Goal: Task Accomplishment & Management: Manage account settings

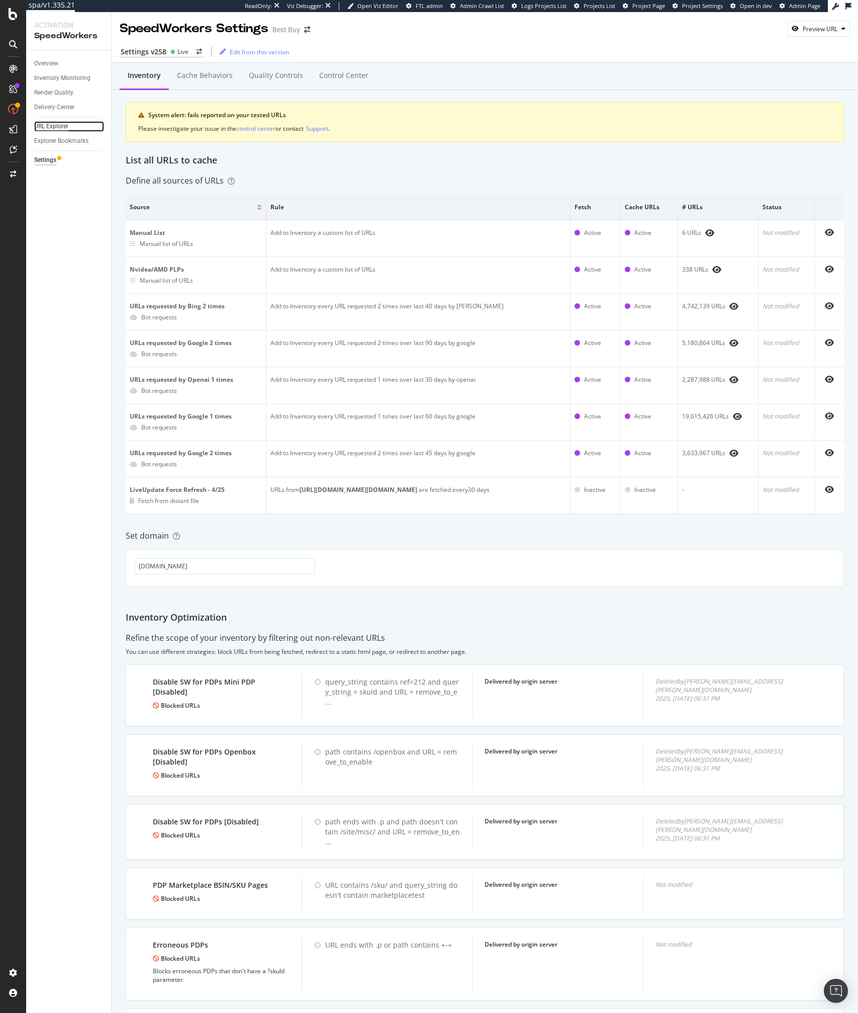
click at [53, 125] on div "URL Explorer" at bounding box center [51, 126] width 34 height 11
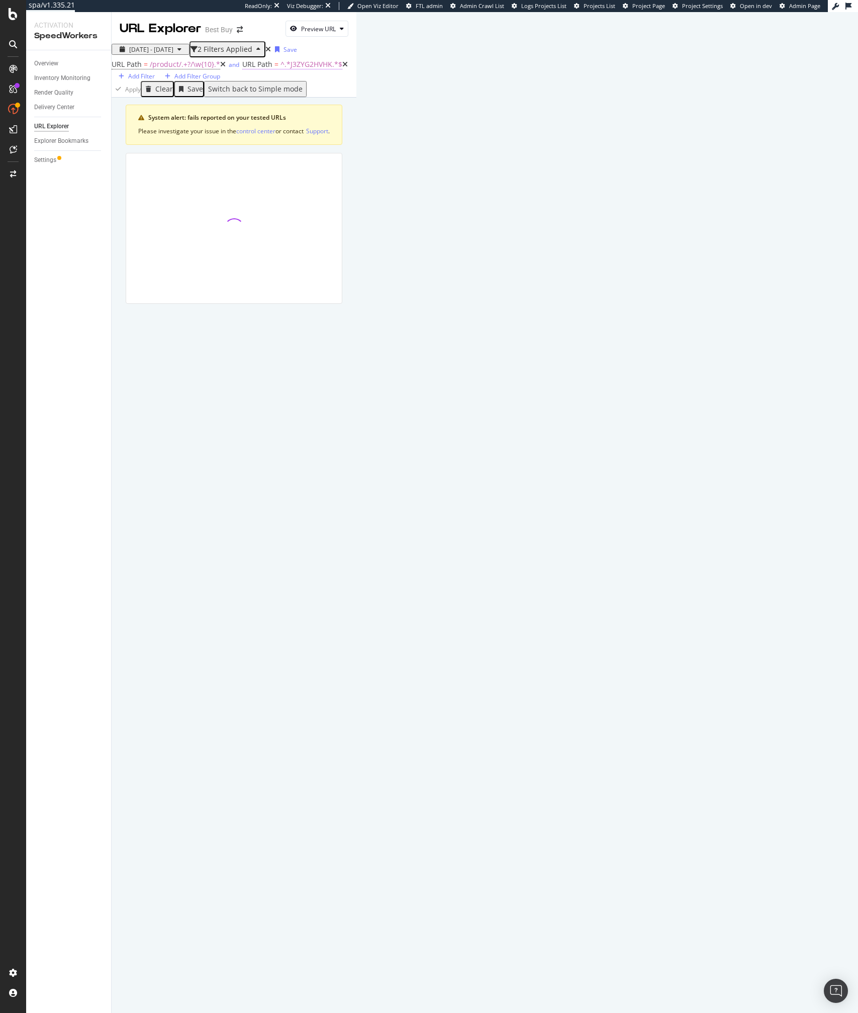
click at [287, 69] on span "^.*J3ZYG2HVHK.*$" at bounding box center [312, 64] width 62 height 10
click at [290, 102] on input "J3ZYG2HVHK" at bounding box center [272, 97] width 71 height 10
type input "J3ZYG2HVHK"
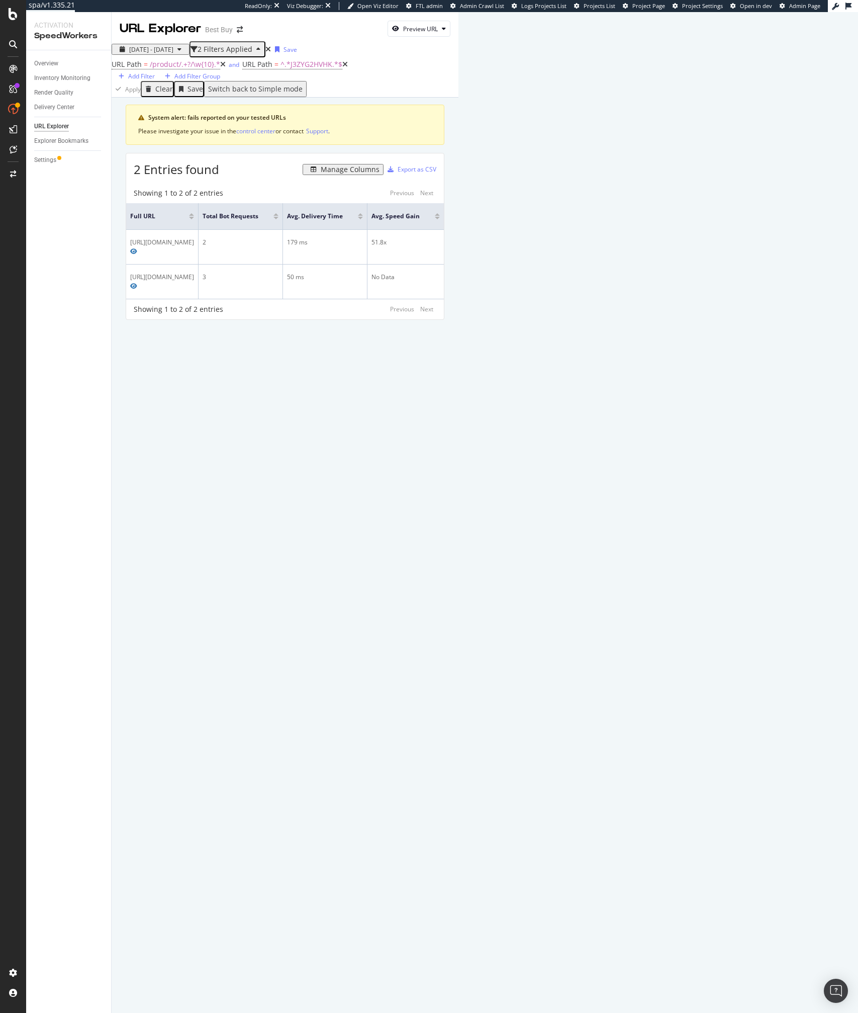
click at [352, 307] on div "Showing 1 to 2 of 2 entries Previous Next" at bounding box center [285, 309] width 318 height 10
click at [284, 69] on span "^.*J3ZYG2HVHK.*$" at bounding box center [312, 64] width 62 height 10
click at [271, 102] on input "J3ZYG2HVHK" at bounding box center [272, 97] width 71 height 10
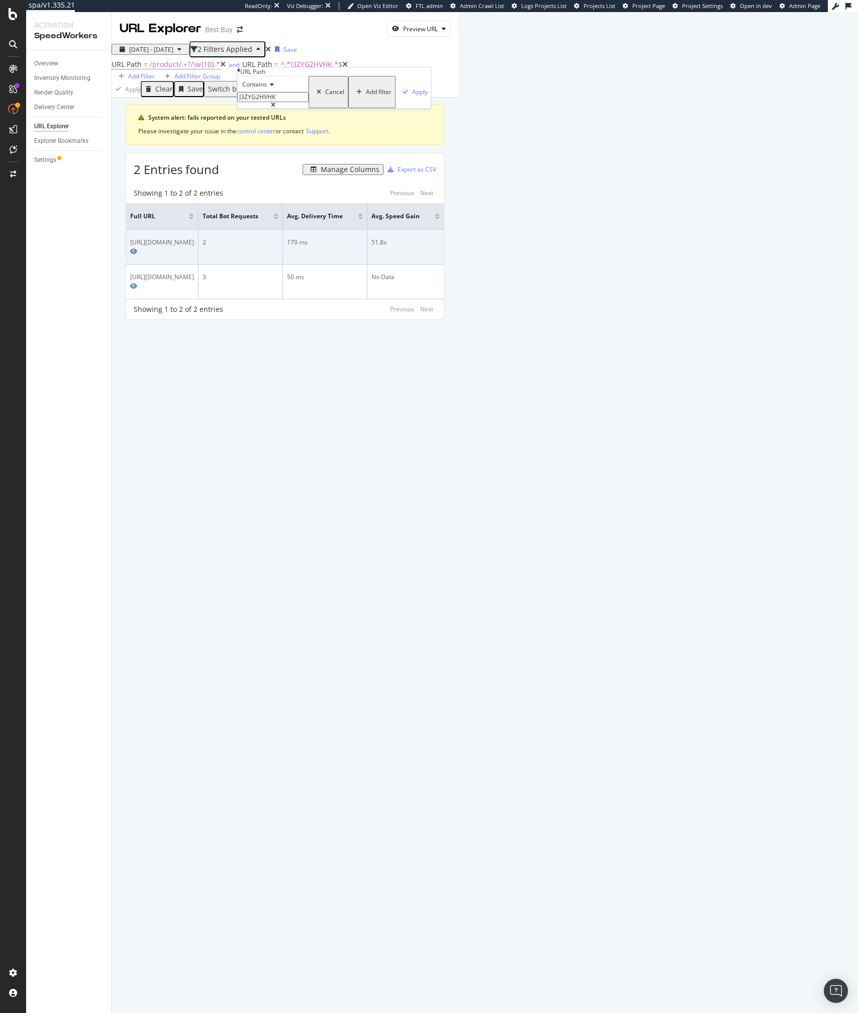
click at [194, 247] on div "https://www.bestbuy.com/product/samsung-75-class-q80d-series-qled-4k-smart-tize…" at bounding box center [162, 242] width 64 height 9
copy div "https://www.bestbuy.com/product/samsung-75-class-q80d-series-qled-4k-smart-tize…"
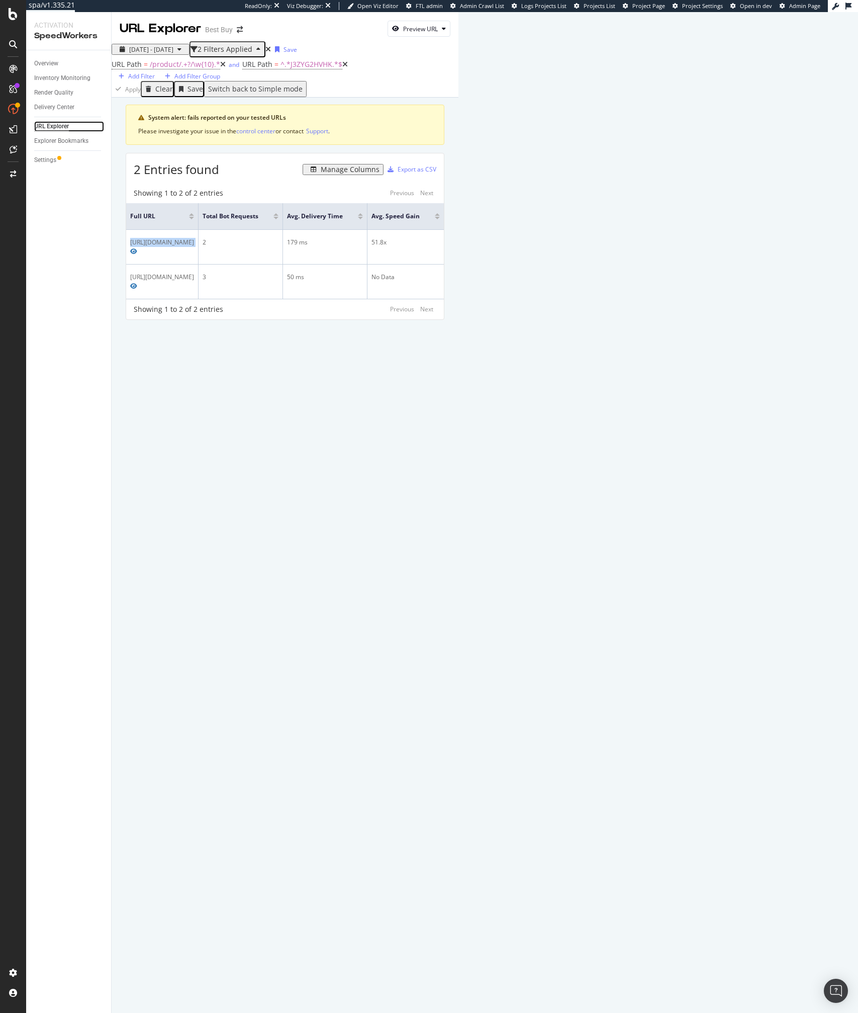
click at [42, 128] on div "URL Explorer" at bounding box center [51, 126] width 35 height 11
click at [376, 519] on div "URL Explorer Best Buy Preview URL 2025 Aug. 7th - Aug. 13th 2 Filters Applied S…" at bounding box center [285, 512] width 347 height 1001
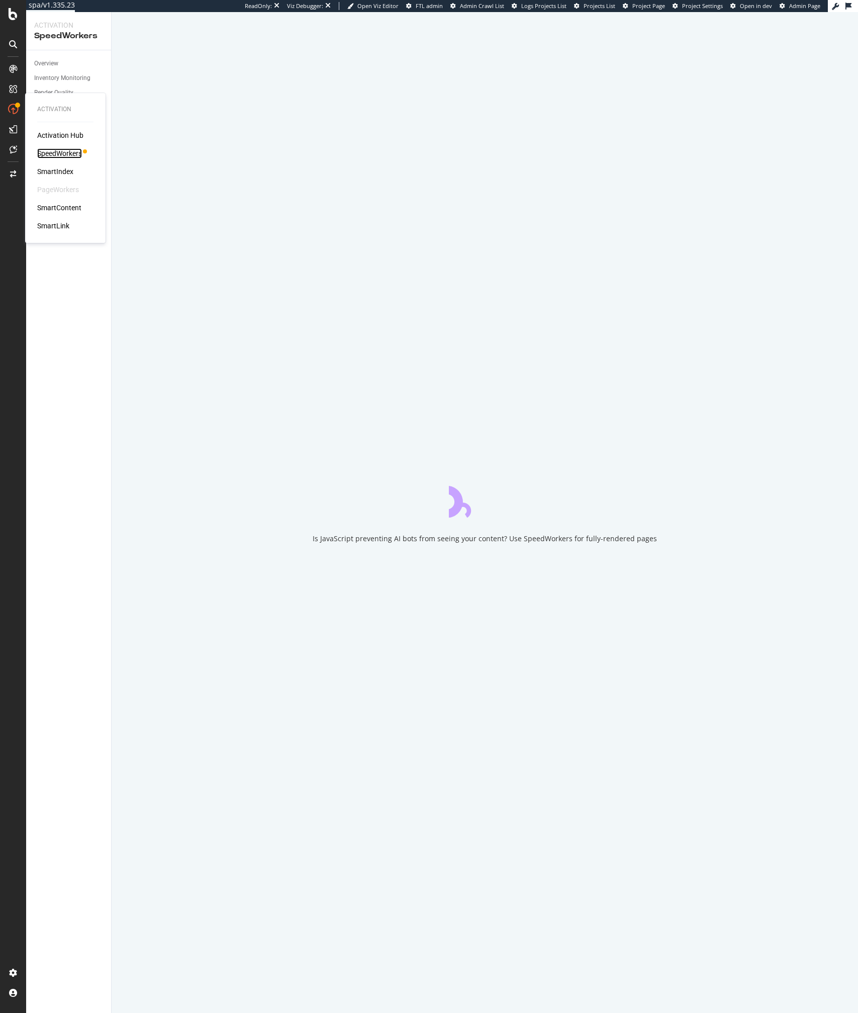
click at [67, 150] on div "SpeedWorkers" at bounding box center [59, 153] width 45 height 10
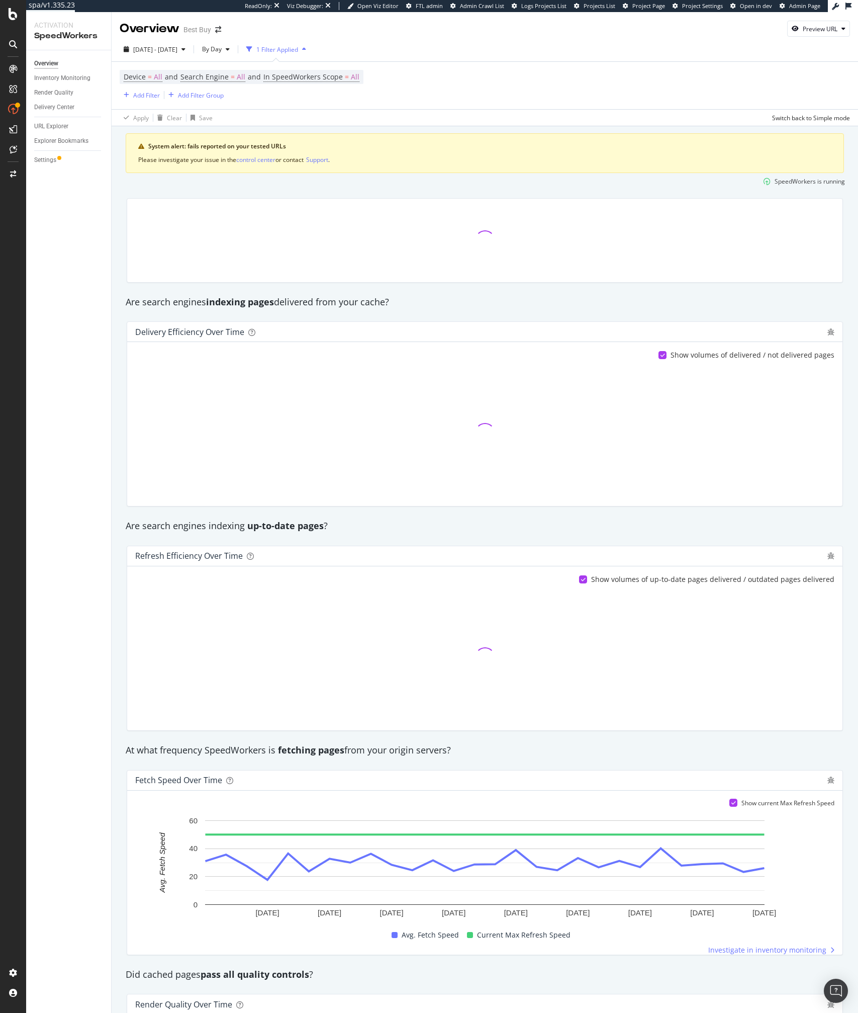
click at [303, 105] on div "Device = All and Search Engine = All and In SpeedWorkers Scope = All Add Filter…" at bounding box center [485, 85] width 731 height 47
click at [139, 97] on div "Add Filter" at bounding box center [146, 95] width 27 height 9
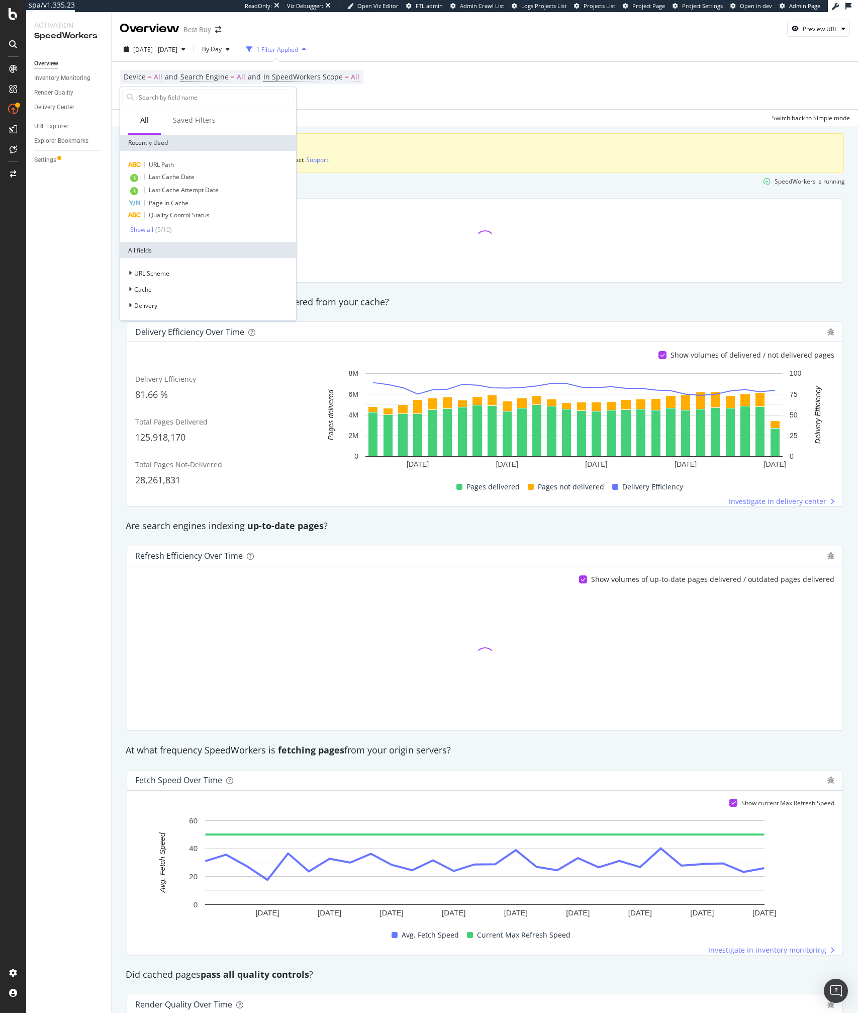
click at [512, 71] on div "Device = All and Search Engine = All and In SpeedWorkers Scope = All Add Filter…" at bounding box center [485, 85] width 731 height 47
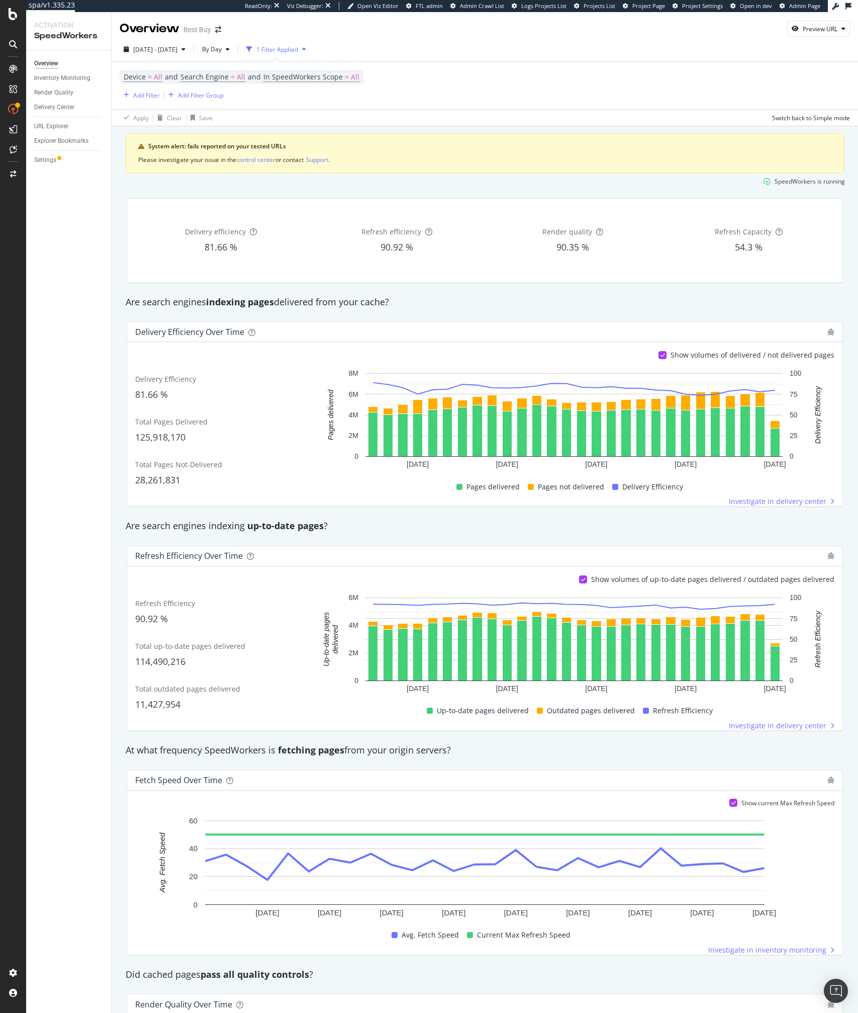
click at [688, 107] on div "Device = All and Search Engine = All and In SpeedWorkers Scope = All Add Filter…" at bounding box center [485, 85] width 731 height 47
click at [667, 32] on div "Overview Best Buy Preview URL" at bounding box center [485, 24] width 747 height 25
click at [51, 131] on div "URL Explorer" at bounding box center [51, 126] width 34 height 11
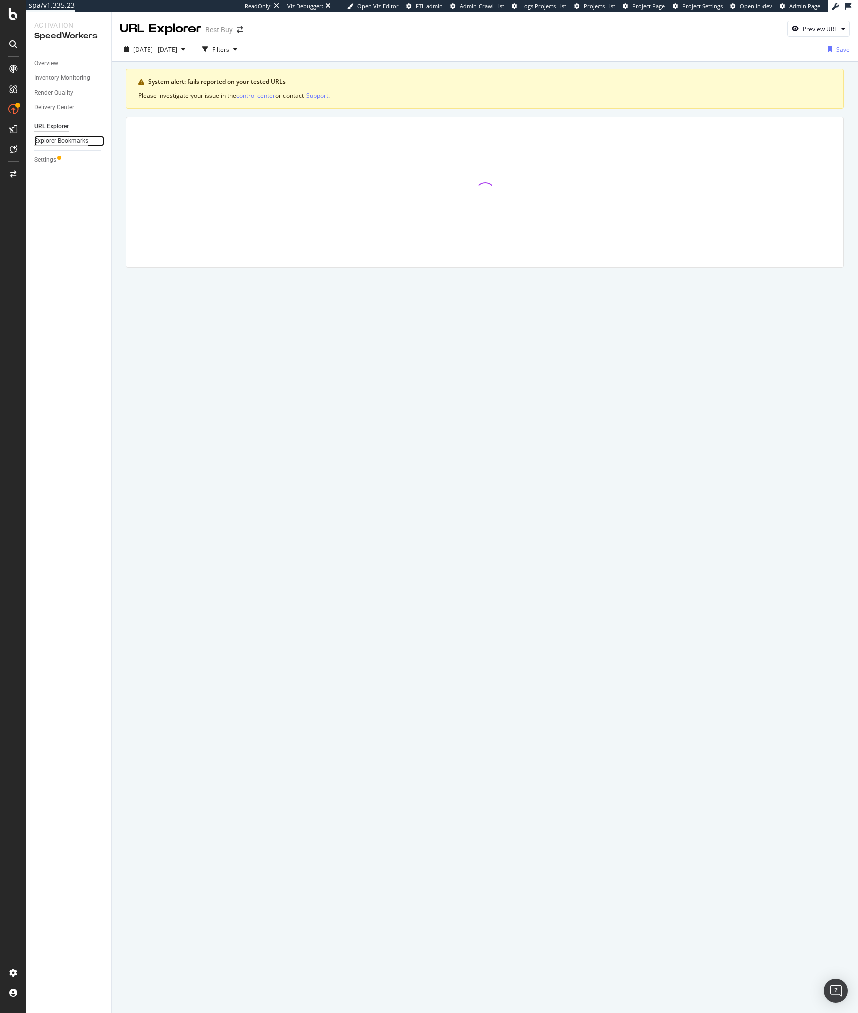
click at [71, 136] on div "Explorer Bookmarks" at bounding box center [61, 141] width 54 height 11
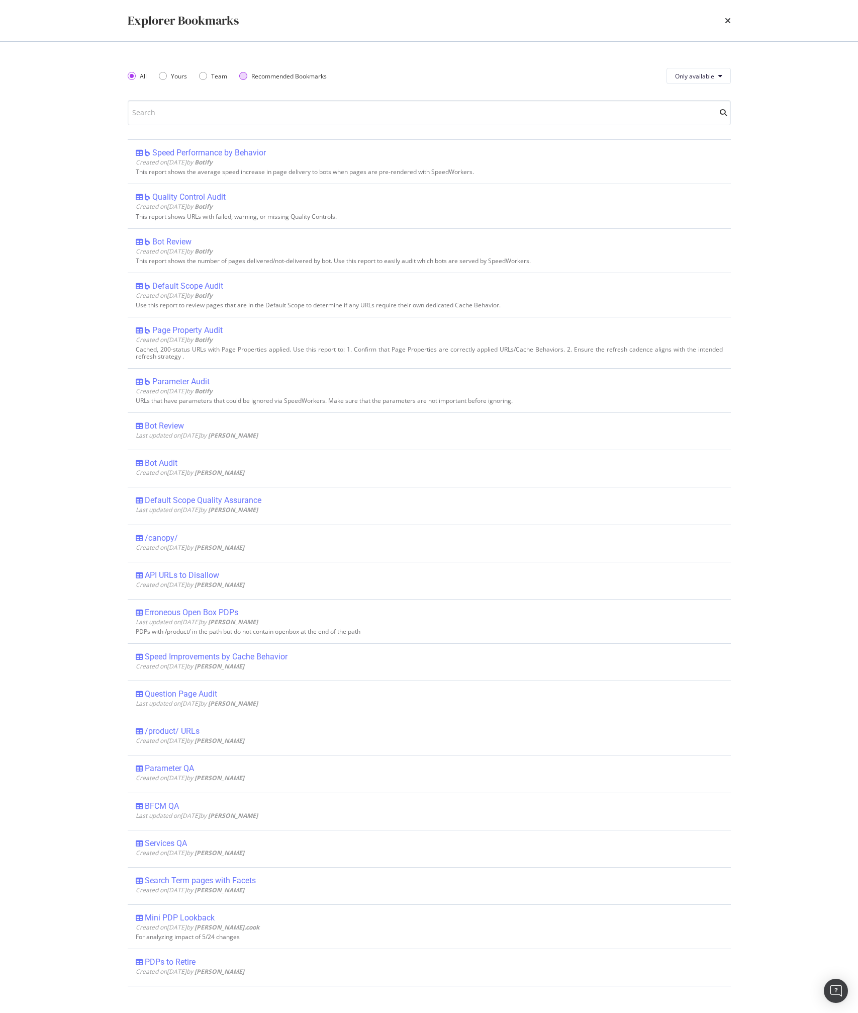
click at [281, 76] on div "Recommended Bookmarks" at bounding box center [288, 76] width 75 height 9
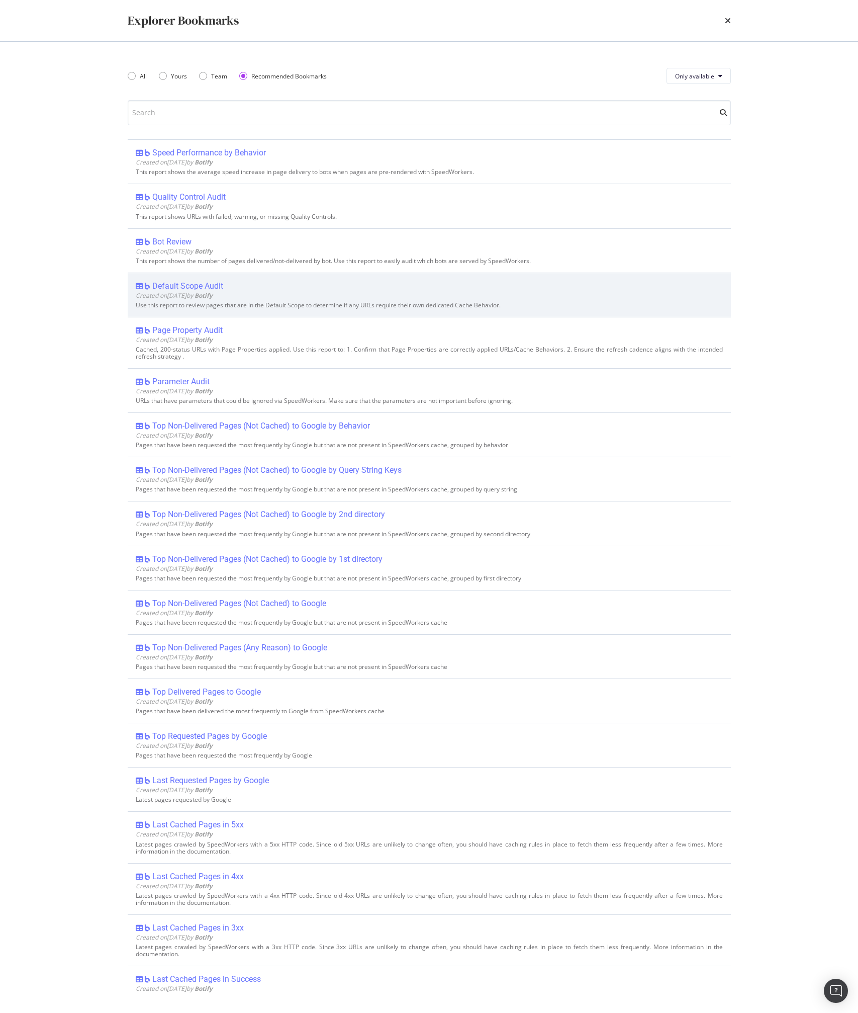
click at [202, 284] on div "Default Scope Audit" at bounding box center [187, 286] width 71 height 10
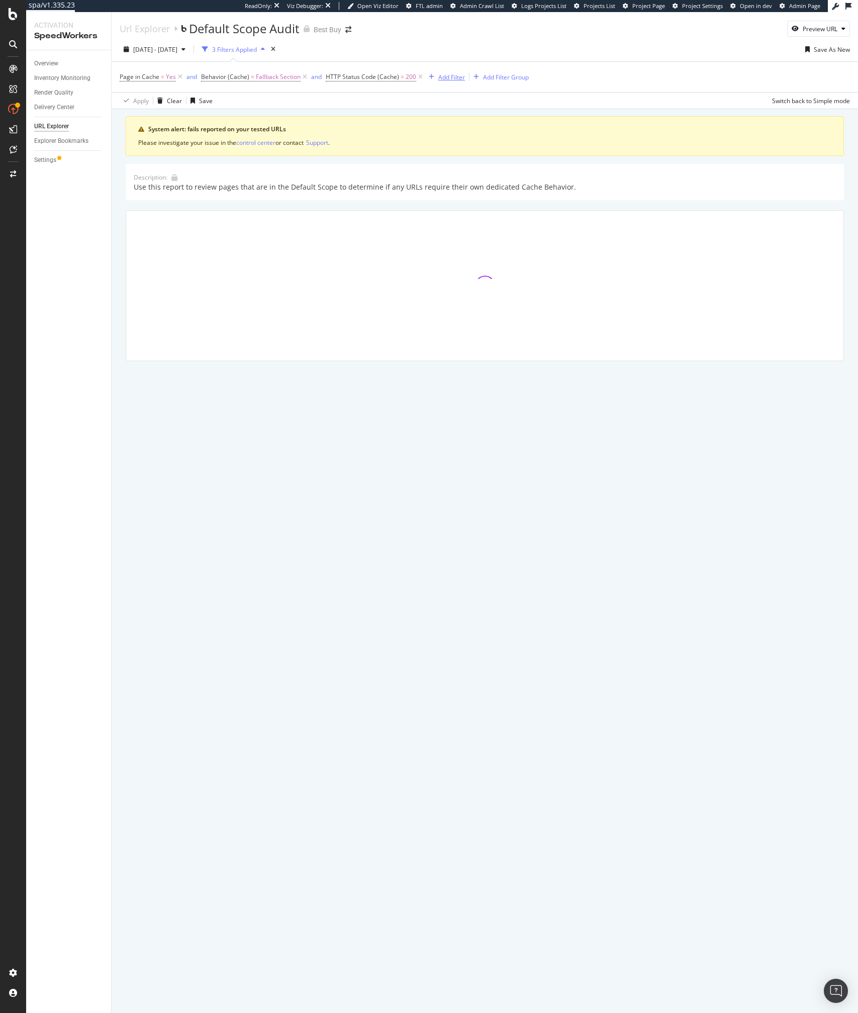
click at [452, 76] on div "Add Filter" at bounding box center [452, 77] width 27 height 9
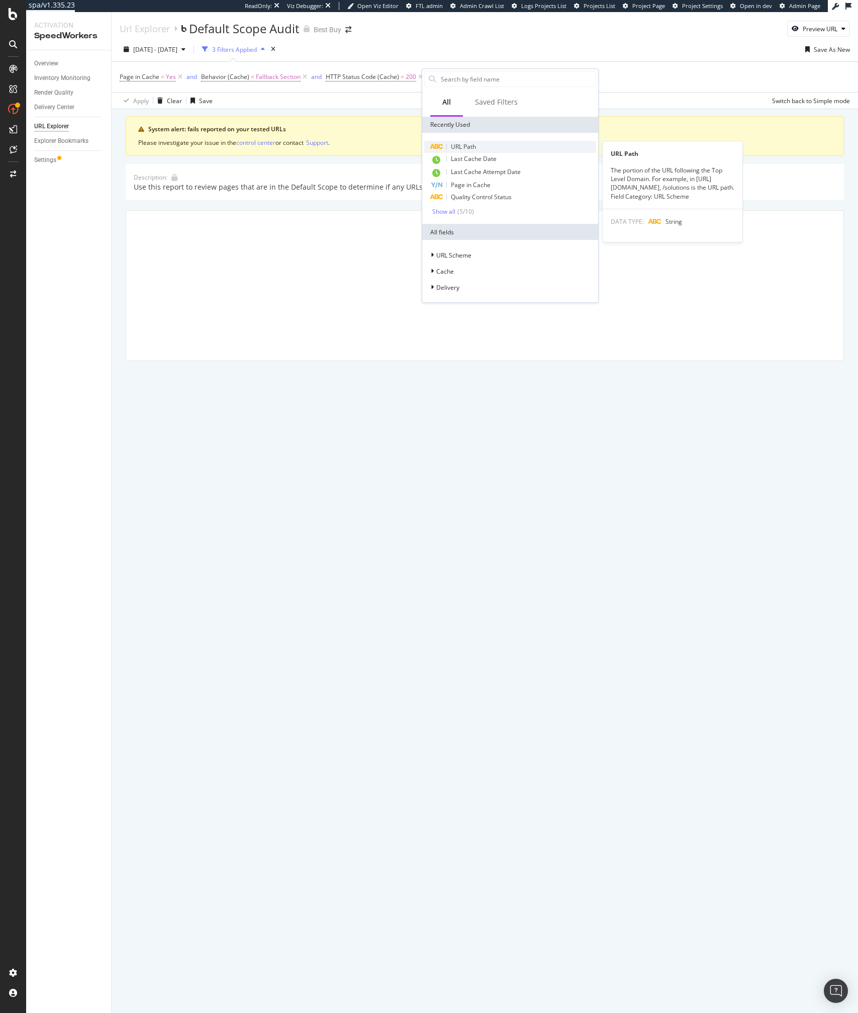
click at [465, 147] on span "URL Path" at bounding box center [463, 146] width 25 height 9
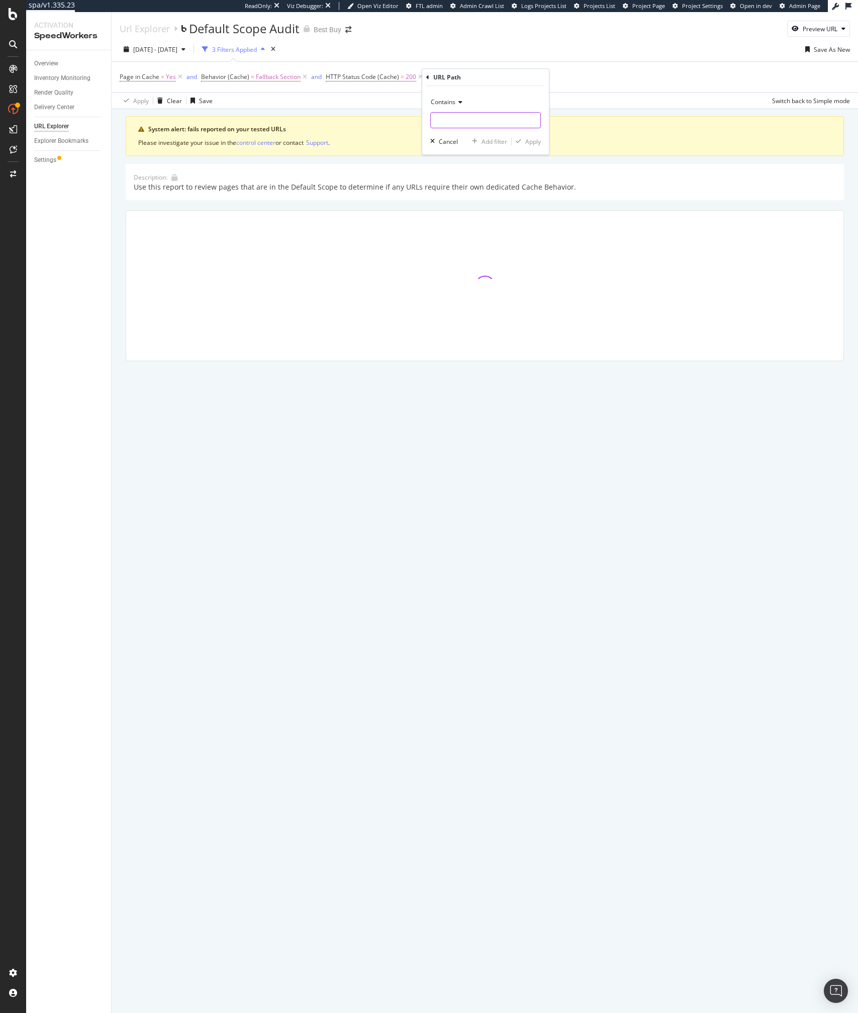
click at [447, 120] on input "text" at bounding box center [486, 120] width 110 height 16
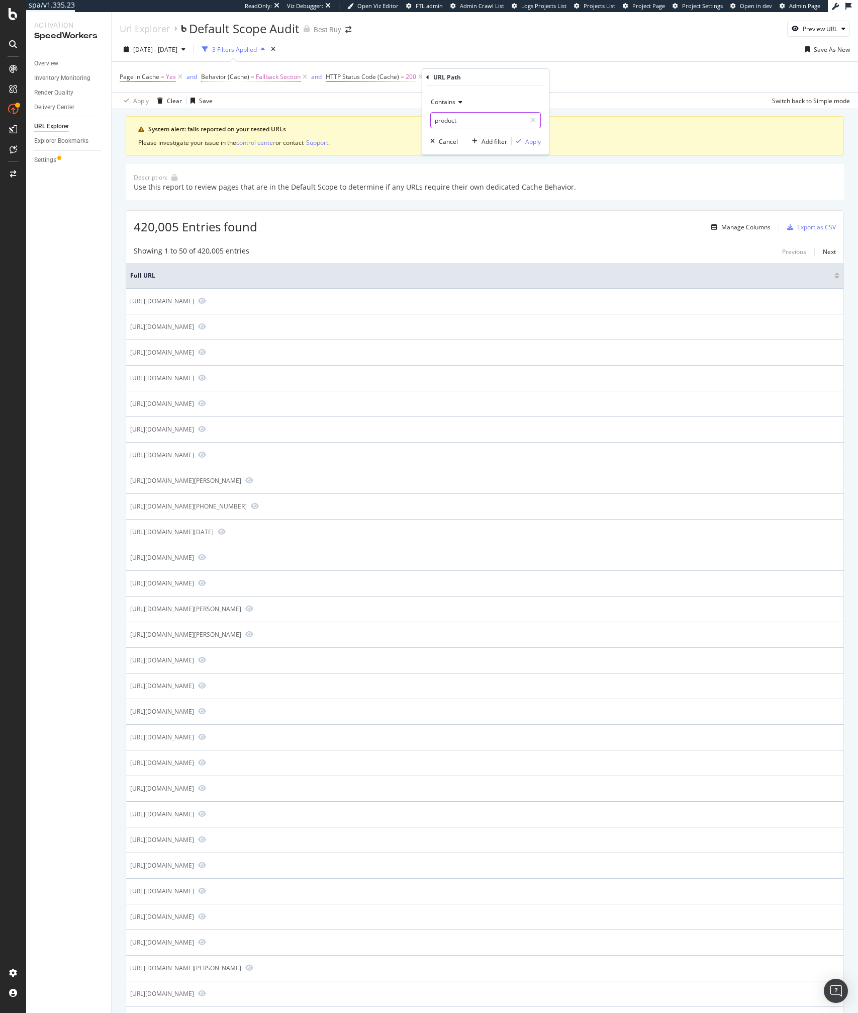
type input "product"
click at [526, 141] on div "Apply" at bounding box center [534, 141] width 16 height 9
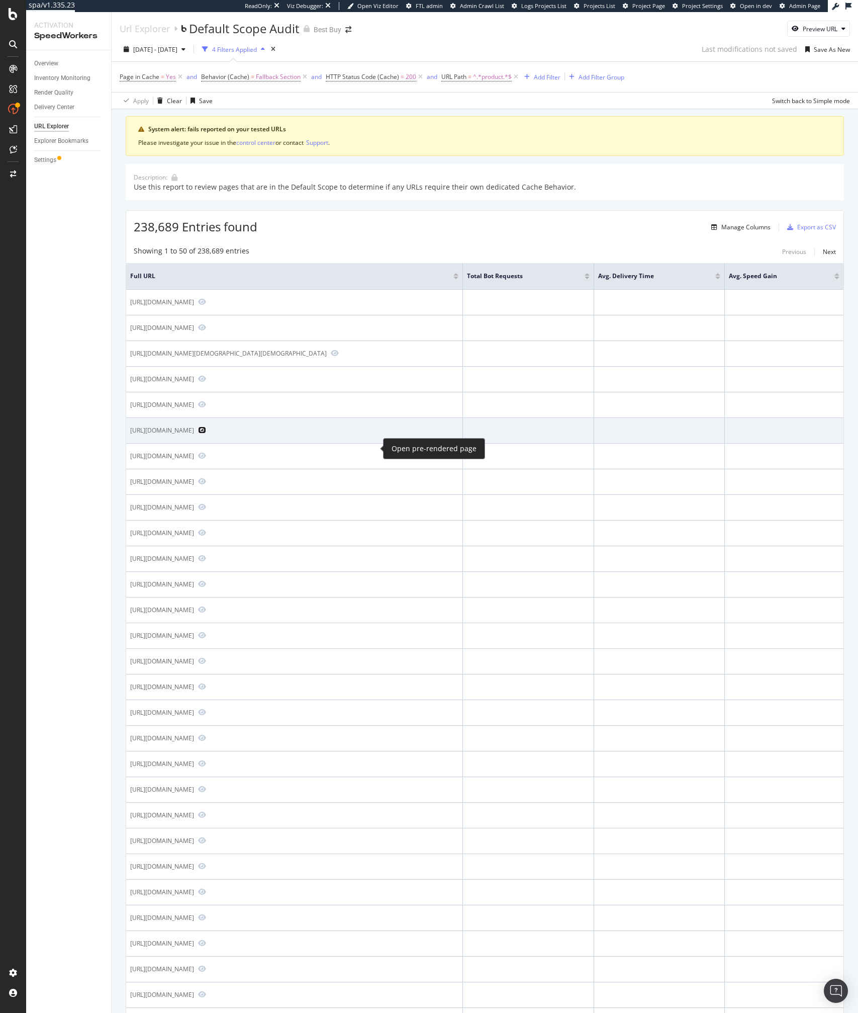
click at [206, 434] on icon "Preview https://www.bestbuy.com/product/catalyst-100-rms-power-guitar-amplifier…" at bounding box center [202, 429] width 8 height 7
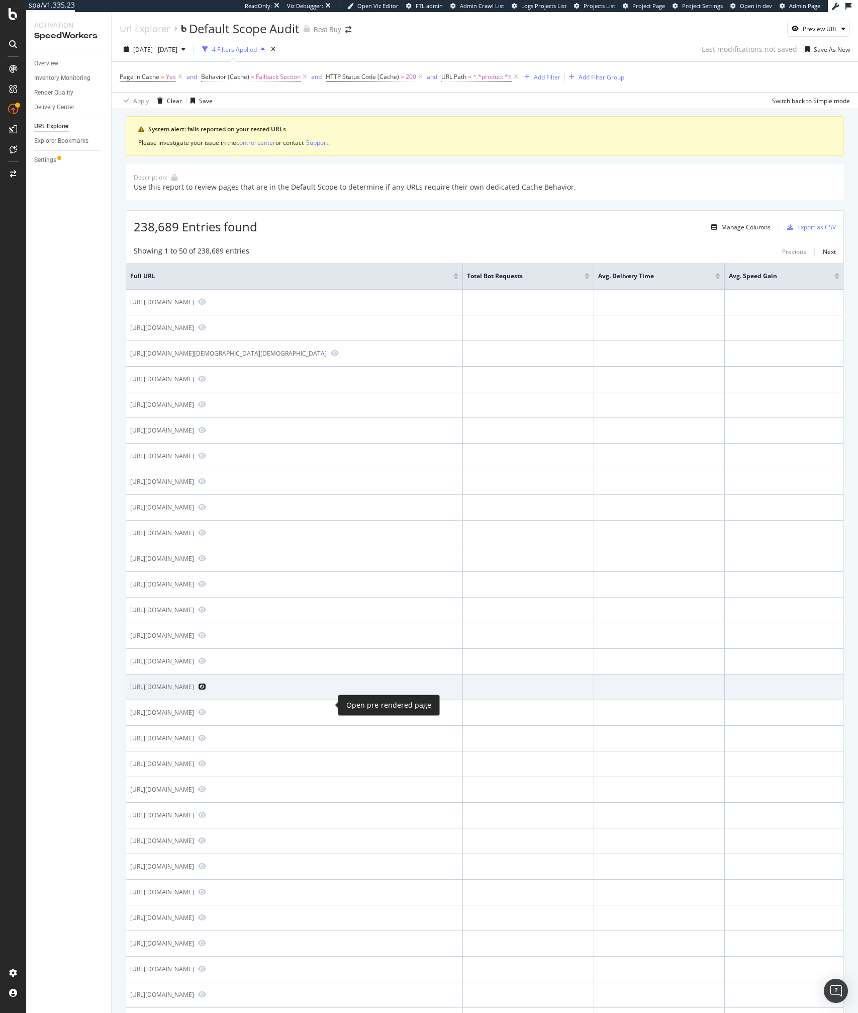
click at [206, 690] on icon "Preview https://www.bestbuy.com/product/inked-in-blood-lp-vinyl/35650406" at bounding box center [202, 686] width 8 height 7
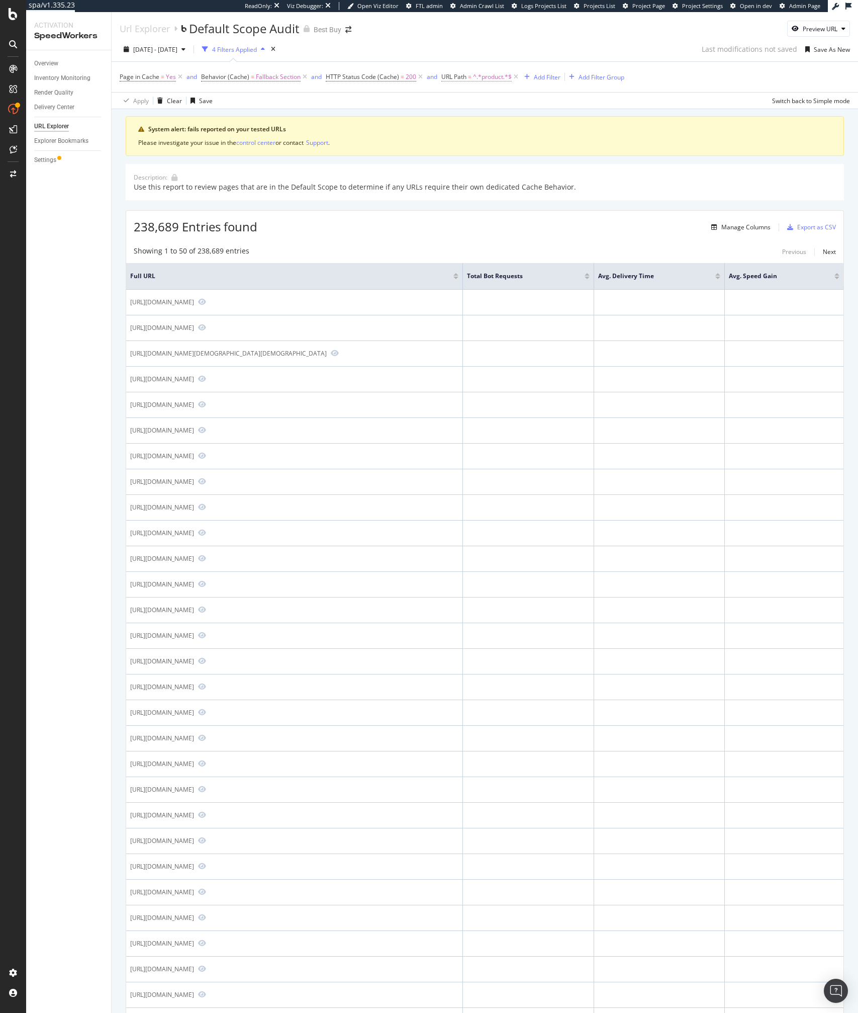
click at [494, 78] on span "^.*product.*$" at bounding box center [492, 77] width 39 height 14
click at [473, 115] on input "product" at bounding box center [495, 119] width 95 height 16
paste input "35650406"
type input "35650406"
click at [555, 144] on div "Apply" at bounding box center [551, 140] width 16 height 9
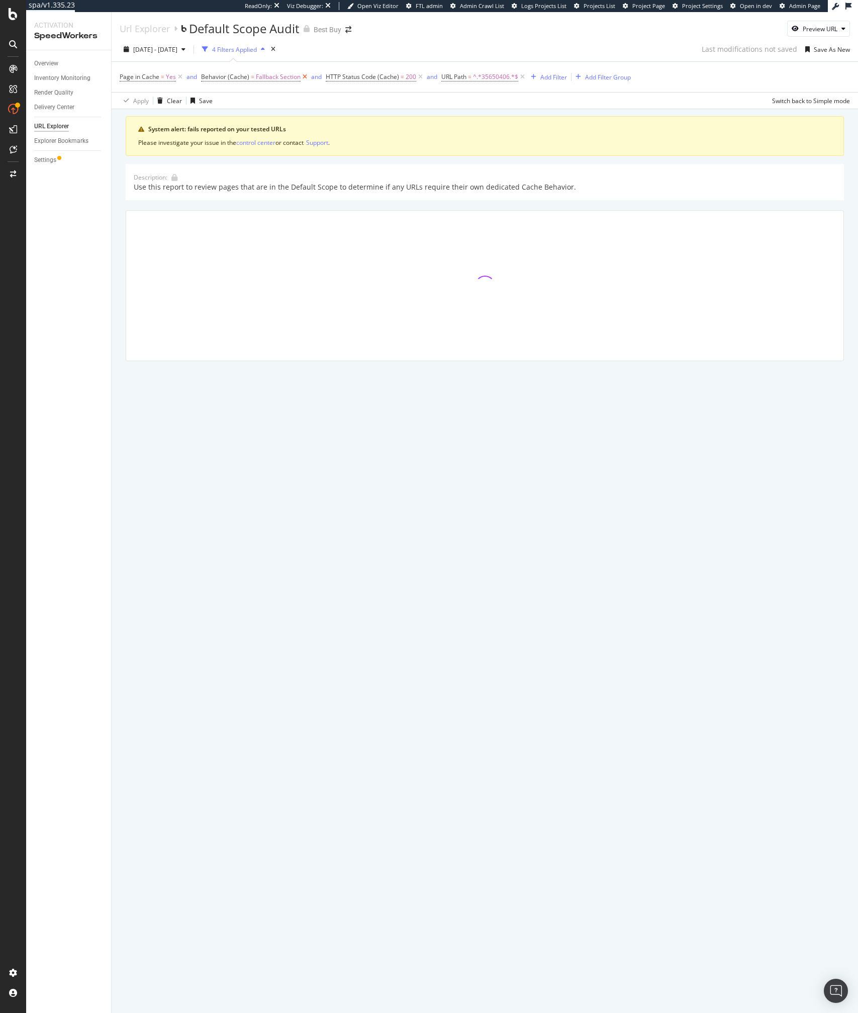
click at [306, 75] on icon at bounding box center [305, 77] width 9 height 10
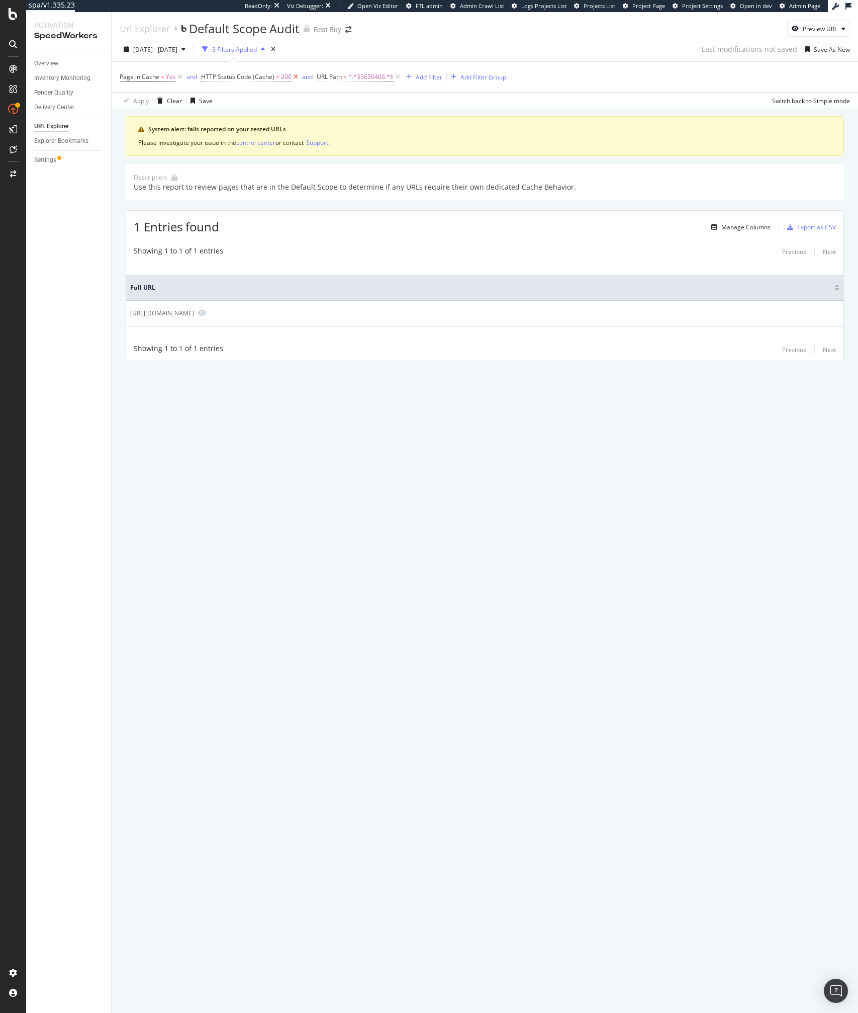
click at [294, 80] on icon at bounding box center [296, 77] width 9 height 10
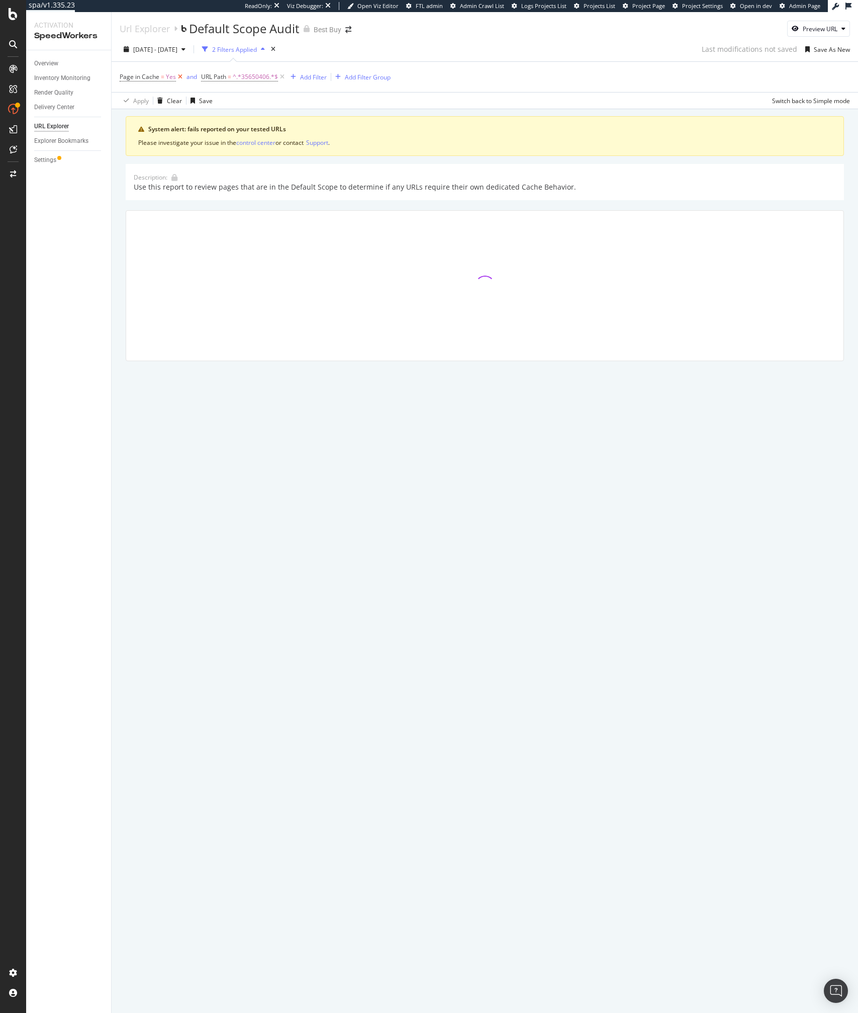
click at [180, 79] on icon at bounding box center [180, 77] width 9 height 10
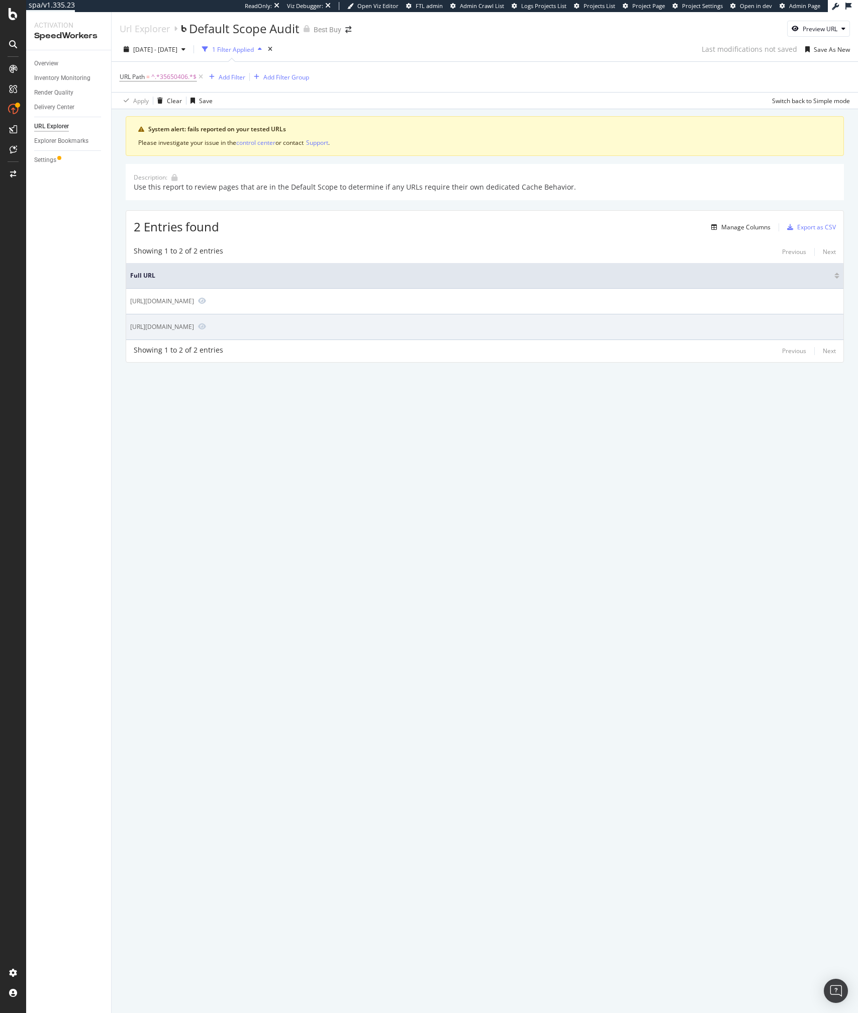
click at [194, 327] on div "[URL][DOMAIN_NAME]" at bounding box center [162, 326] width 64 height 9
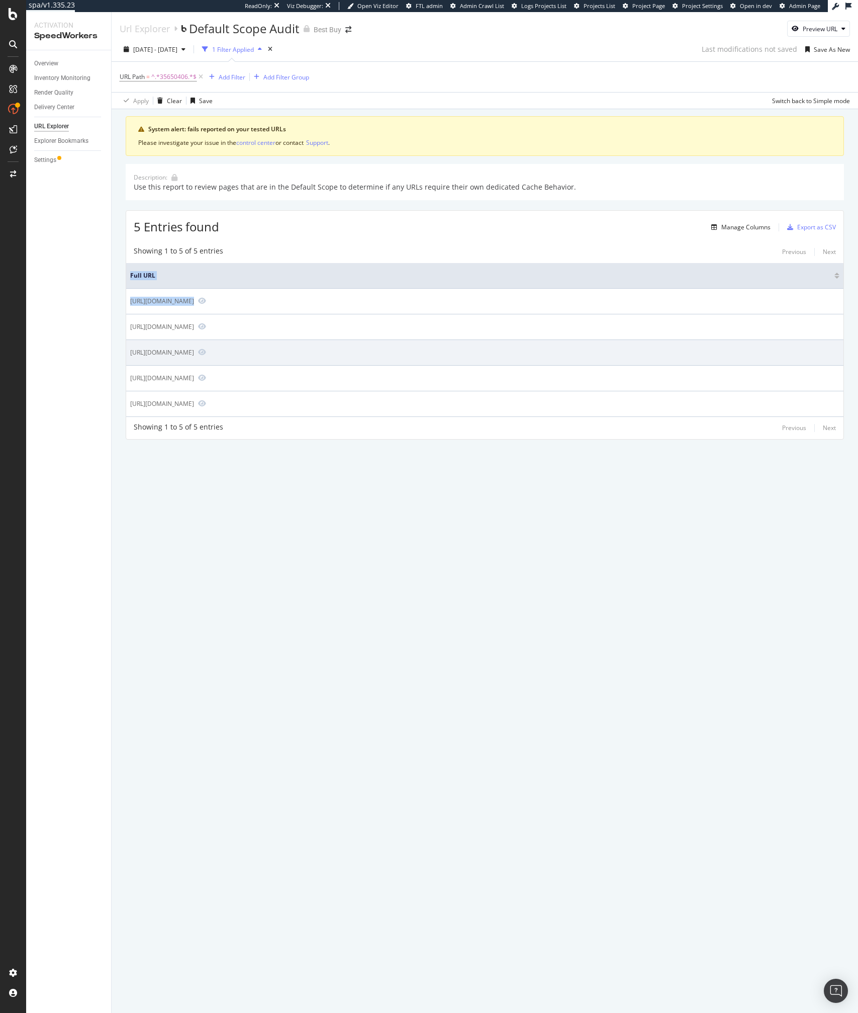
copy table "Full URL https://www.bestbuy.com/product/inked-in-blood-lp-vinyl/35650406"
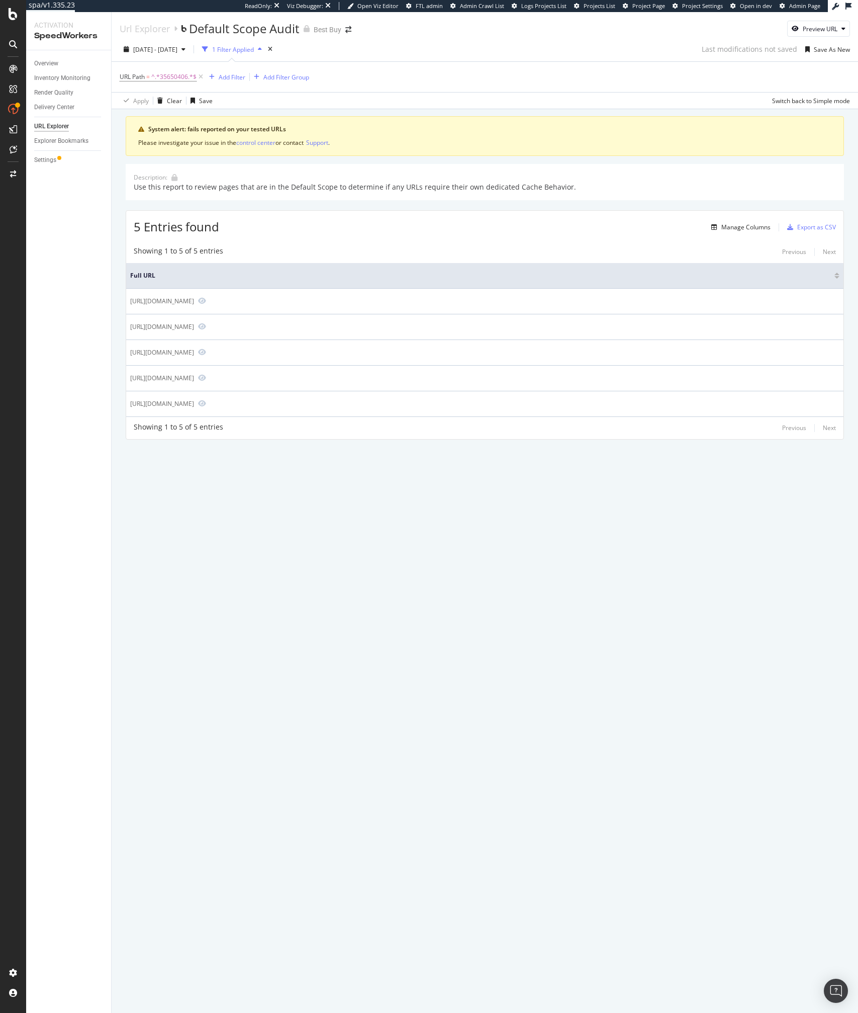
click at [380, 447] on div "System alert: fails reported on your tested URLs Please investigate your issue …" at bounding box center [485, 291] width 747 height 365
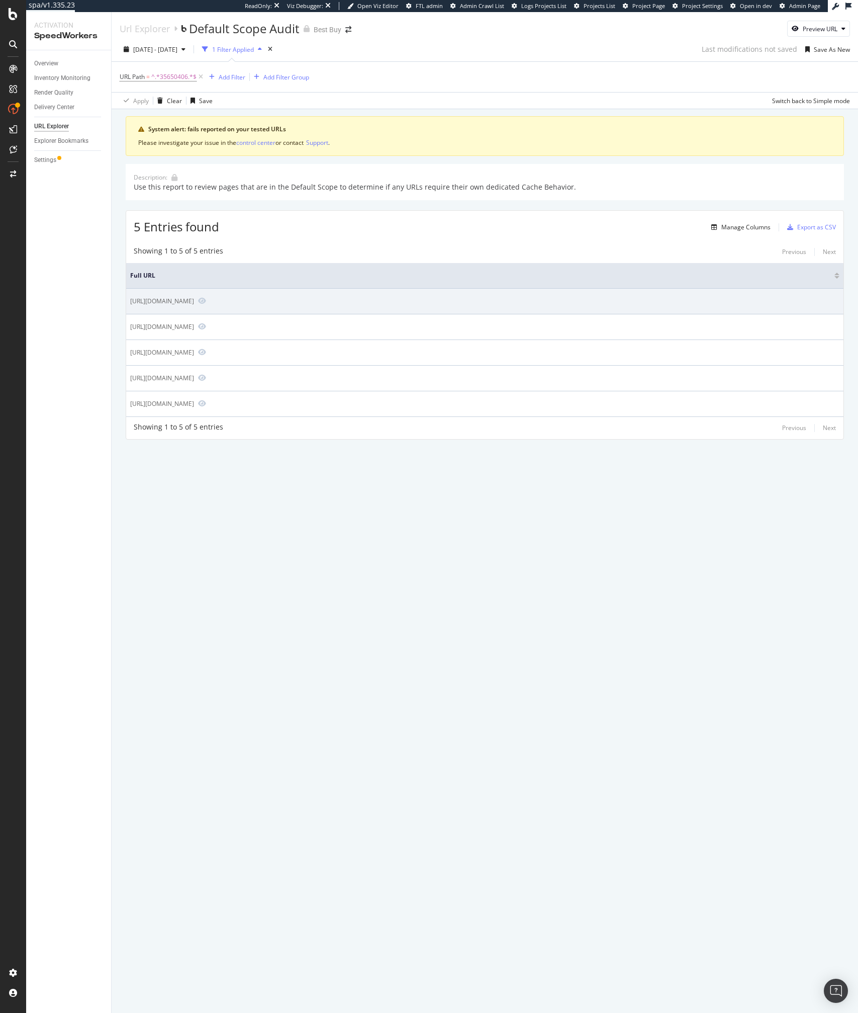
click at [194, 301] on div "[URL][DOMAIN_NAME]" at bounding box center [162, 301] width 64 height 9
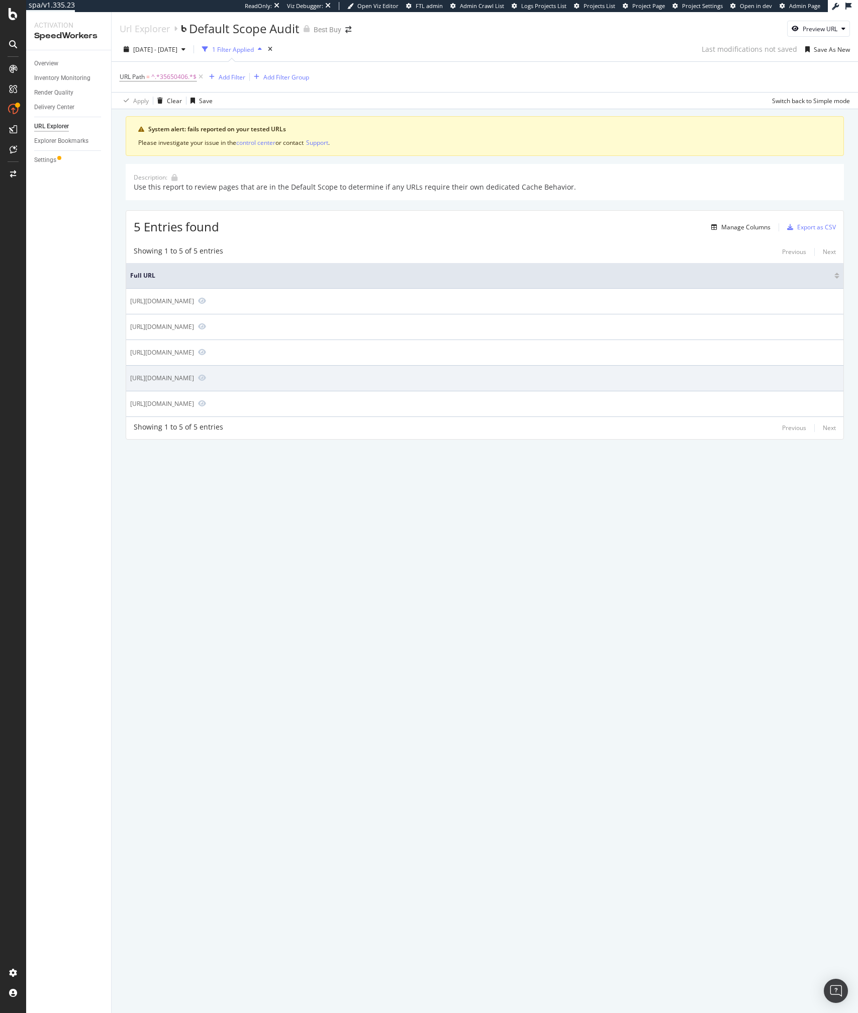
click at [194, 380] on div "[URL][DOMAIN_NAME]" at bounding box center [162, 378] width 64 height 9
copy tbody "[URL][DOMAIN_NAME]"
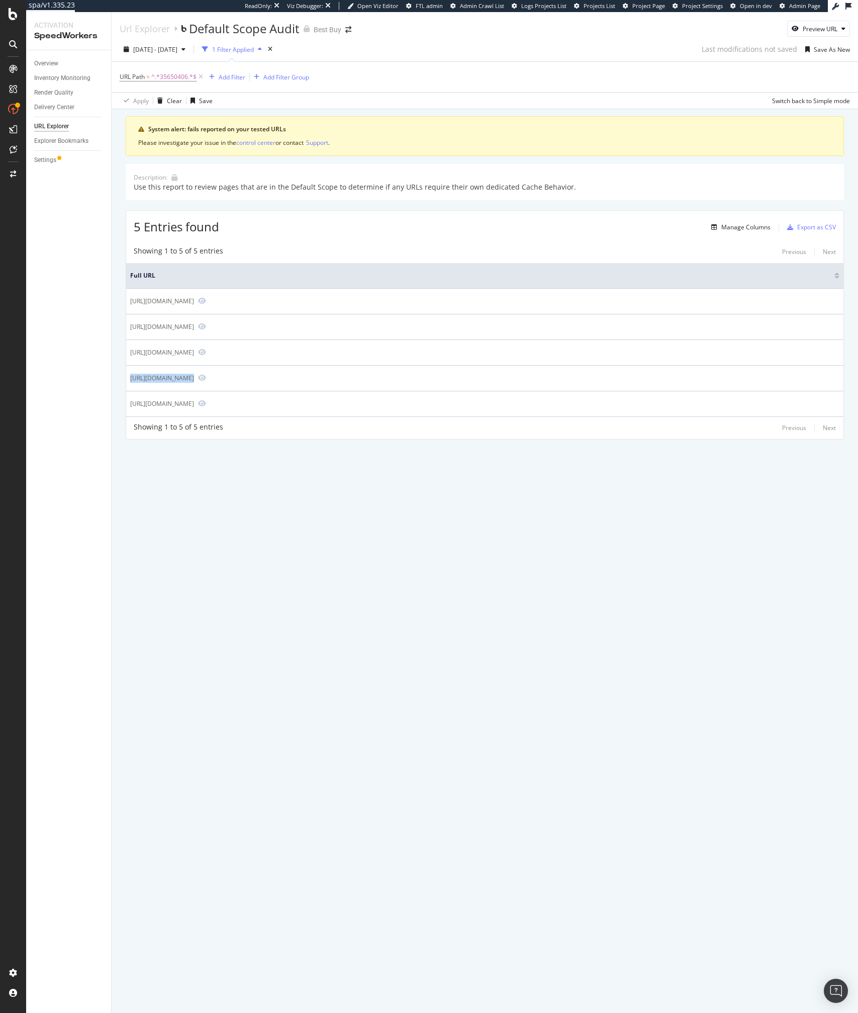
click at [277, 535] on div "Url Explorer Default Scope Audit Best Buy Preview URL 2025 Jul. 18th - Aug. 14t…" at bounding box center [485, 512] width 747 height 1001
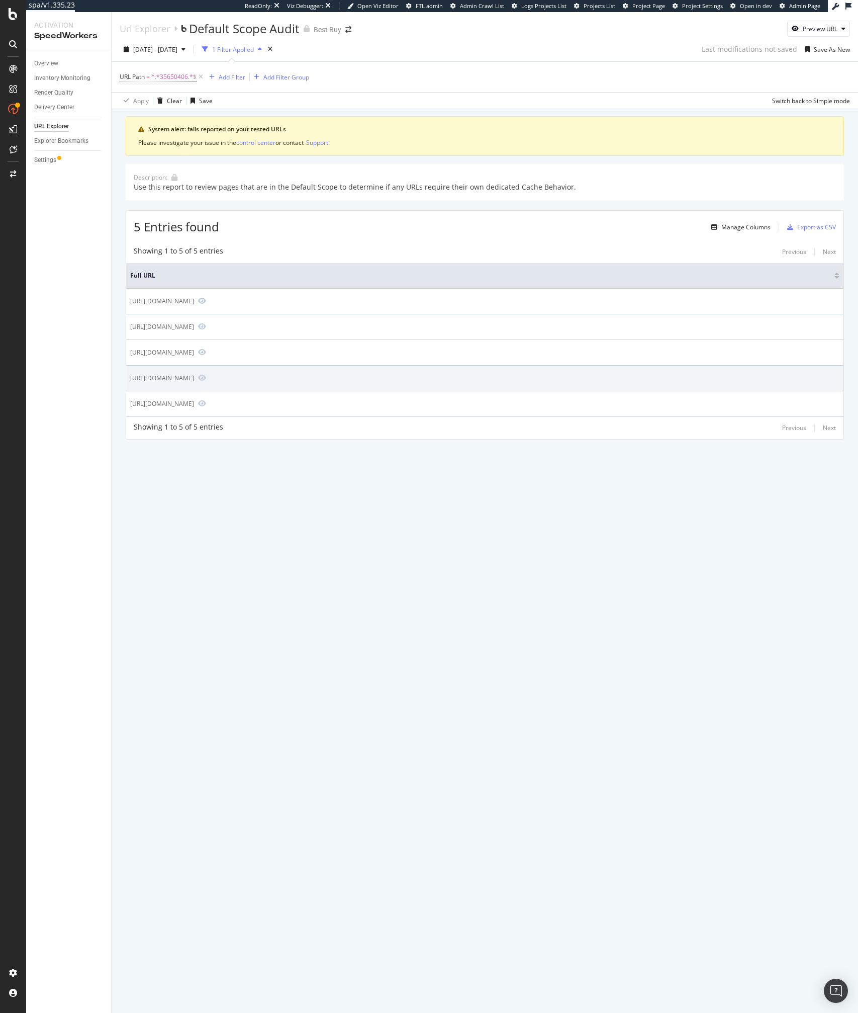
click at [194, 377] on div "[URL][DOMAIN_NAME]" at bounding box center [162, 378] width 64 height 9
click at [194, 378] on div "[URL][DOMAIN_NAME]" at bounding box center [162, 378] width 64 height 9
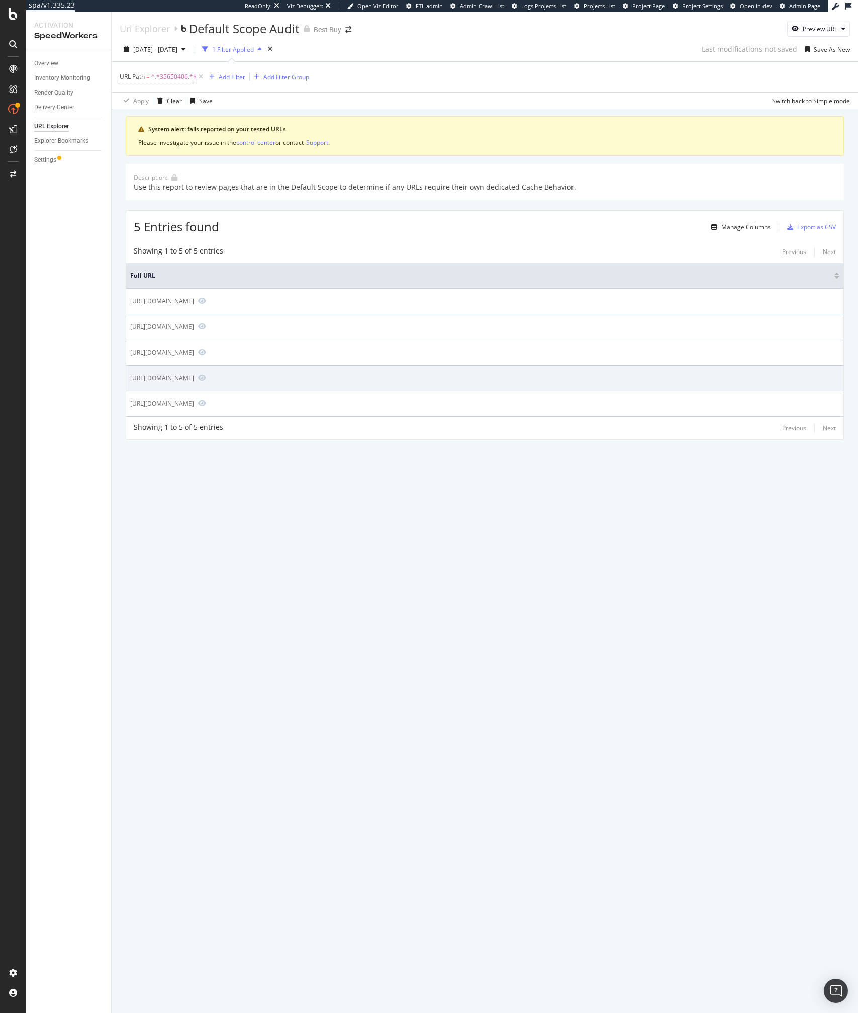
click at [194, 378] on div "[URL][DOMAIN_NAME]" at bounding box center [162, 378] width 64 height 9
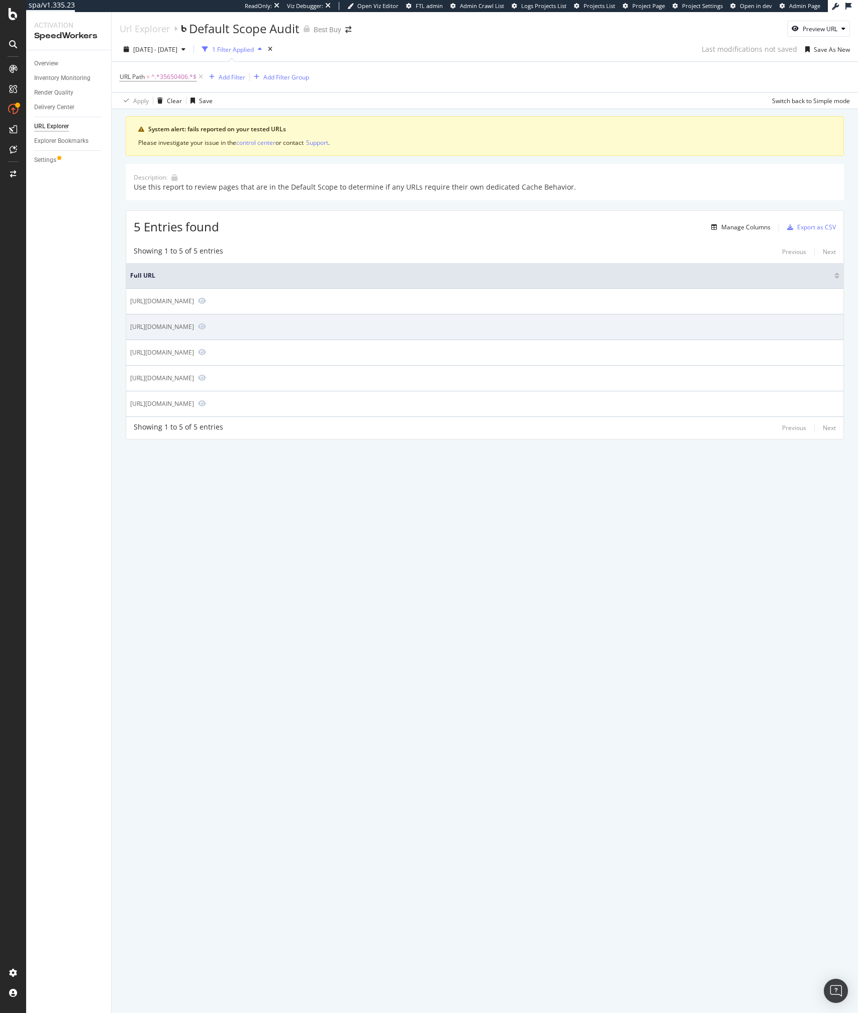
click at [218, 332] on td "https://www.bestbuy.com/product/inked-in-blood-lp-vinyl/35650406" at bounding box center [485, 327] width 718 height 26
click at [237, 332] on td "https://www.bestbuy.com/product/inked-in-blood-lp-vinyl/35650406" at bounding box center [485, 327] width 718 height 26
click at [206, 323] on icon "Preview https://www.bestbuy.com/product/inked-in-blood-lp-vinyl/35650406" at bounding box center [202, 326] width 8 height 7
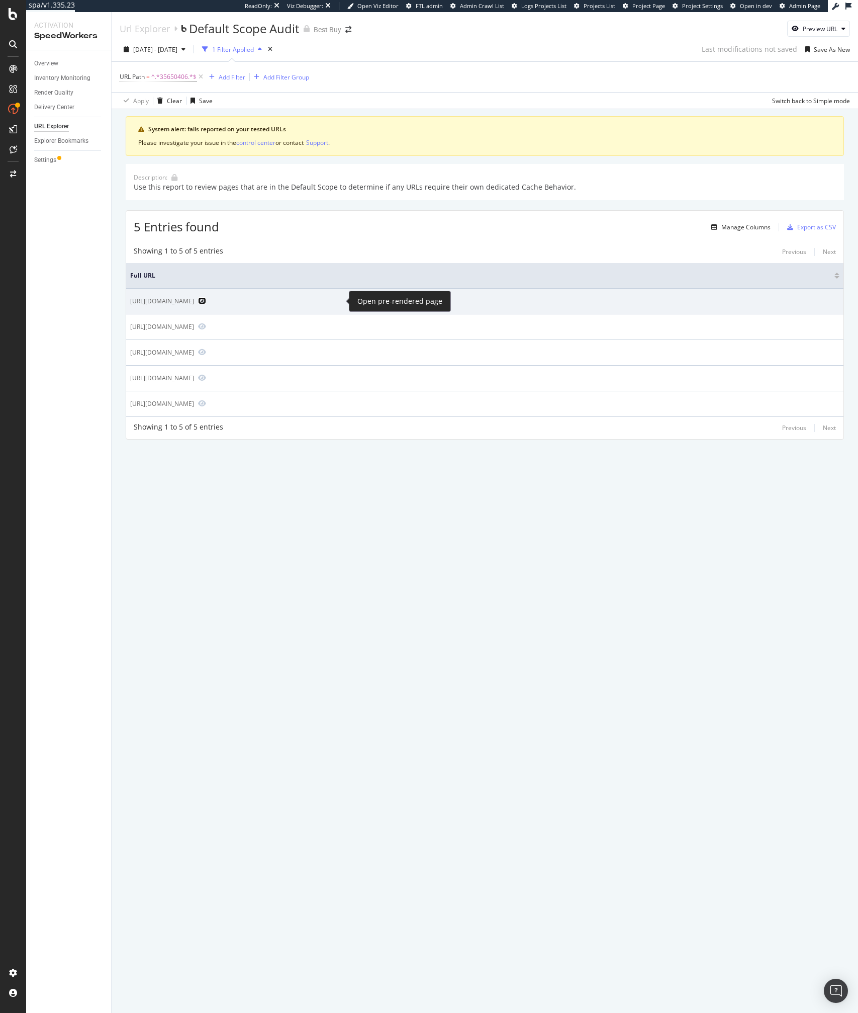
click at [206, 300] on icon "Preview https://www.bestbuy.com/site/reviews/inked-in-blood-lp-vinyl/35650406" at bounding box center [202, 300] width 8 height 7
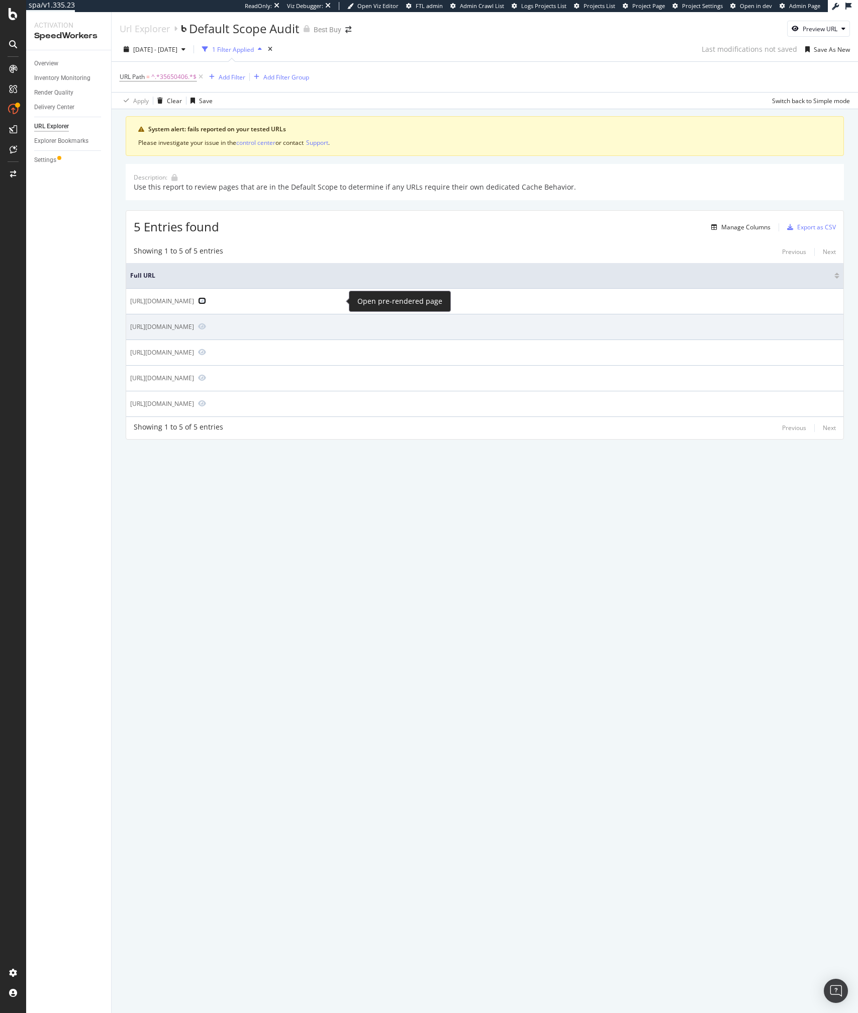
drag, startPoint x: 339, startPoint y: 300, endPoint x: 366, endPoint y: 324, distance: 36.3
click at [364, 322] on tbody "https://www.bestbuy.com/site/reviews/inked-in-blood-lp-vinyl/35650406 https://w…" at bounding box center [485, 353] width 718 height 128
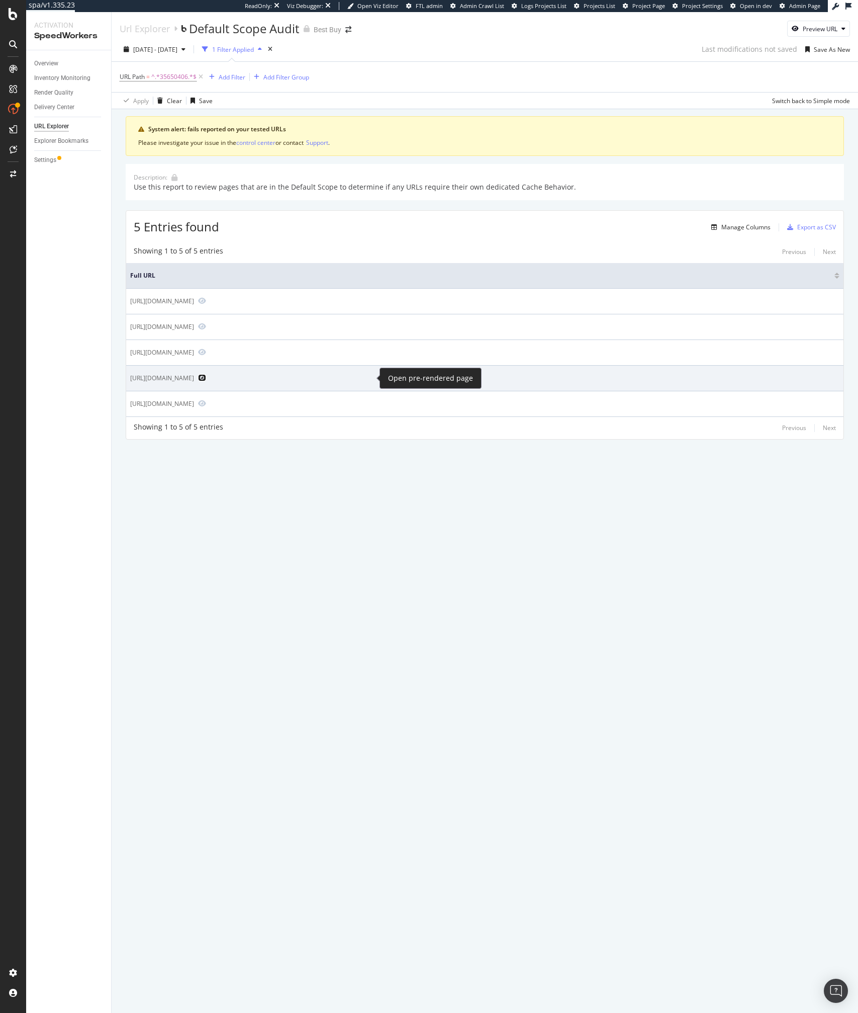
click at [206, 377] on icon "Preview https://www.bestbuy.com/site/inked-in-blood-lp-vinyl/35650406.p?skuId=3…" at bounding box center [202, 377] width 8 height 7
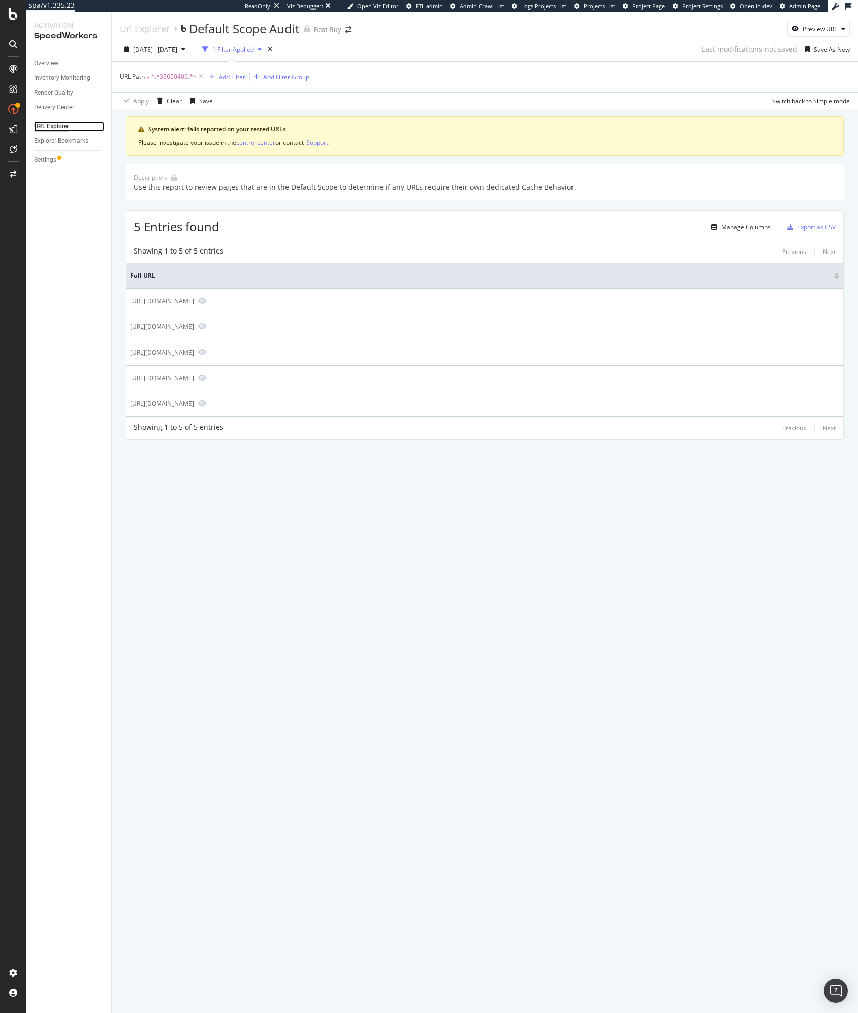
click at [48, 128] on div "URL Explorer" at bounding box center [51, 126] width 35 height 11
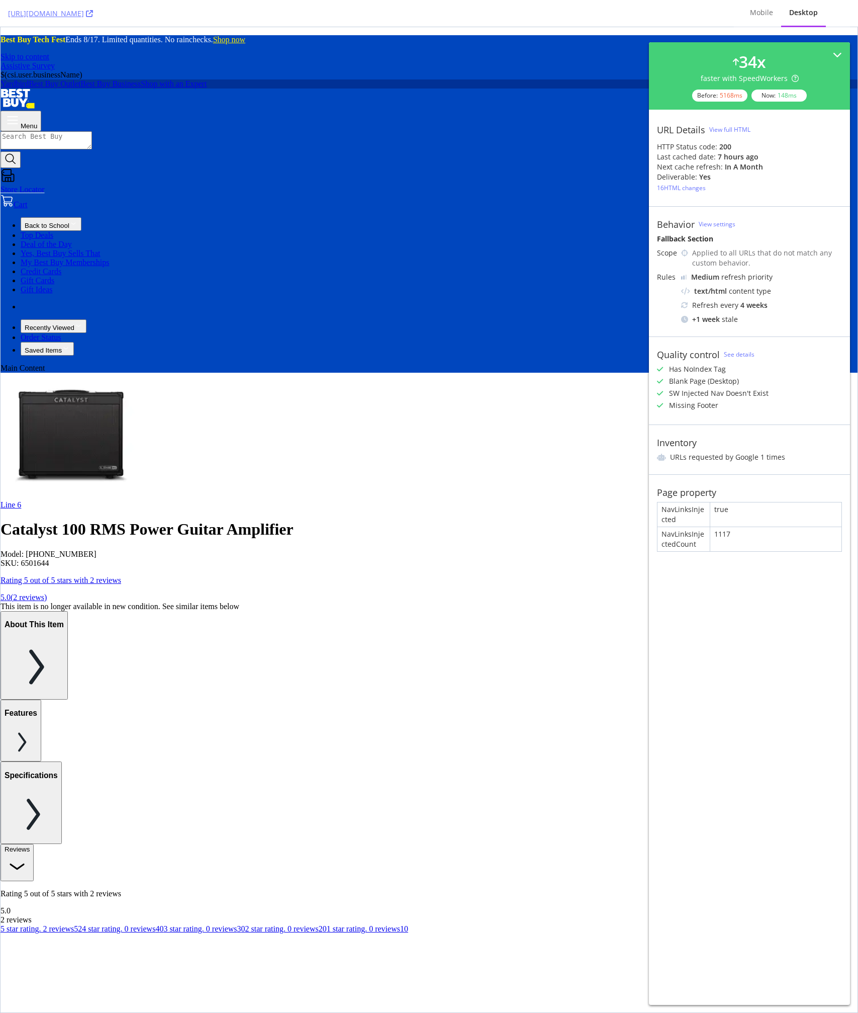
click at [480, 602] on div "This item is no longer available in new condition. See similar items below" at bounding box center [429, 606] width 857 height 9
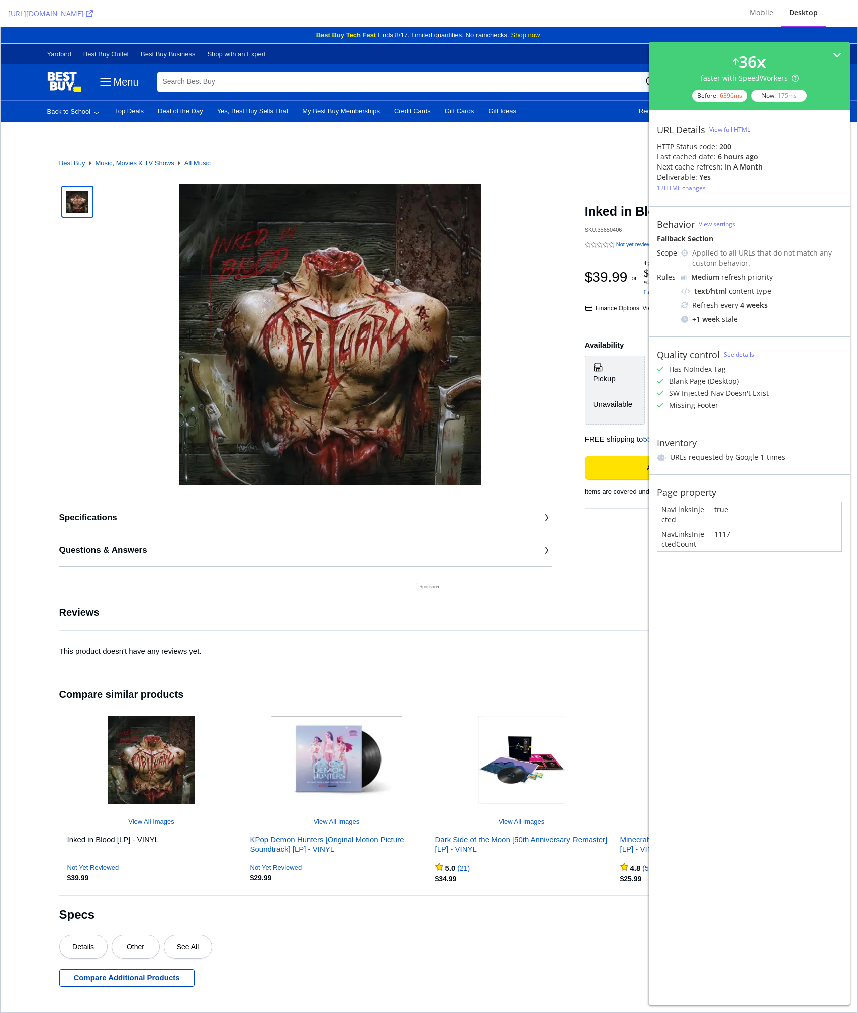
click at [317, 22] on div "https://www.bestbuy.com/product/inked-in-blood-lp-vinyl/35650406" at bounding box center [367, 13] width 718 height 27
click at [610, 227] on div "SKU: 35650406" at bounding box center [607, 230] width 44 height 7
copy div "35650406"
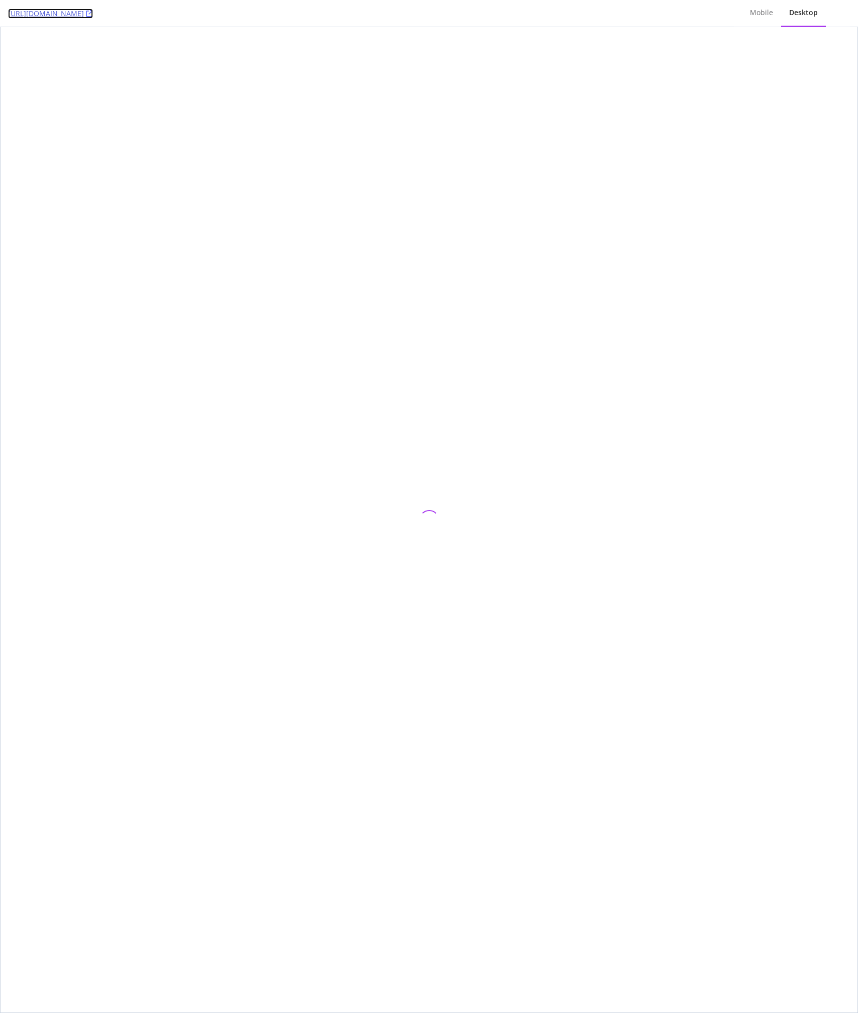
click at [93, 15] on link "https://www.bestbuy.com/product/inked-in-blood-lp-vinyl/35650406" at bounding box center [50, 14] width 85 height 10
click at [763, 26] on div "Mobile" at bounding box center [761, 13] width 39 height 28
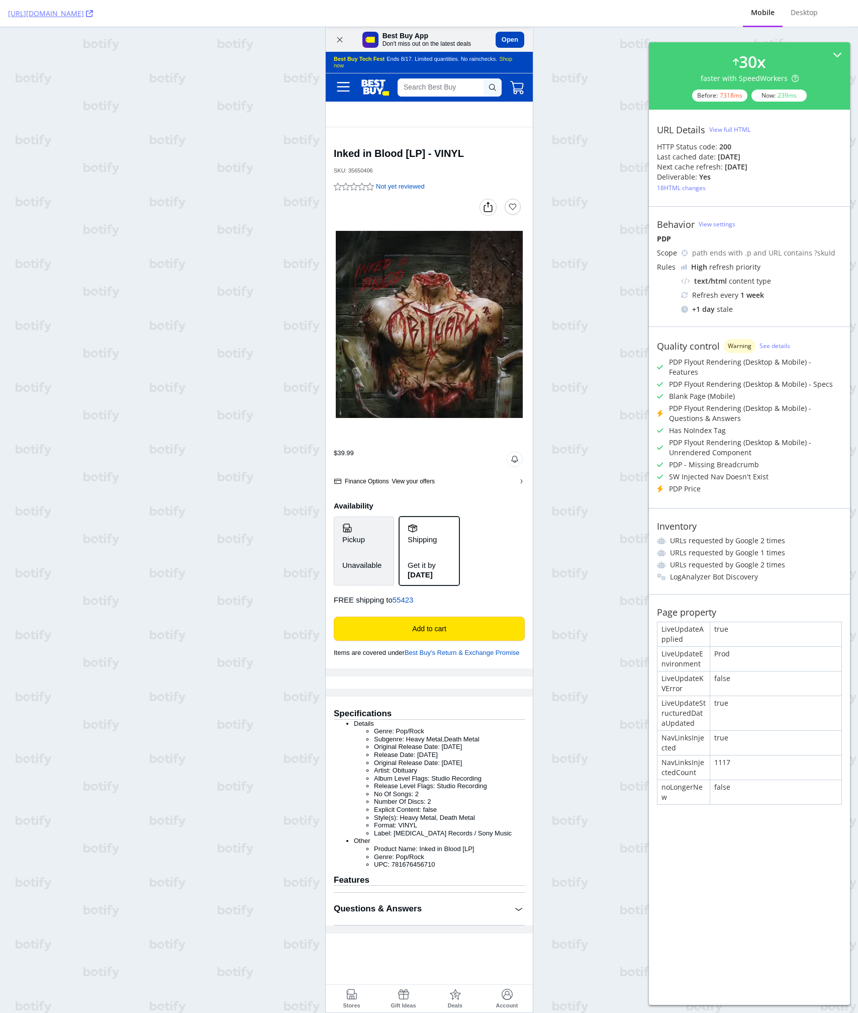
click at [626, 268] on div "https://www.bestbuy.com/site/inked-in-blood-lp-vinyl/35650406.p?skuId=35650406 …" at bounding box center [429, 506] width 858 height 1013
click at [93, 9] on link "https://www.bestbuy.com/site/inked-in-blood-lp-vinyl/35650406.p?skuId=35650406" at bounding box center [50, 14] width 85 height 10
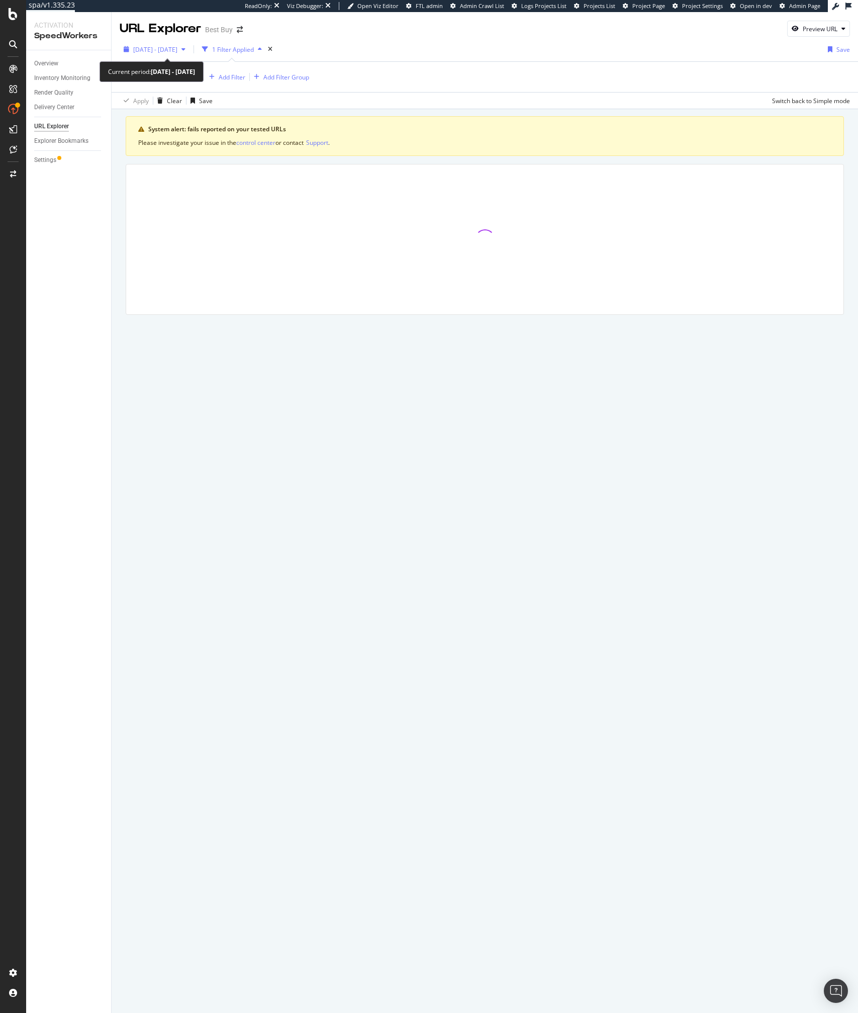
click at [150, 51] on span "[DATE] - [DATE]" at bounding box center [155, 49] width 44 height 9
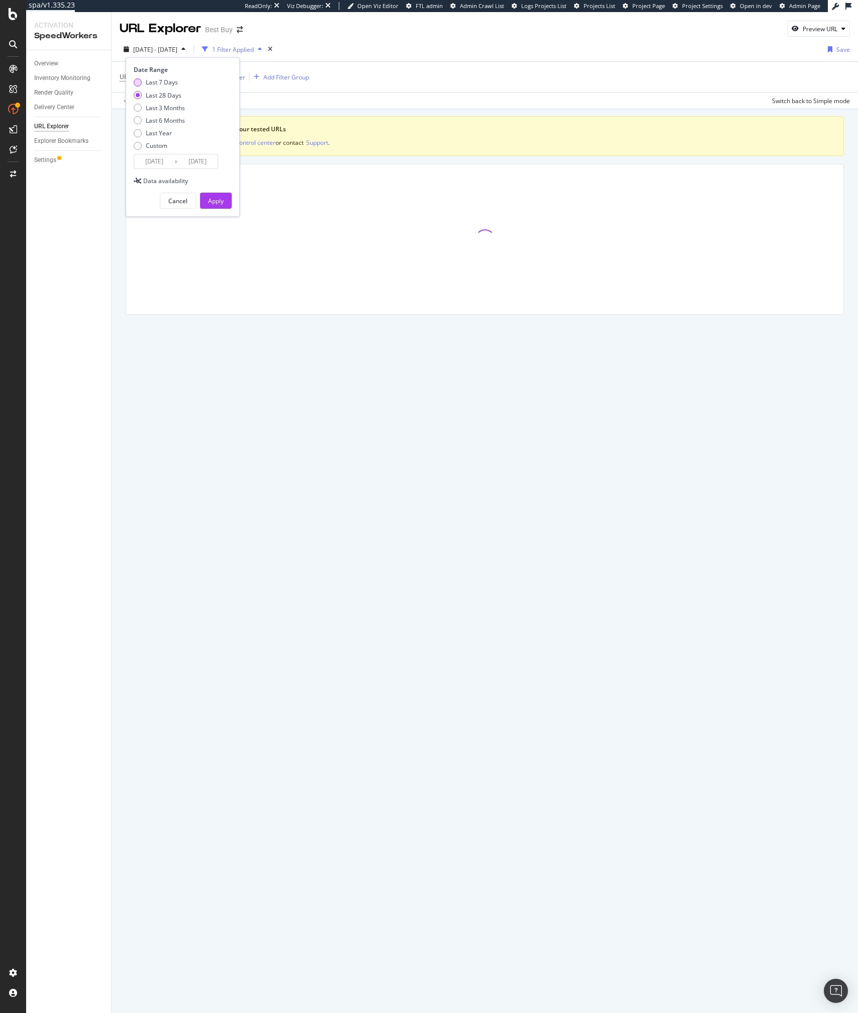
click at [155, 80] on div "Last 7 Days" at bounding box center [162, 82] width 32 height 9
type input "[DATE]"
click at [355, 48] on div "[DATE] - [DATE] 1 Filter Applied Save" at bounding box center [485, 51] width 747 height 20
click at [203, 77] on icon at bounding box center [201, 77] width 9 height 10
click at [136, 77] on div "Add Filter" at bounding box center [146, 77] width 27 height 9
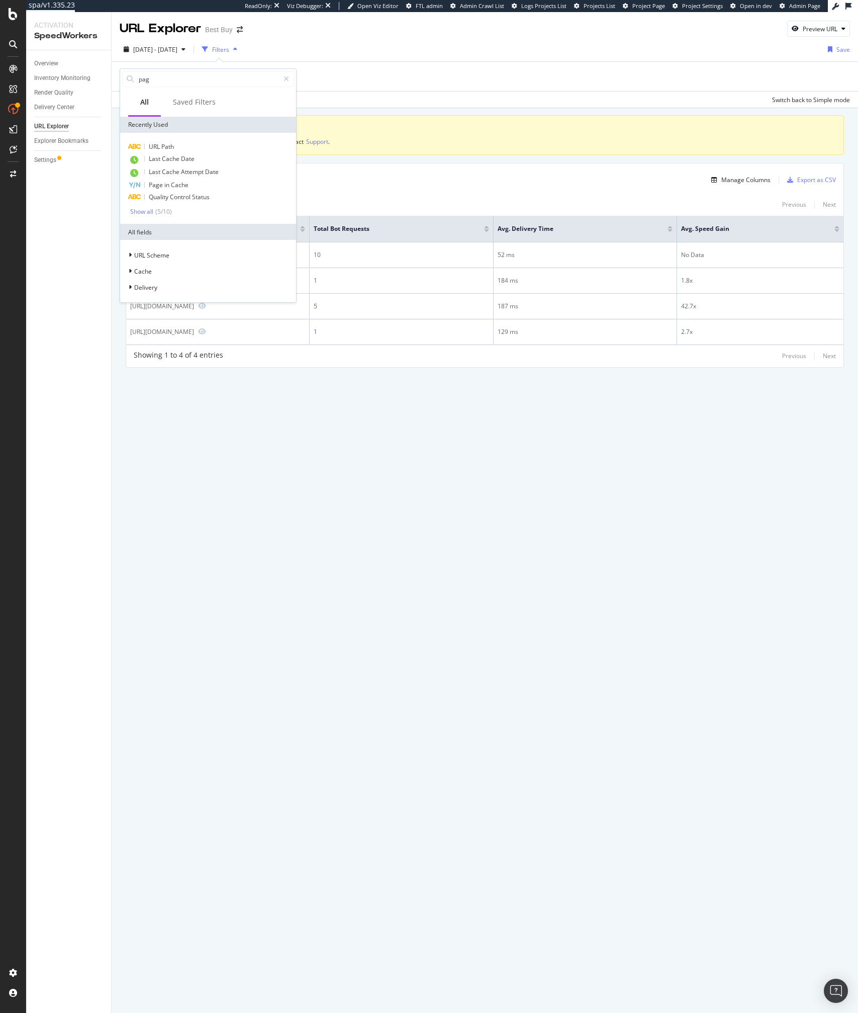
type input "page"
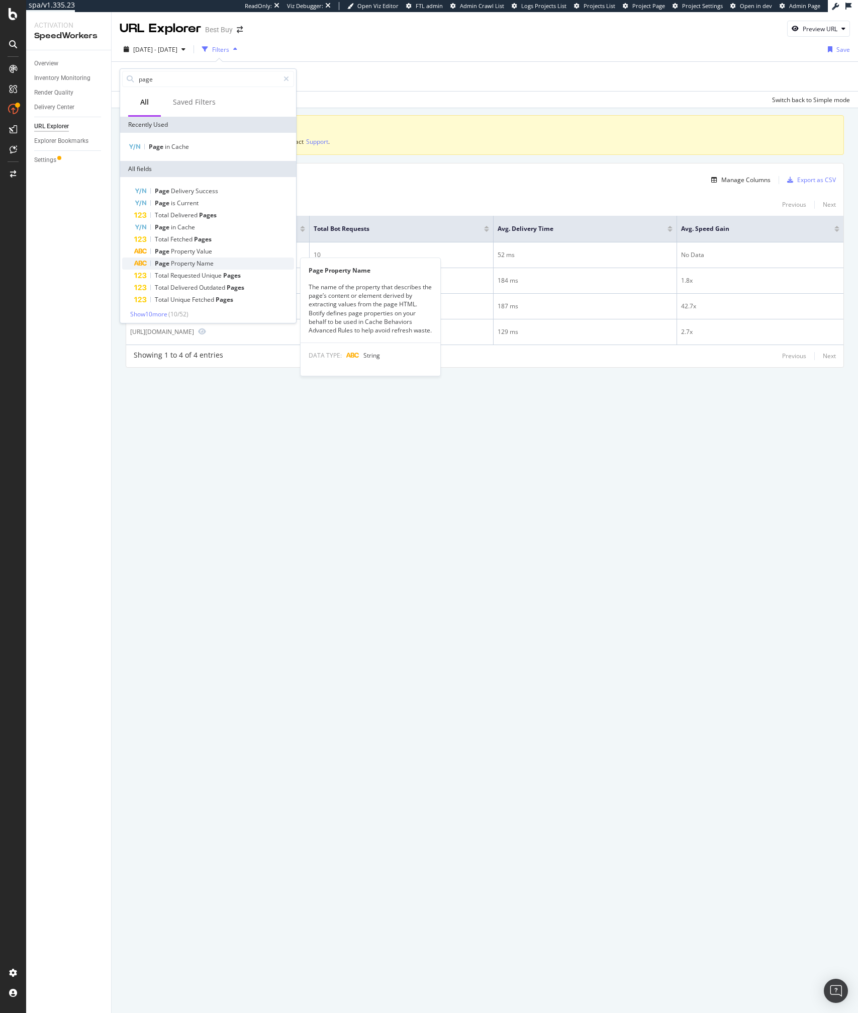
click at [193, 264] on span "Property" at bounding box center [184, 263] width 26 height 9
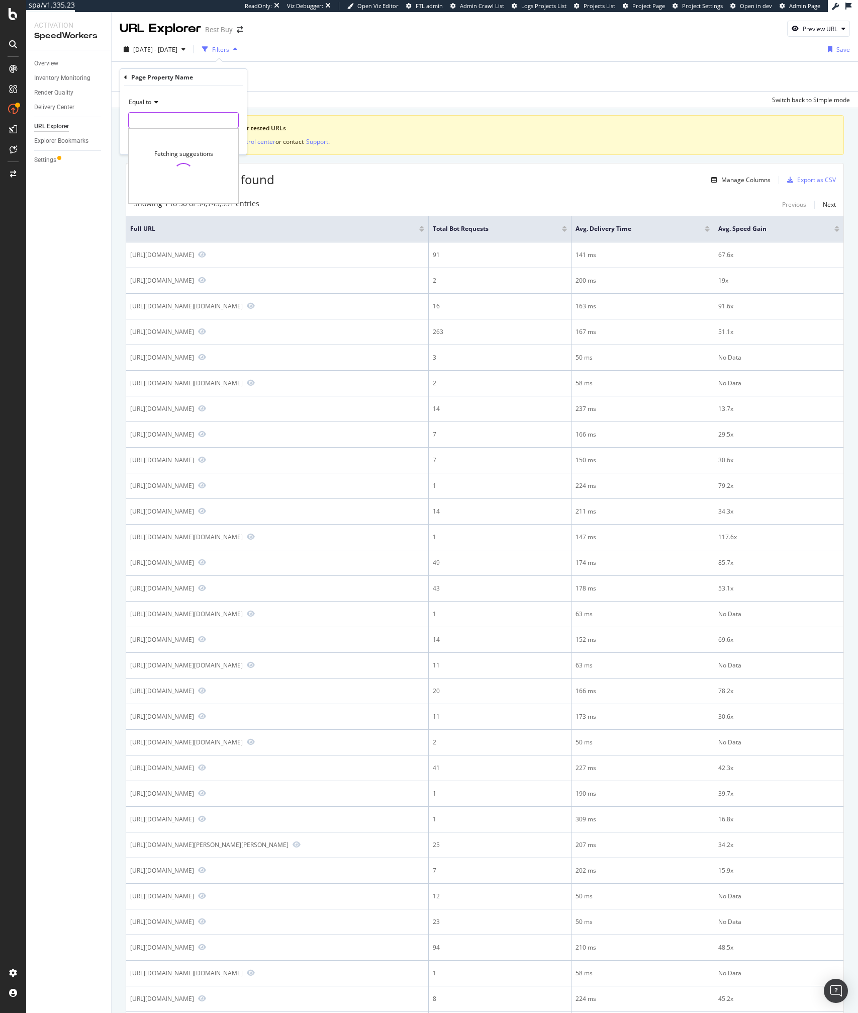
click at [156, 120] on input "text" at bounding box center [184, 120] width 110 height 16
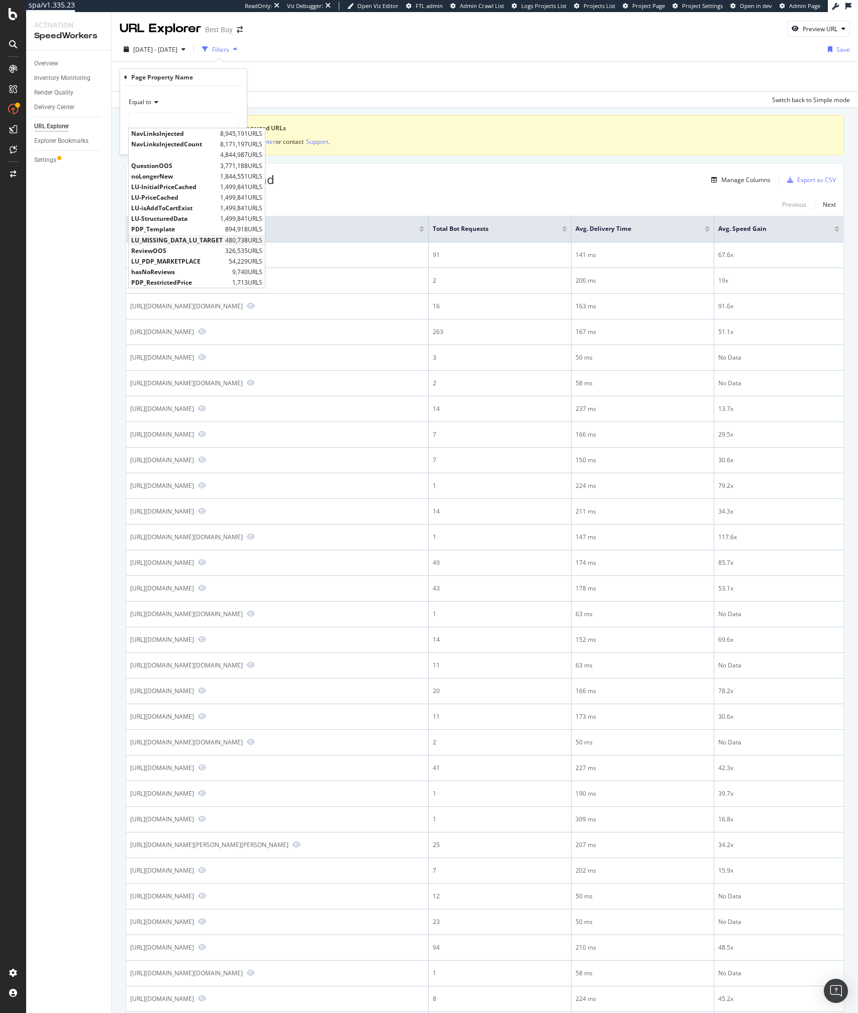
click at [190, 243] on span "LU_MISSING_DATA_LU_TARGET" at bounding box center [177, 240] width 92 height 9
type input "LU_MISSING_DATA_LU_TARGET"
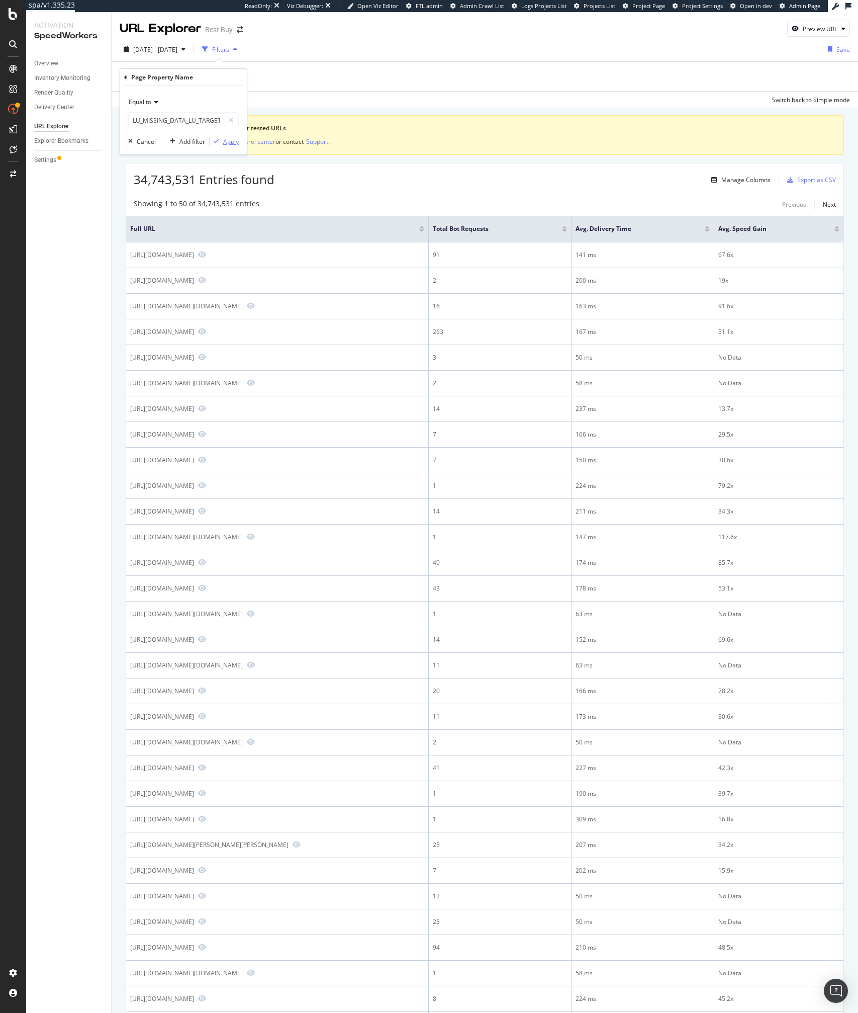
click at [226, 138] on div "Apply" at bounding box center [231, 141] width 16 height 9
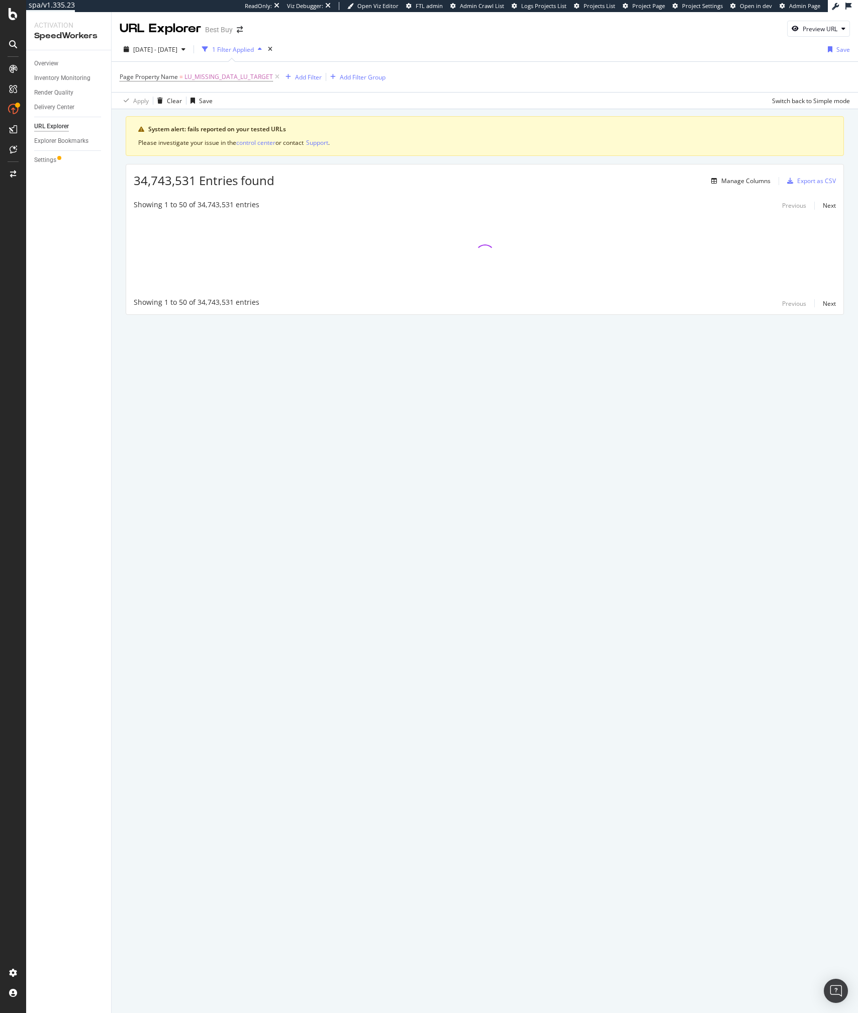
click at [301, 67] on div "Page Property Name = LU_MISSING_DATA_LU_TARGET Add Filter Add Filter Group" at bounding box center [485, 77] width 731 height 30
click at [296, 76] on div "Add Filter" at bounding box center [308, 77] width 27 height 9
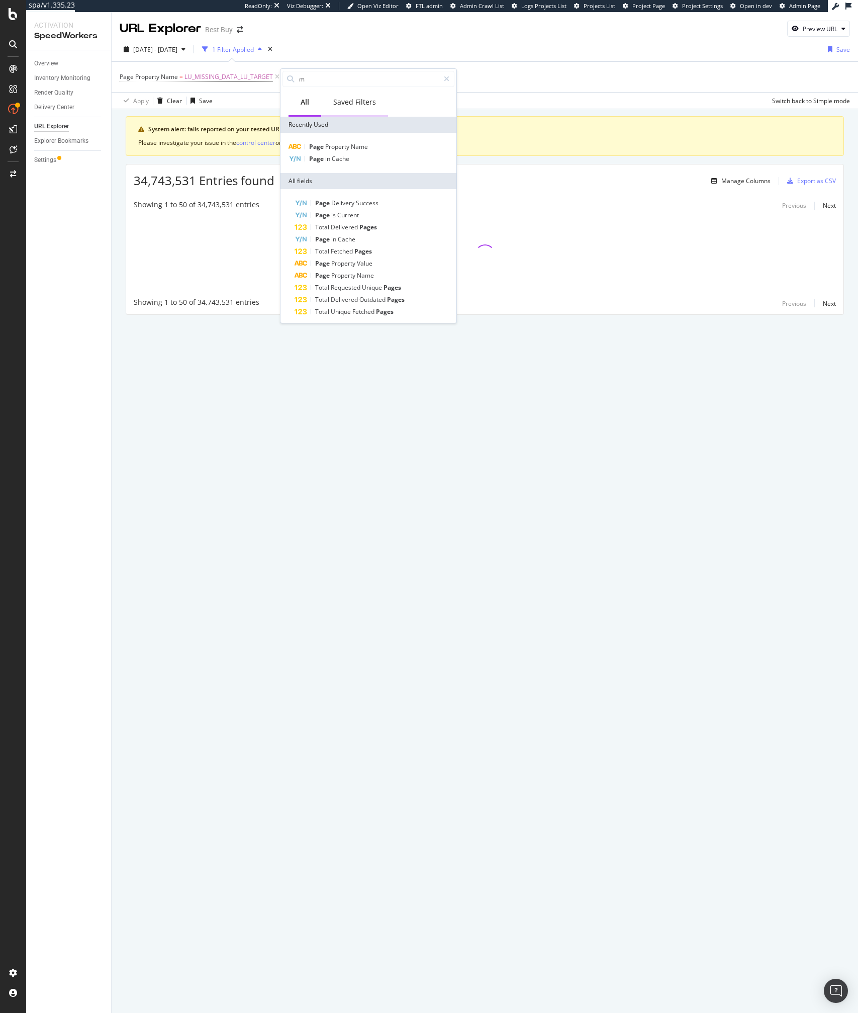
type input "mi"
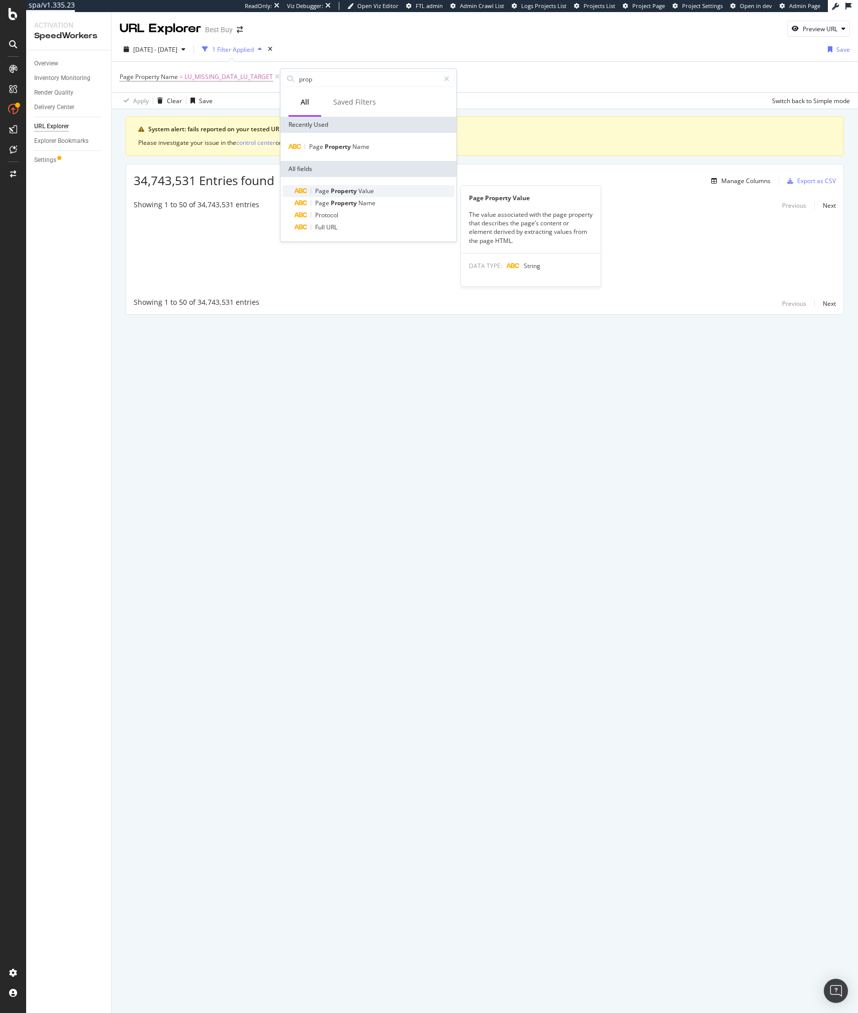
type input "prop"
click at [357, 194] on span "Property" at bounding box center [345, 191] width 28 height 9
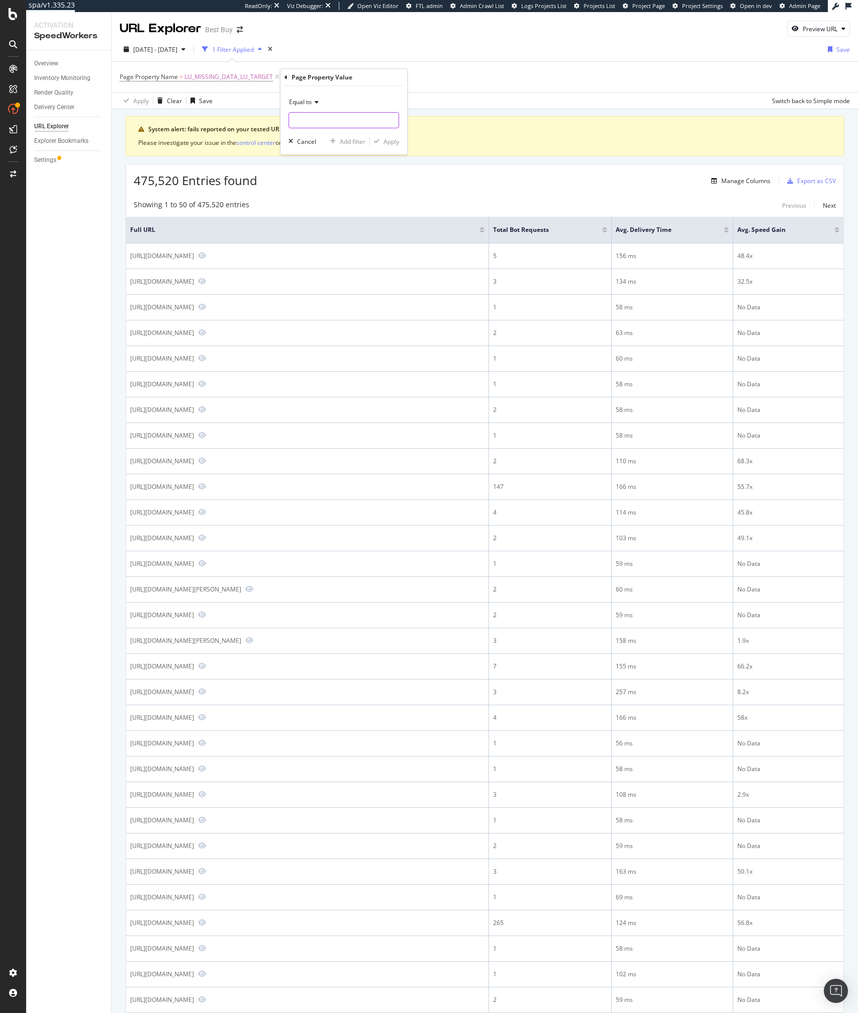
click at [325, 116] on input "text" at bounding box center [344, 120] width 110 height 16
type input "data"
type input "target"
type input "comp"
type input "missing"
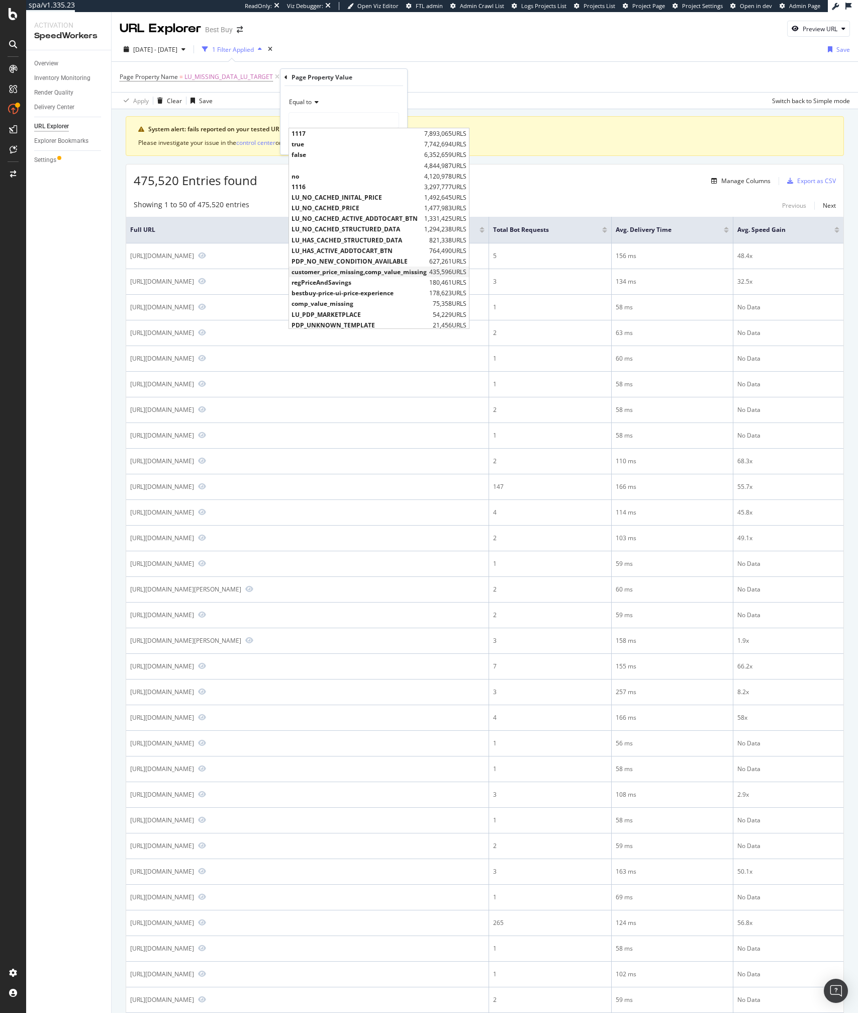
click at [346, 271] on span "customer_price_missing,comp_value_missing" at bounding box center [359, 272] width 135 height 9
click at [371, 117] on input "customer_price_missing,comp_value_missing" at bounding box center [336, 120] width 95 height 16
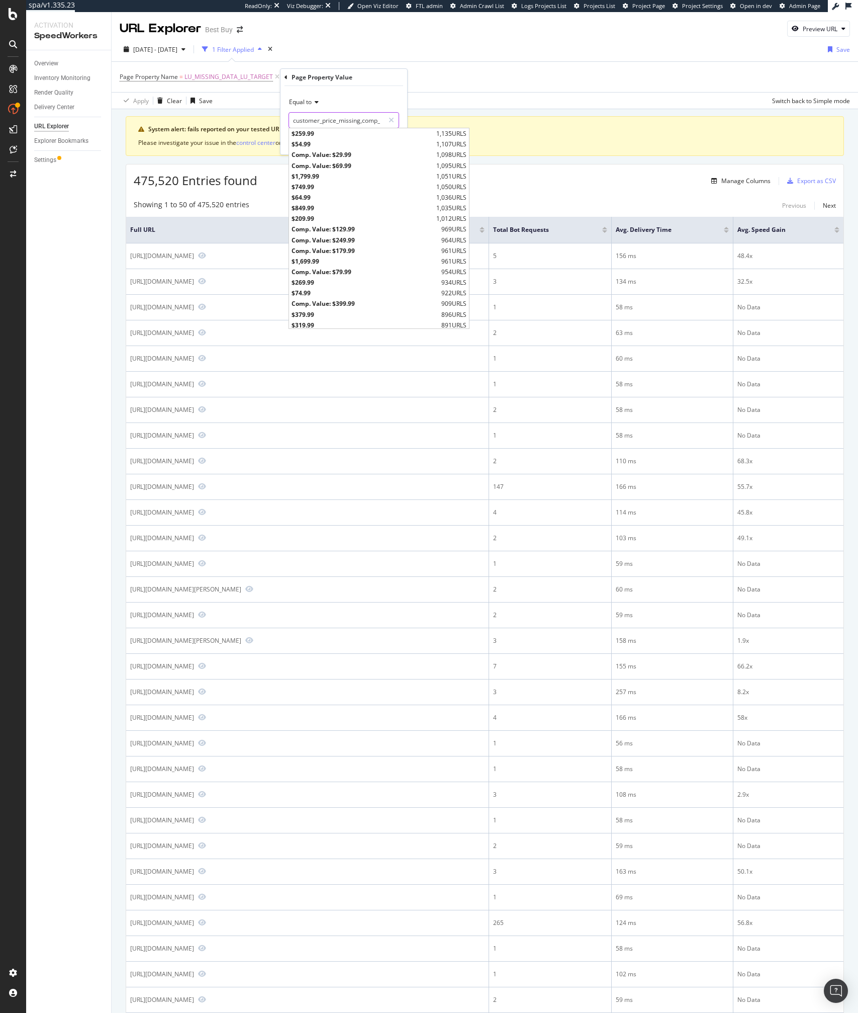
scroll to position [861, 0]
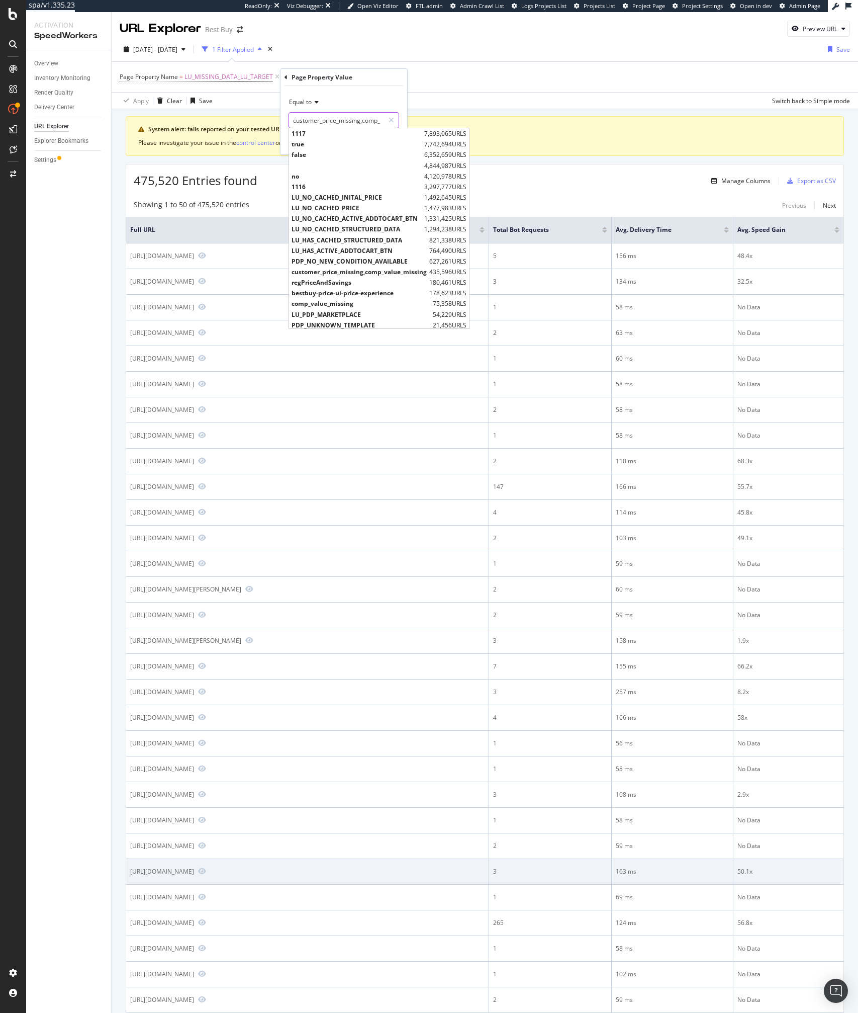
paste input "no_new_condition_available"
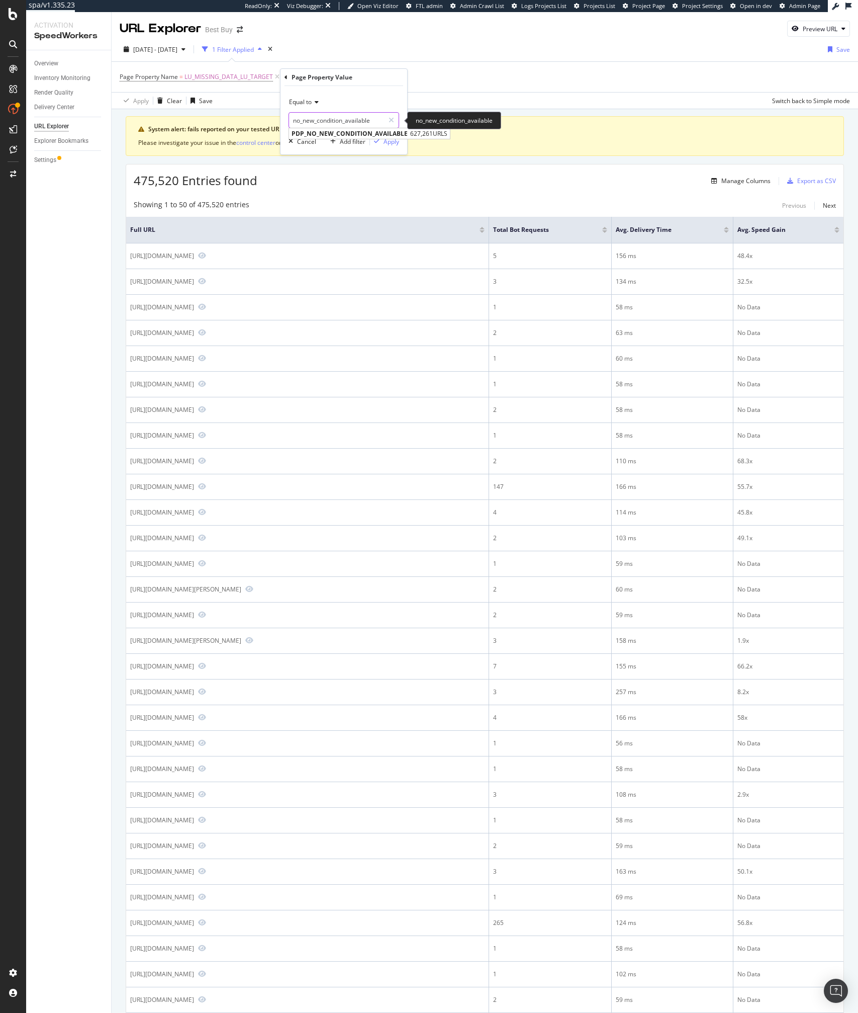
click at [330, 121] on input "no_new_condition_available" at bounding box center [336, 120] width 95 height 16
type input "no_new_condition_available"
click at [340, 118] on input "no_new_condition_available" at bounding box center [336, 120] width 95 height 16
click at [387, 143] on div "Apply" at bounding box center [392, 141] width 16 height 9
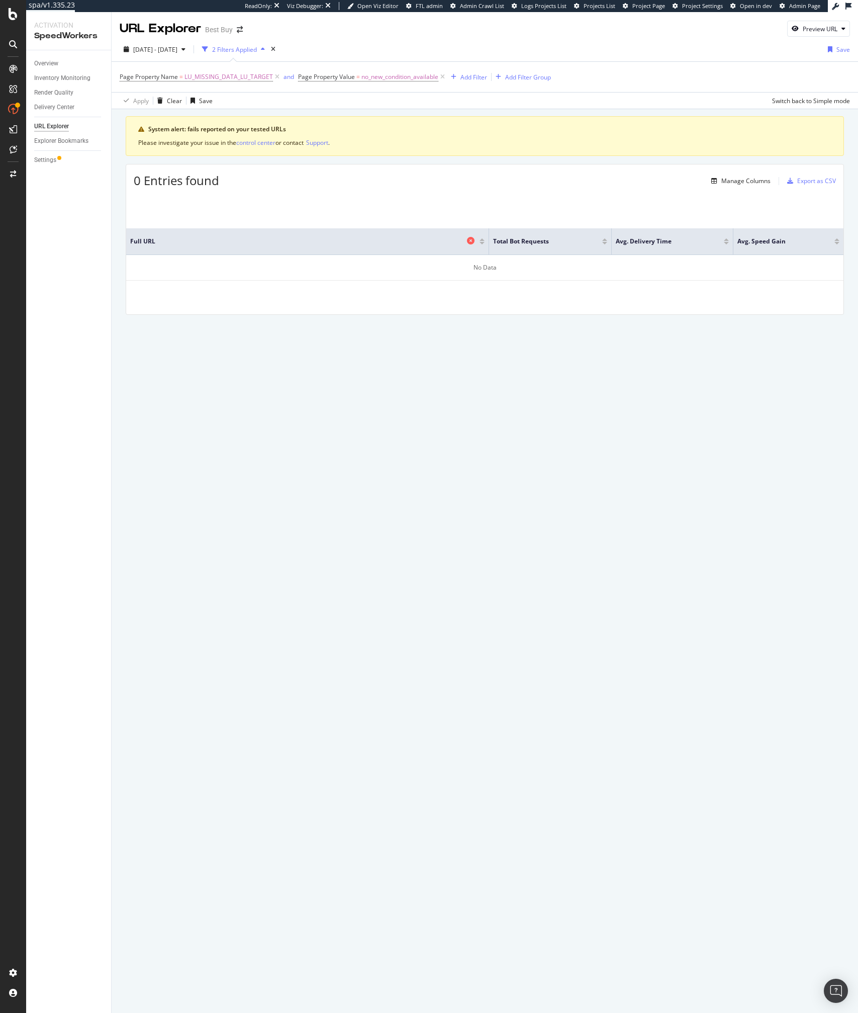
click at [262, 241] on span "Full URL" at bounding box center [297, 241] width 334 height 9
click at [339, 171] on div "0 Entries found Manage Columns Export as CSV" at bounding box center [485, 176] width 718 height 25
click at [379, 71] on span "no_new_condition_available" at bounding box center [400, 77] width 77 height 14
click at [337, 118] on input "no_new_condition_available" at bounding box center [353, 119] width 95 height 16
click at [380, 118] on input "customer_price_missing" at bounding box center [353, 119] width 95 height 16
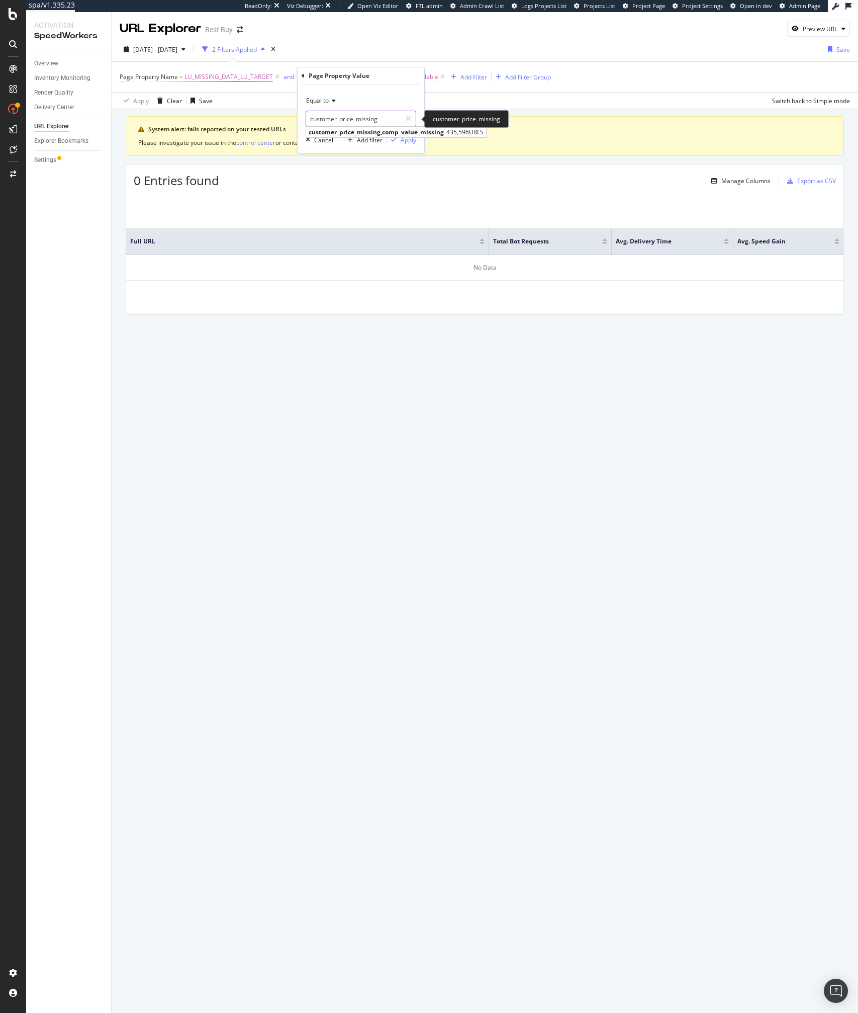
type input "customer_price_missing"
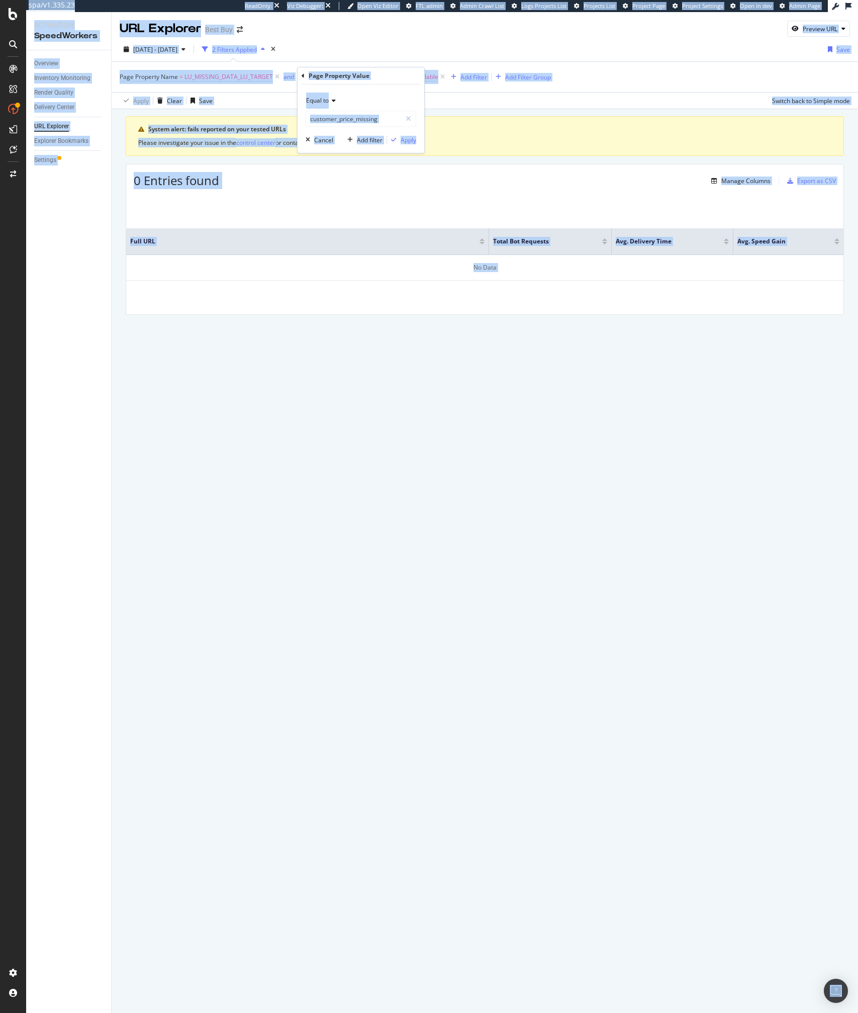
click at [411, 318] on div "System alert: fails reported on your tested URLs Please investigate your issue …" at bounding box center [485, 229] width 747 height 241
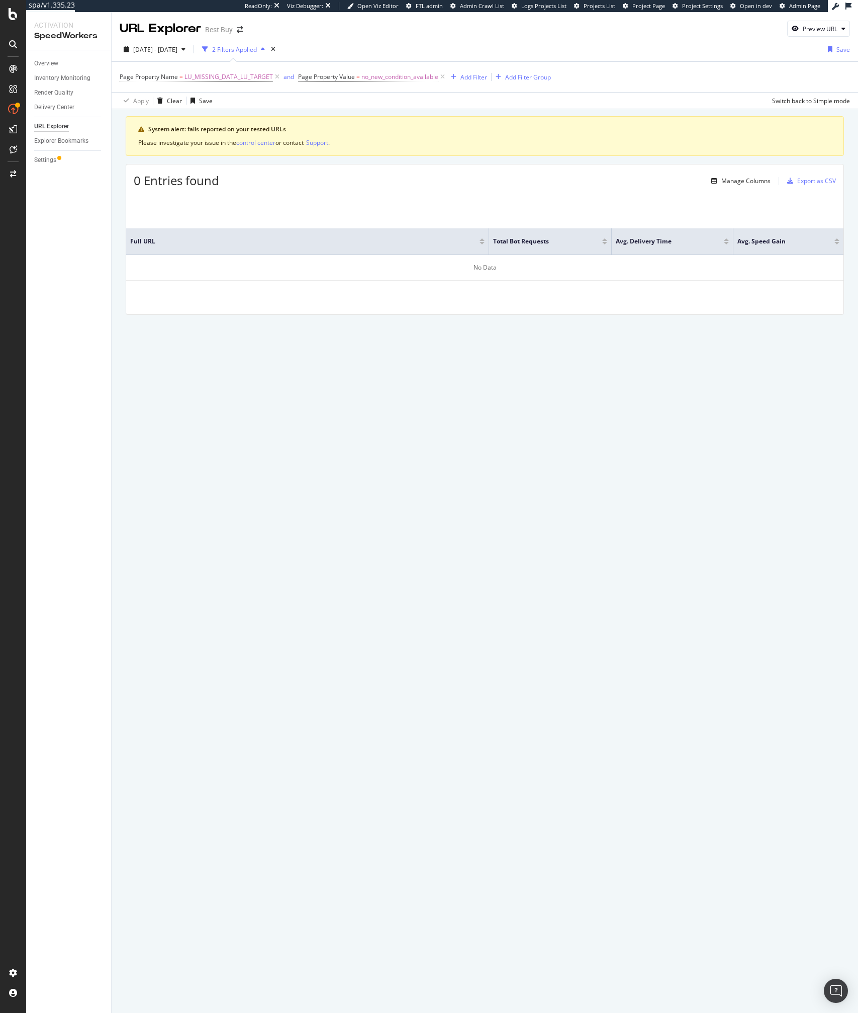
click at [356, 177] on div "0 Entries found Manage Columns Export as CSV" at bounding box center [485, 176] width 718 height 25
click at [382, 79] on span "no_new_condition_available" at bounding box center [400, 77] width 77 height 14
click at [322, 145] on div "Equal to no_new_condition_available no_new_condition_available Cancel Add filte…" at bounding box center [361, 118] width 127 height 68
click at [319, 141] on div "Cancel" at bounding box center [323, 140] width 19 height 9
click at [443, 75] on icon at bounding box center [443, 77] width 9 height 10
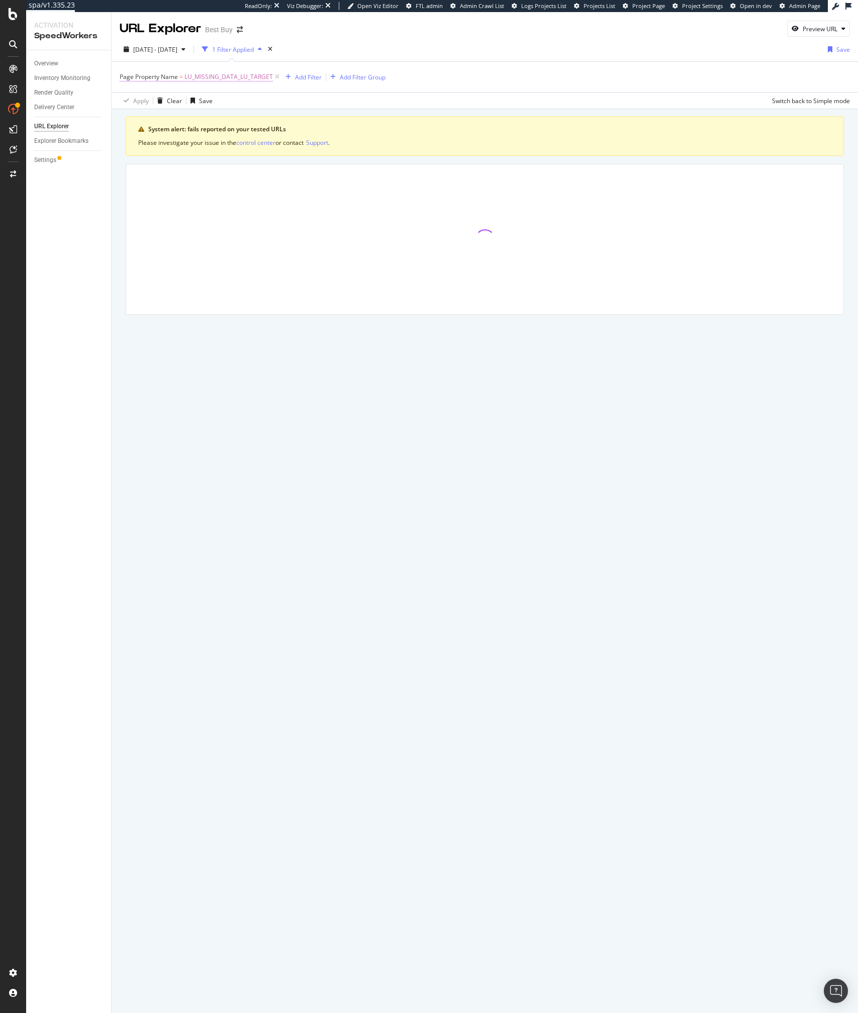
click at [197, 76] on span "LU_MISSING_DATA_LU_TARGET" at bounding box center [229, 77] width 89 height 14
click at [143, 104] on span "Equal to" at bounding box center [140, 100] width 23 height 9
click at [142, 132] on span "Not equal to" at bounding box center [150, 134] width 34 height 9
click at [226, 139] on div "Apply" at bounding box center [231, 140] width 16 height 9
click at [293, 78] on div "button" at bounding box center [289, 77] width 14 height 6
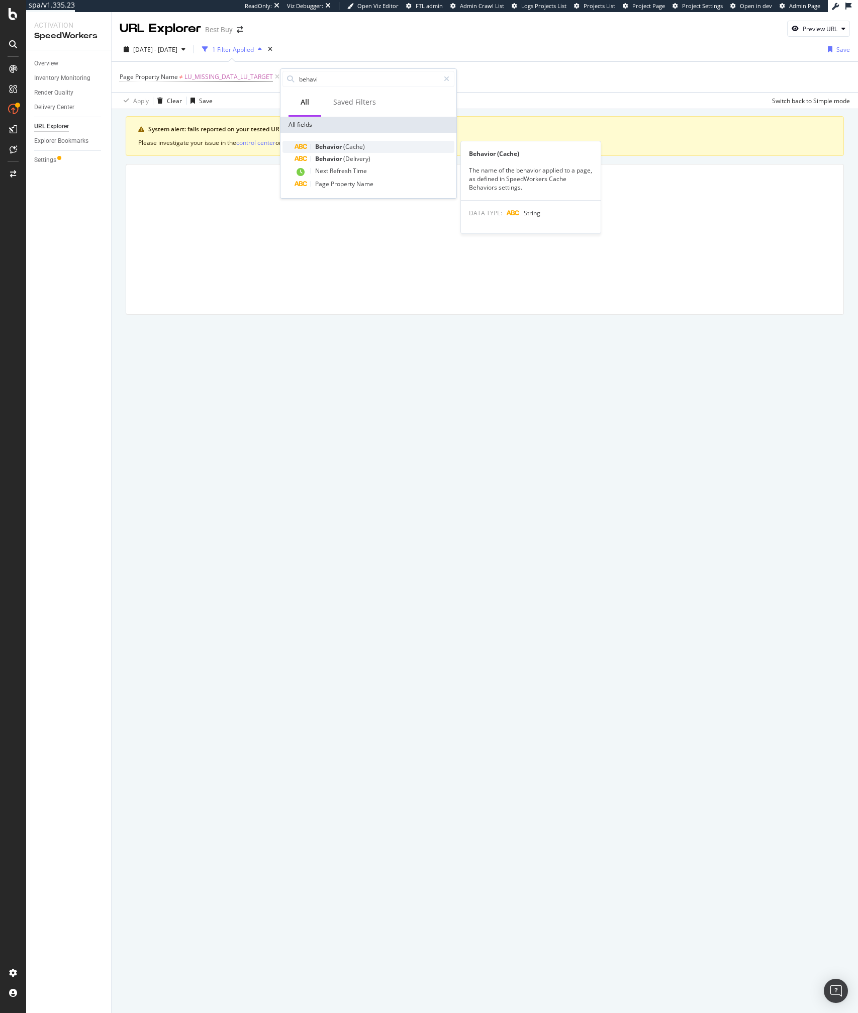
type input "behavi"
click at [342, 144] on span "Behavior" at bounding box center [329, 146] width 28 height 9
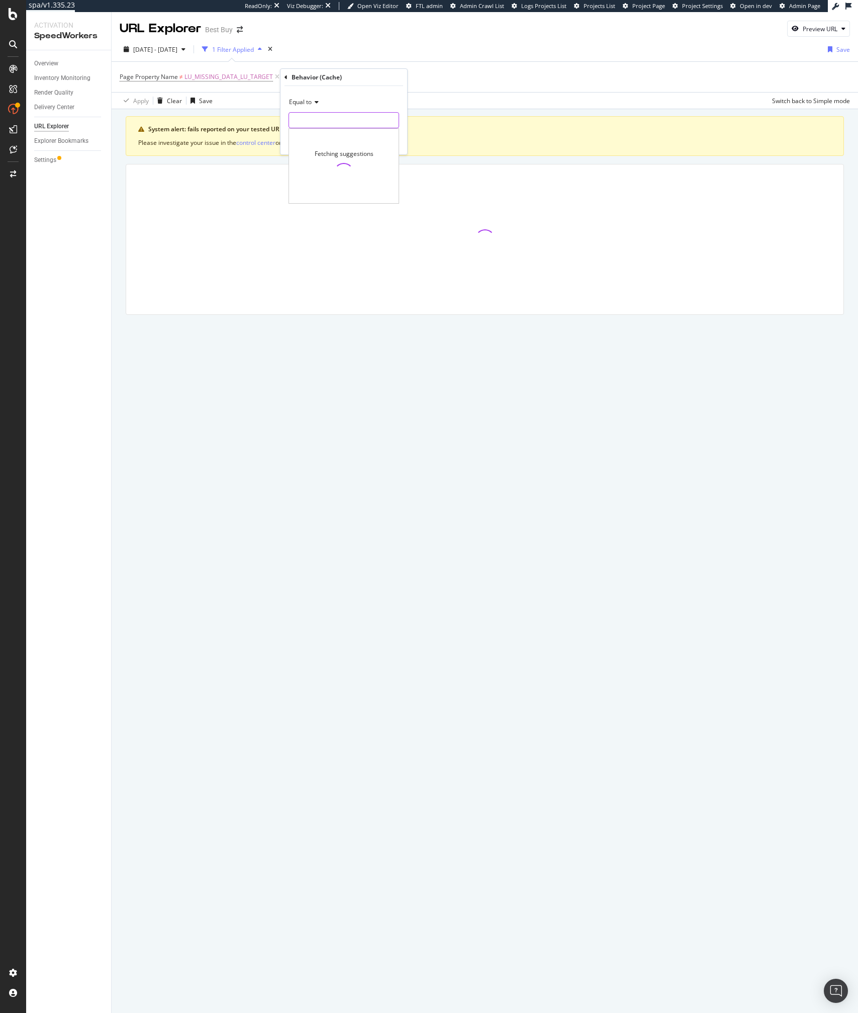
click at [316, 118] on input "text" at bounding box center [344, 120] width 110 height 16
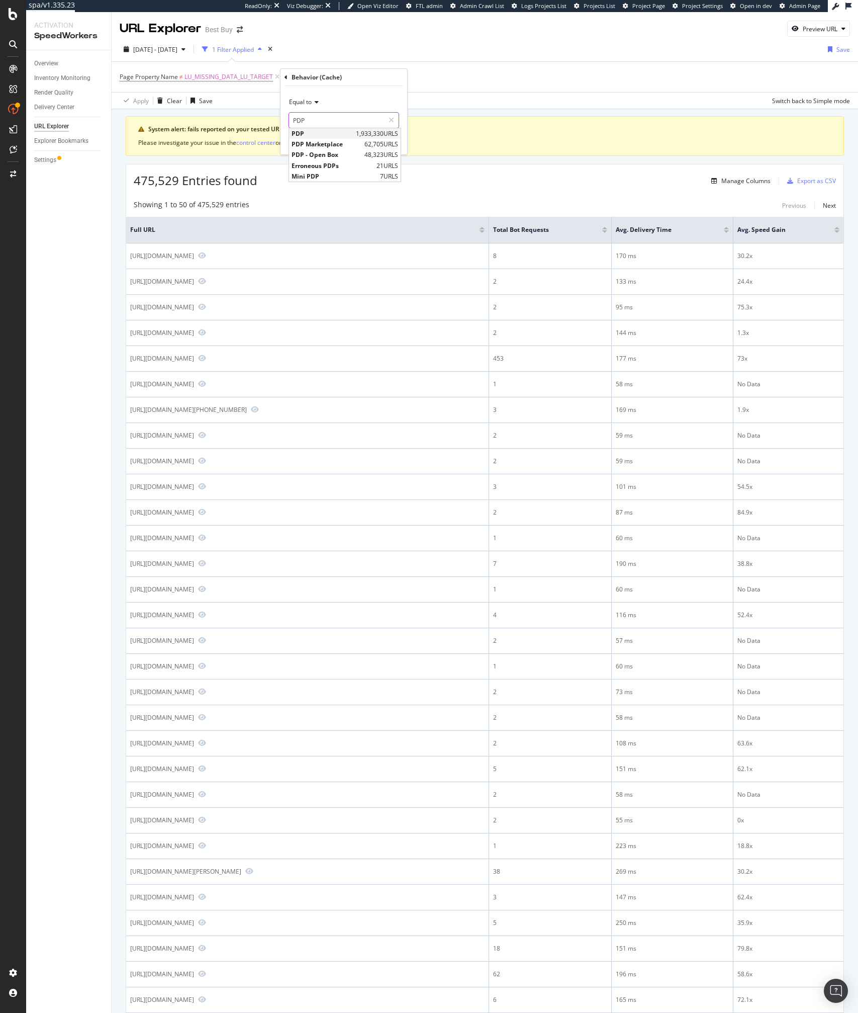
type input "PDP"
click at [305, 136] on span "PDP" at bounding box center [323, 133] width 62 height 9
click at [384, 138] on div "Apply" at bounding box center [392, 141] width 16 height 9
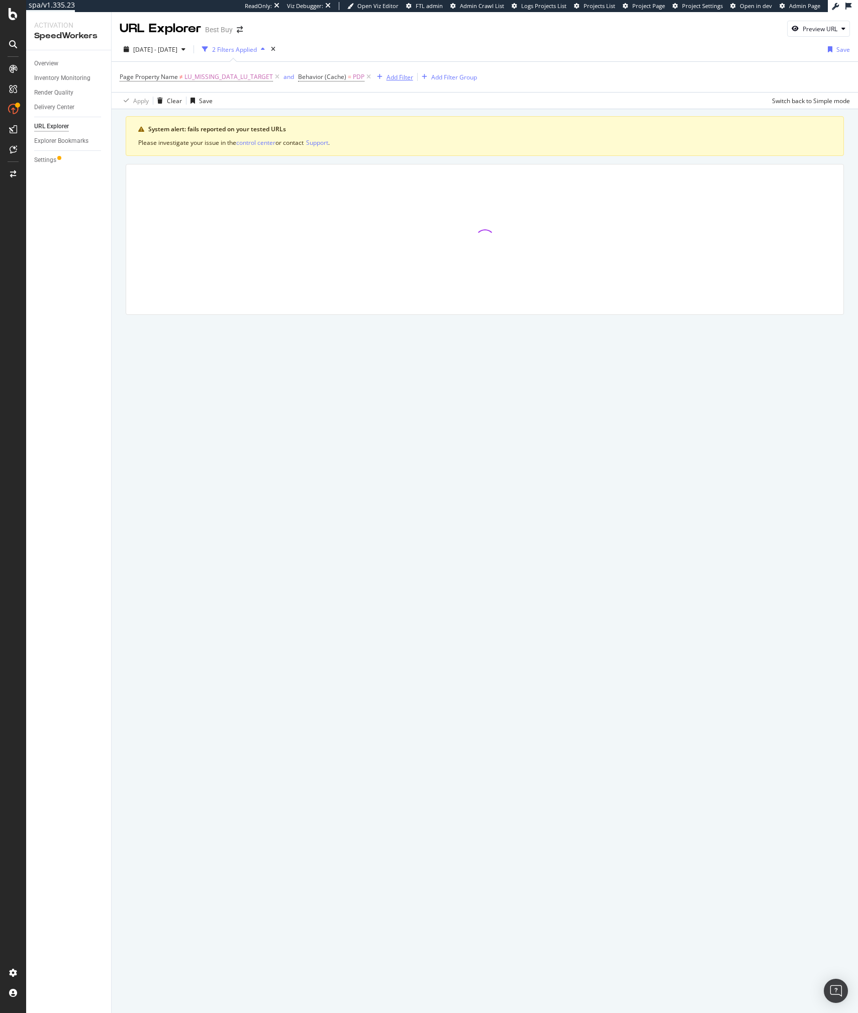
click at [407, 78] on div "Add Filter" at bounding box center [400, 77] width 27 height 9
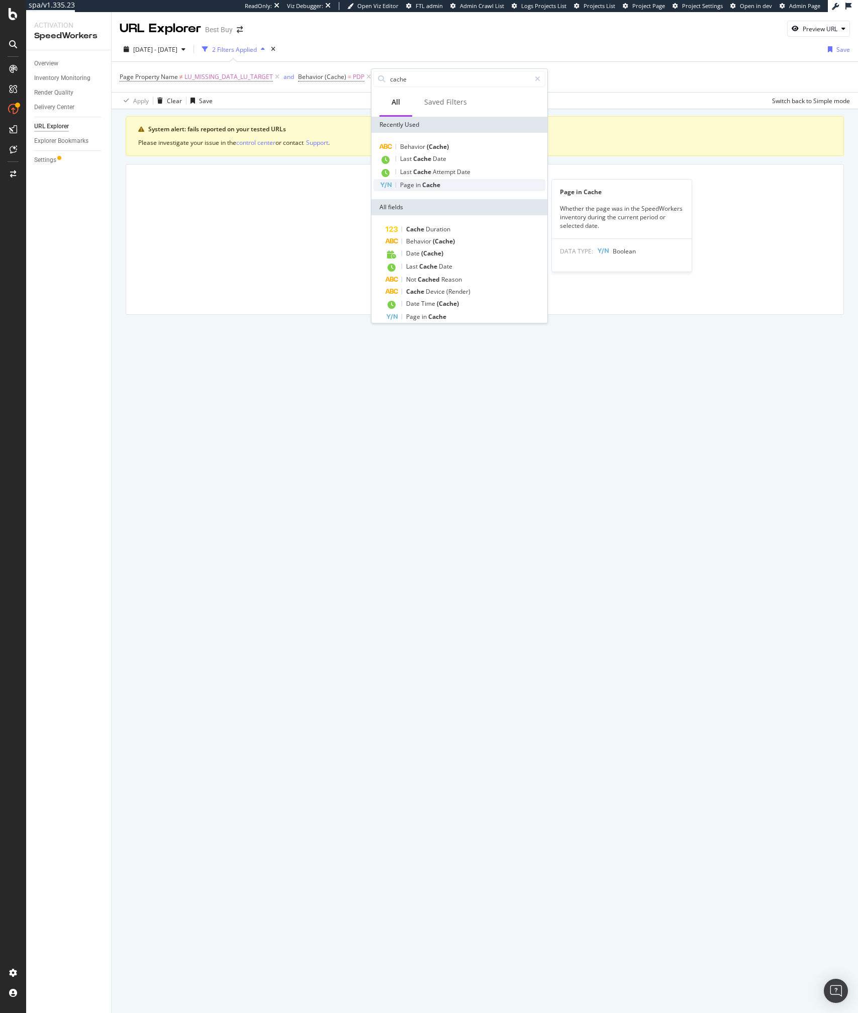
type input "cache"
click at [420, 189] on span "in" at bounding box center [419, 185] width 7 height 9
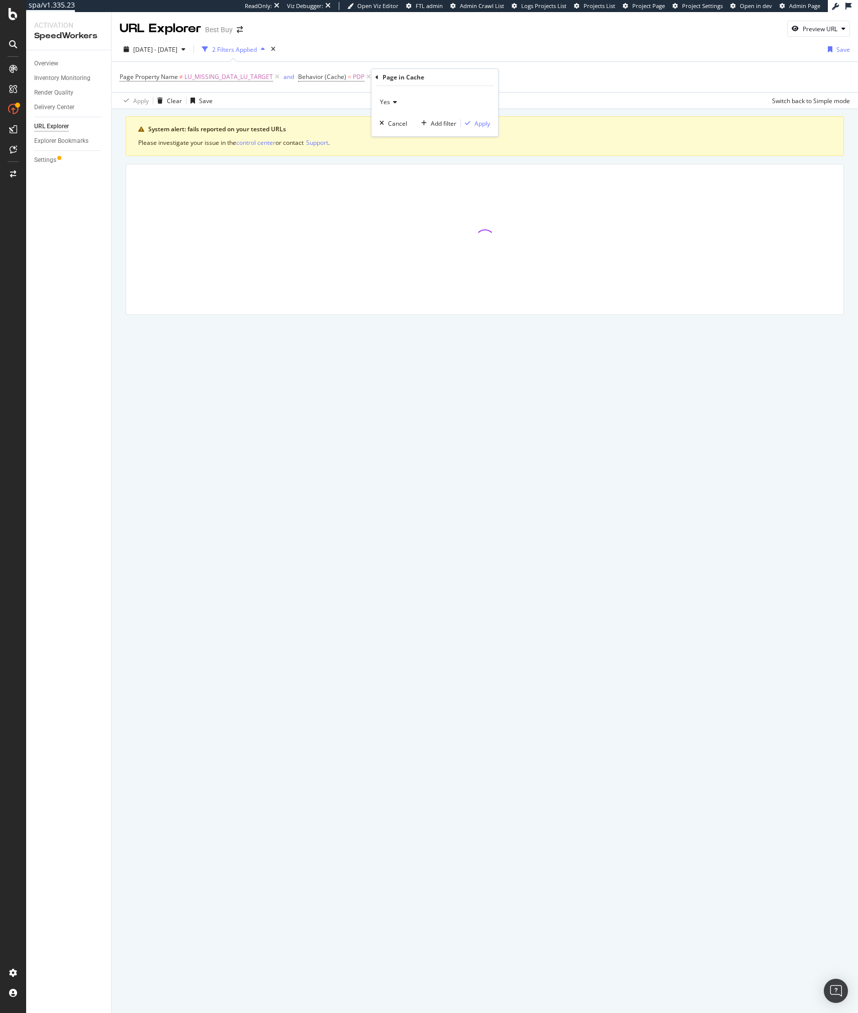
click at [487, 114] on div "Yes Cancel Add filter Apply" at bounding box center [435, 111] width 127 height 50
click at [482, 121] on div "Apply" at bounding box center [483, 123] width 16 height 9
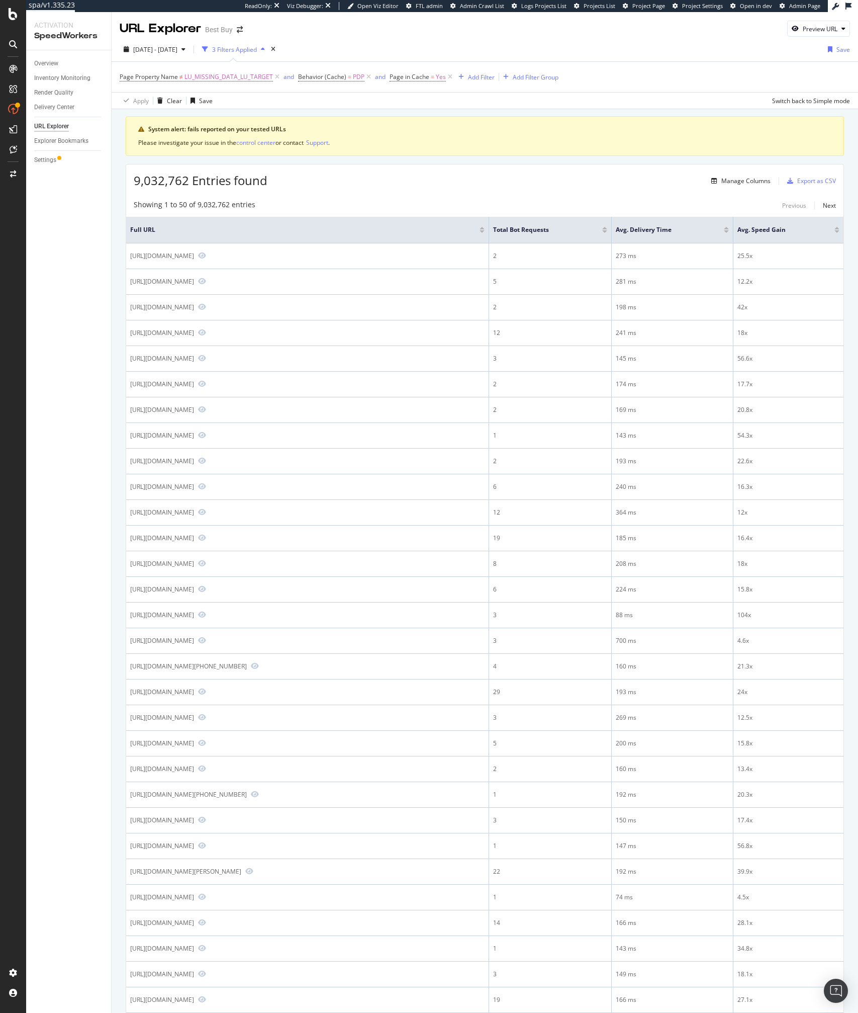
click at [355, 195] on div "Showing 1 to 50 of 9,032,762 entries Previous Next Full URL Total Bot Requests …" at bounding box center [485, 871] width 718 height 1353
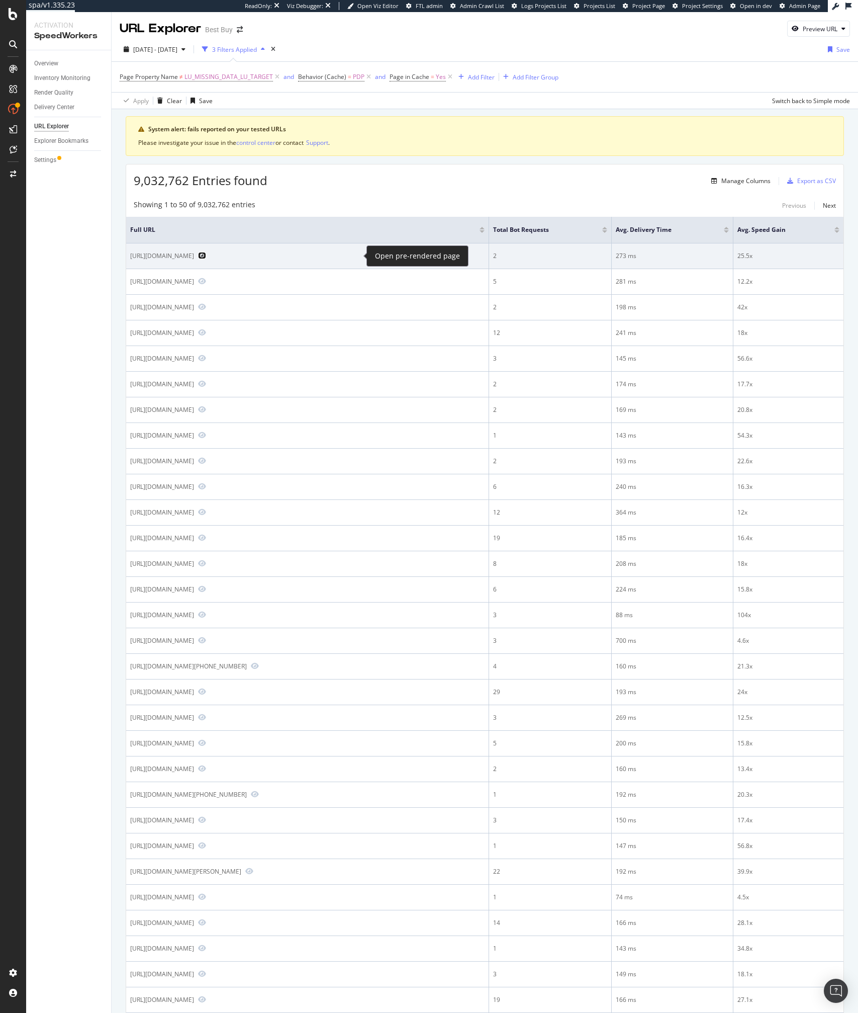
click at [206, 255] on icon "Preview https://www.bestbuy.com/site/brain-teasers-dvd/15794589.p?skuId=15794589" at bounding box center [202, 255] width 8 height 7
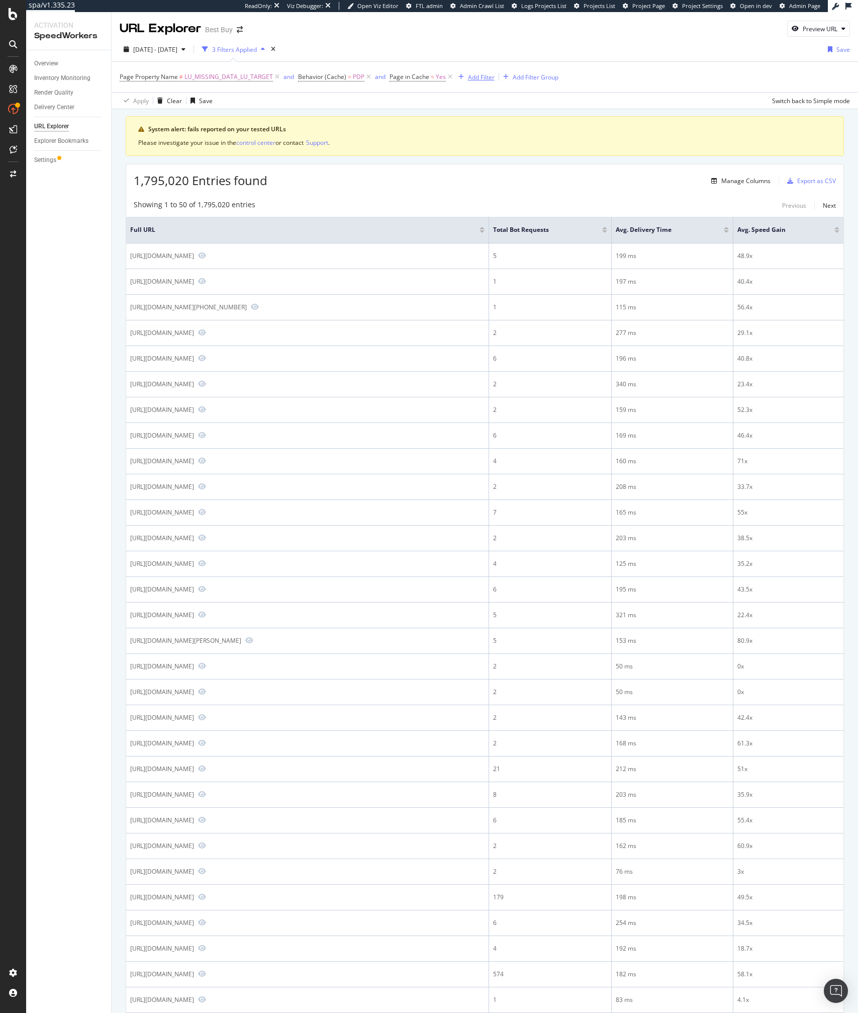
click at [468, 75] on div "Add Filter" at bounding box center [481, 77] width 27 height 9
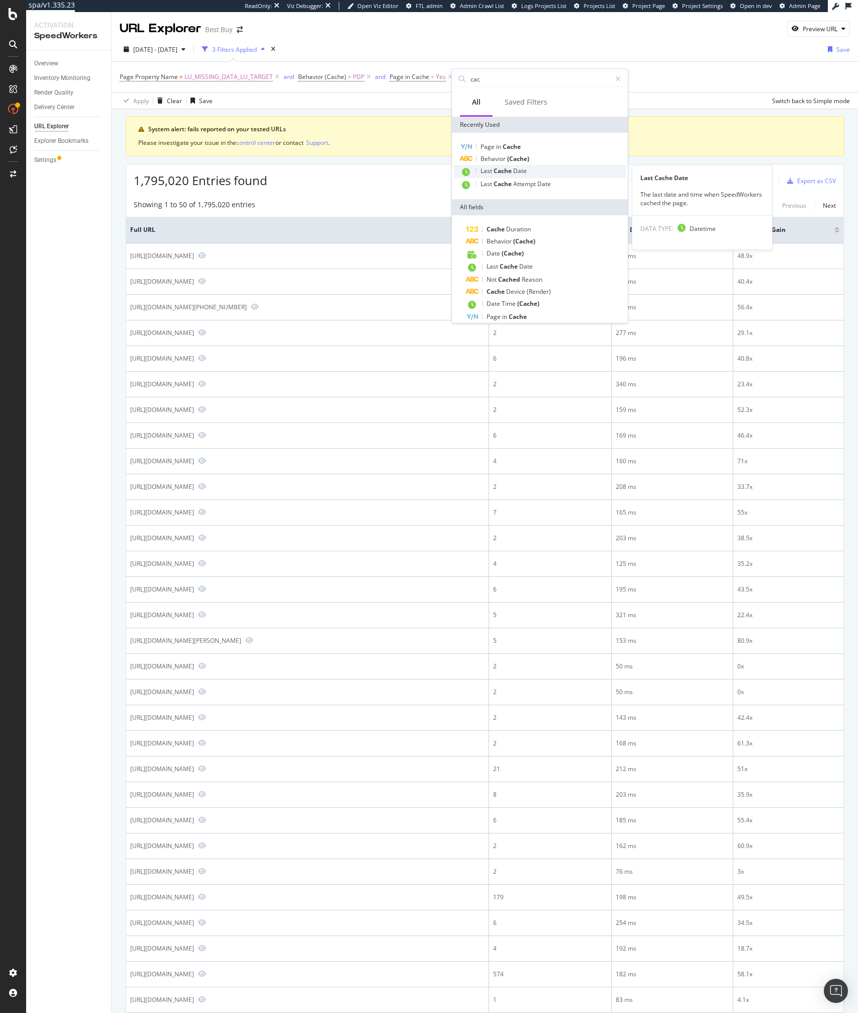
type input "cac"
click at [511, 172] on span "Cache" at bounding box center [504, 170] width 20 height 9
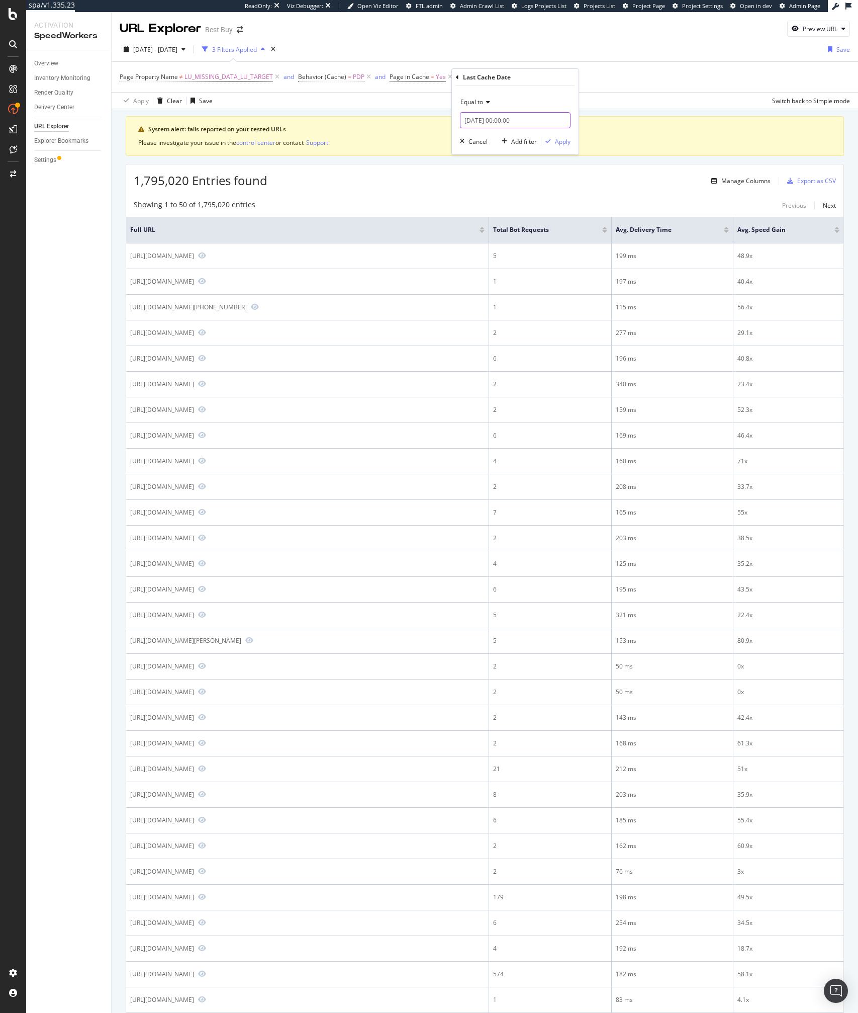
click at [492, 118] on input "2025-08-14 00:00:00" at bounding box center [515, 120] width 111 height 16
click at [480, 204] on div "10" at bounding box center [474, 200] width 17 height 13
type input "2025-08-10 00:00:00"
click at [560, 280] on link "Save date" at bounding box center [567, 281] width 27 height 9
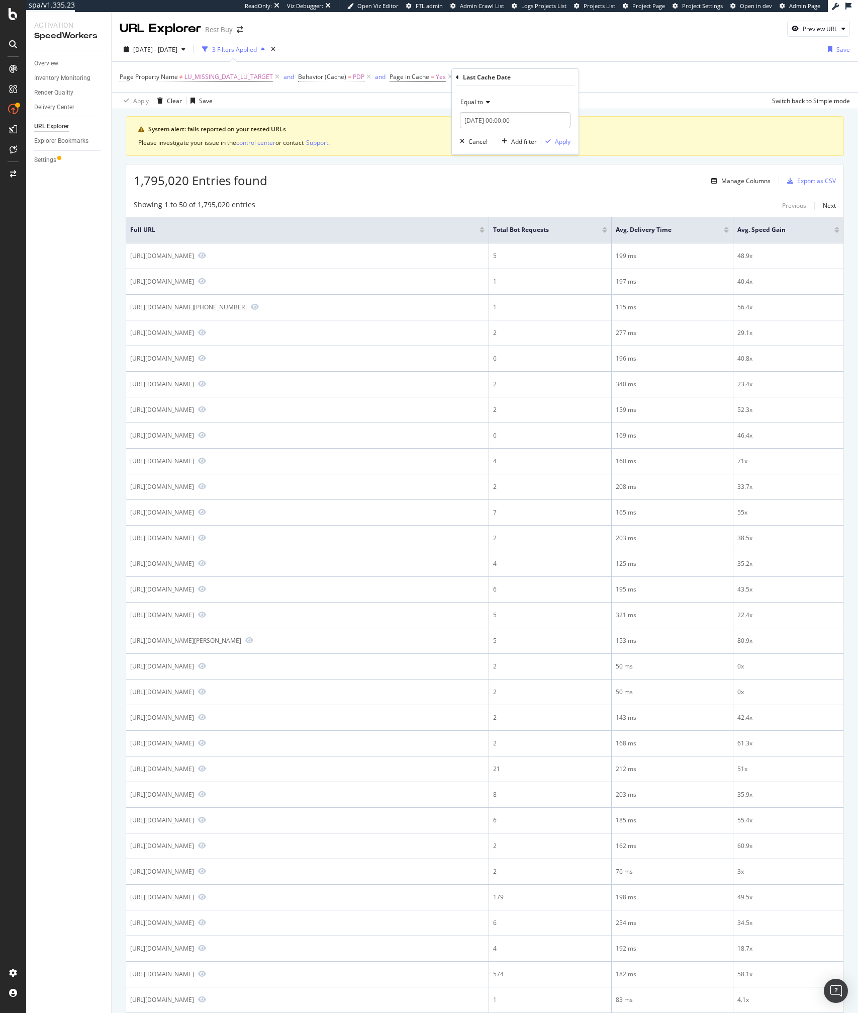
click at [472, 110] on div "Equal to" at bounding box center [515, 102] width 111 height 16
click at [473, 106] on div "Equal to" at bounding box center [515, 102] width 111 height 16
click at [484, 138] on div "After" at bounding box center [517, 135] width 108 height 13
click at [557, 143] on div "Apply" at bounding box center [563, 141] width 16 height 9
click at [297, 179] on div "484,805 Entries found Manage Columns Export as CSV" at bounding box center [485, 176] width 718 height 25
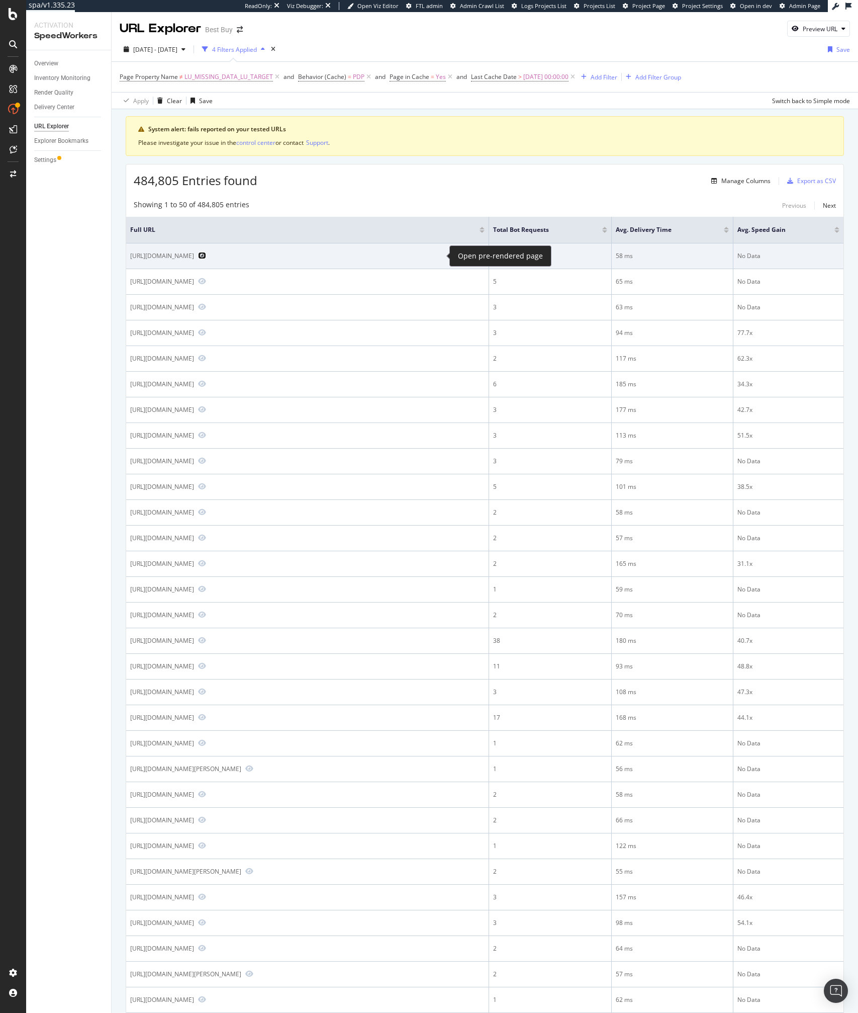
click at [206, 256] on icon "Preview https://www.bestbuy.com/site/tcl-55-class-6-series-led-4k-uhd-smart-rok…" at bounding box center [202, 255] width 8 height 7
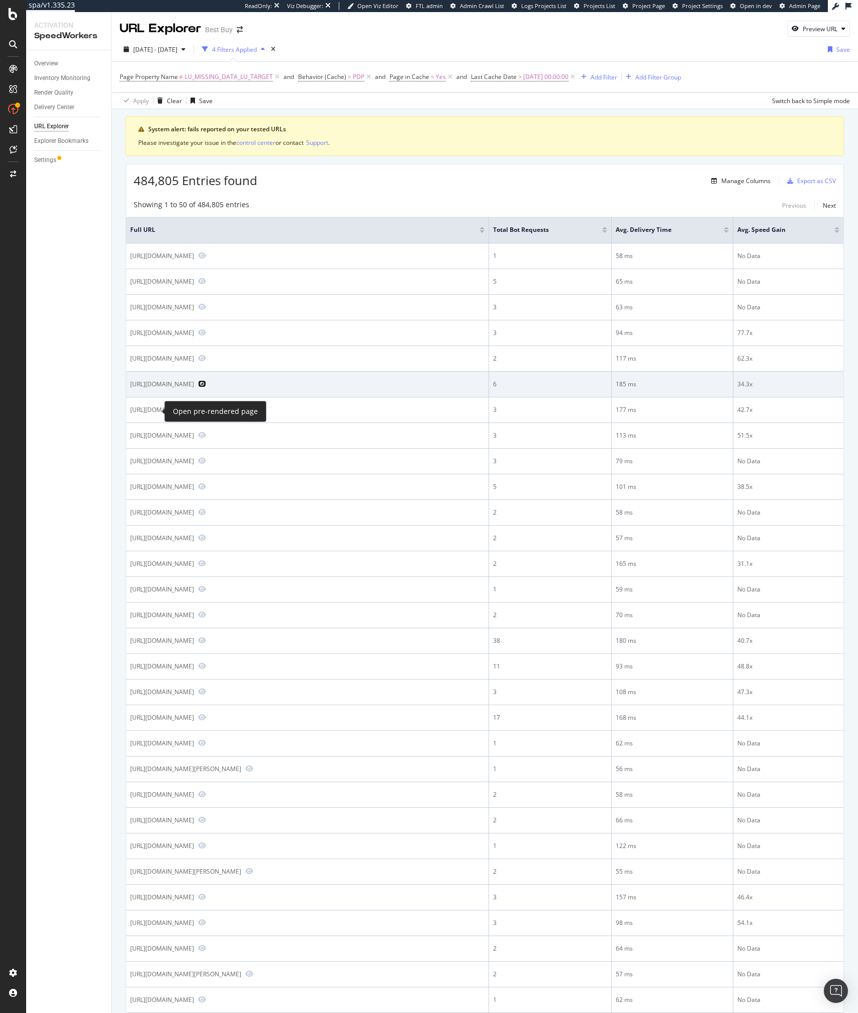
click at [198, 387] on icon "Preview https://www.bestbuy.com/site/sony-cyber-shot-dsc-hx80-18-2-megapixel-di…" at bounding box center [202, 383] width 8 height 7
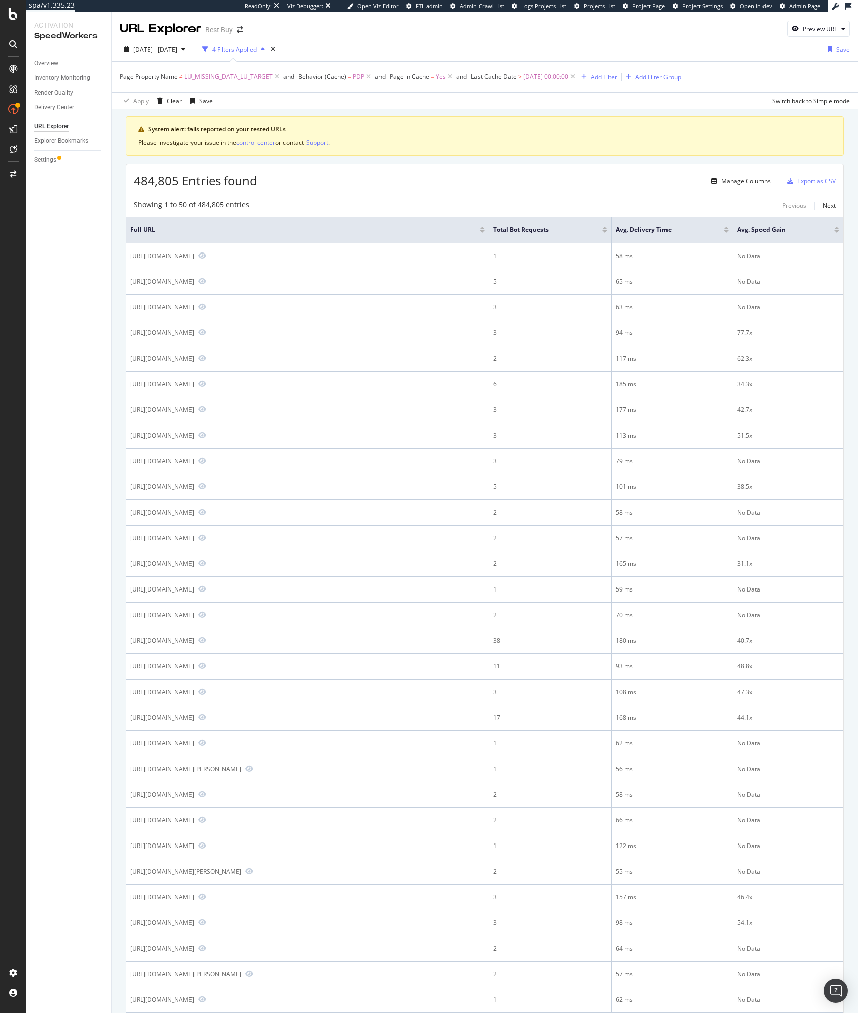
click at [283, 106] on div "Apply Clear Save Switch back to Simple mode" at bounding box center [485, 100] width 747 height 17
click at [474, 92] on div "Apply Clear Save Switch back to Simple mode" at bounding box center [485, 100] width 747 height 17
click at [610, 80] on div "Add Filter" at bounding box center [604, 77] width 27 height 9
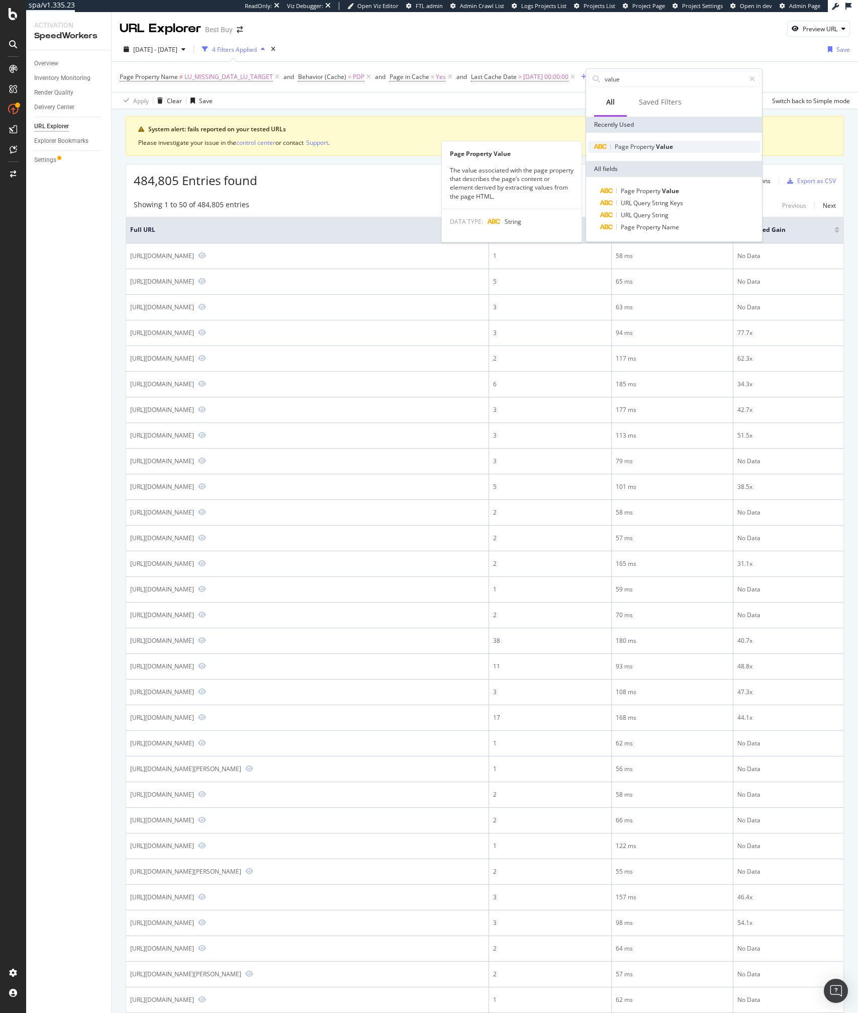
type input "value"
click at [652, 145] on span "Property" at bounding box center [644, 146] width 26 height 9
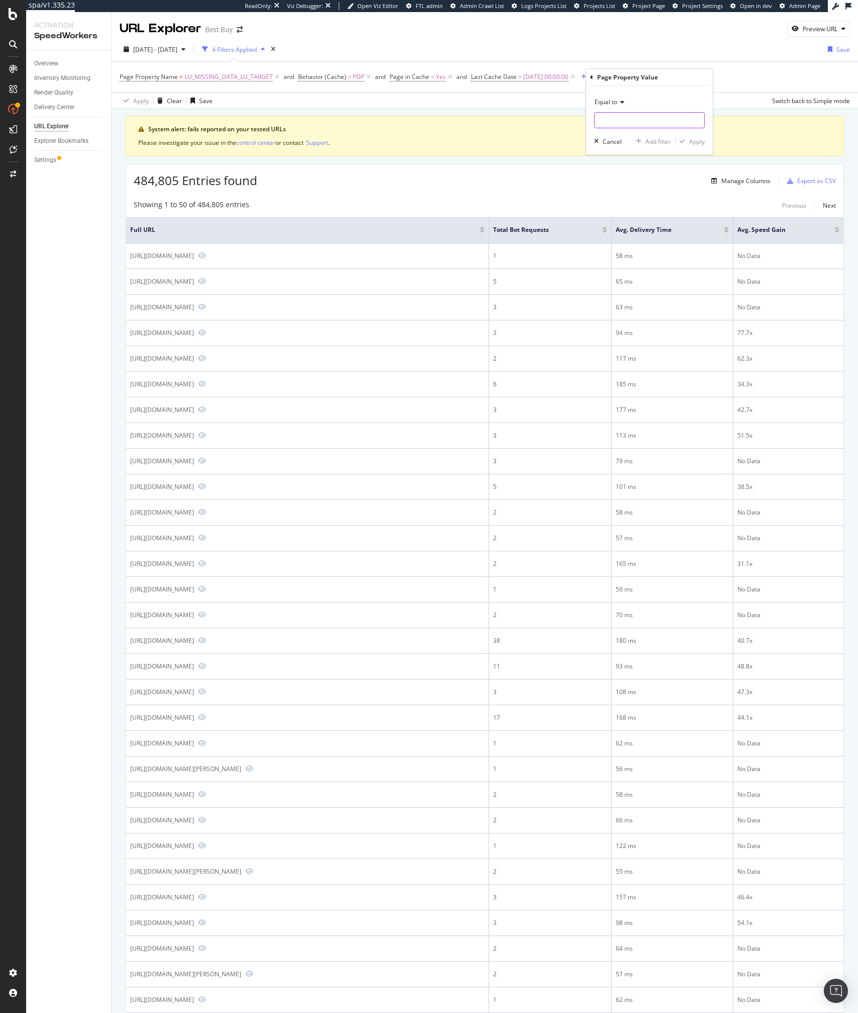
click at [625, 118] on input "text" at bounding box center [650, 120] width 110 height 16
click at [632, 137] on span "customer_price_missing,comp_value_missing" at bounding box center [664, 133] width 135 height 9
type input "customer_price_missing,comp_value_missing"
click at [694, 144] on div "Apply" at bounding box center [697, 141] width 16 height 9
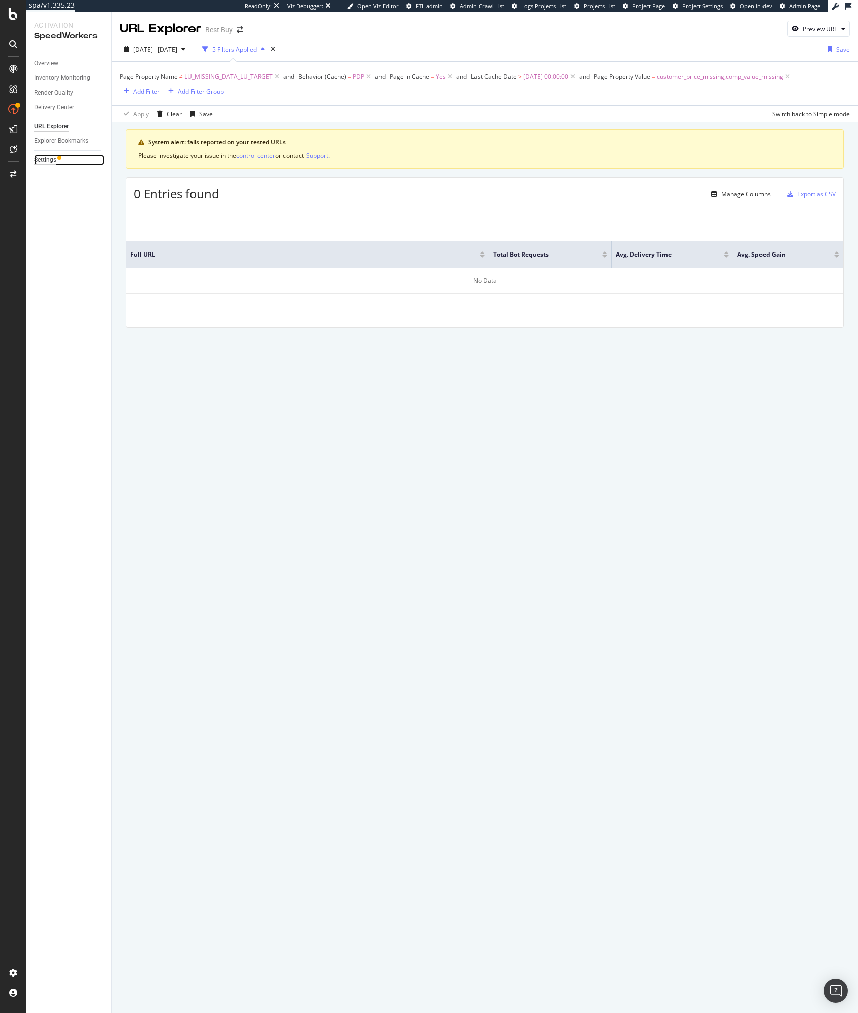
click at [42, 160] on div "Settings" at bounding box center [45, 160] width 22 height 11
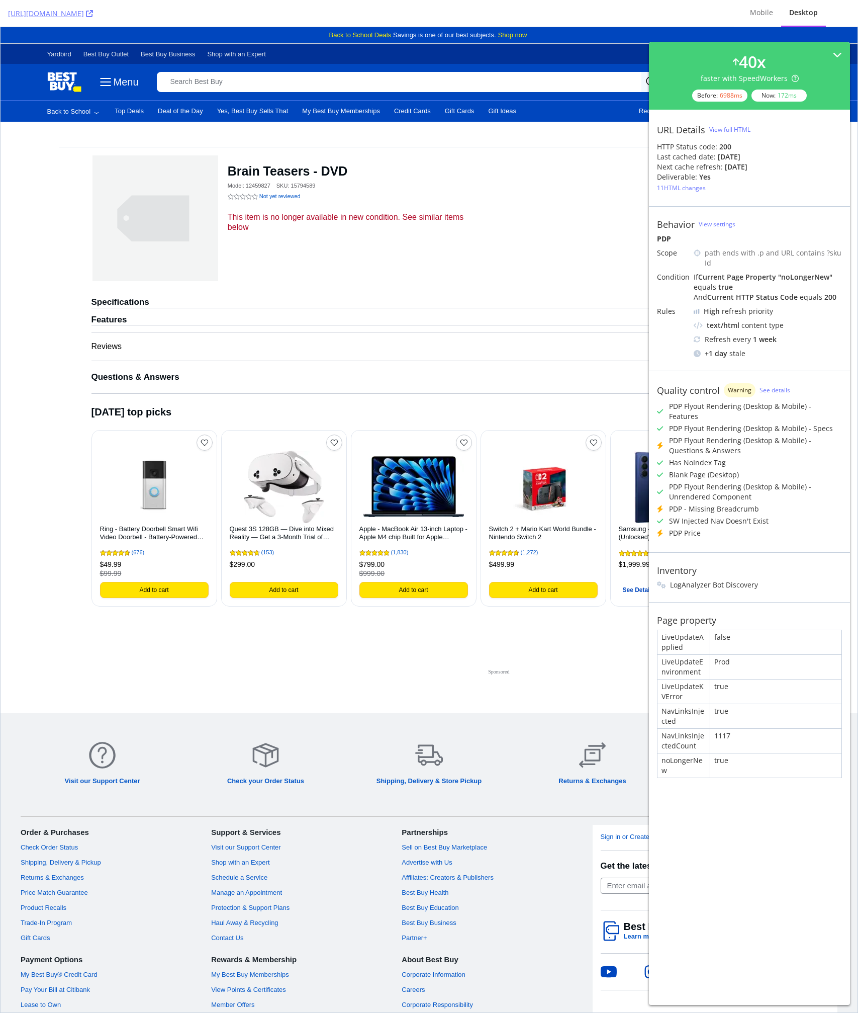
click at [728, 470] on div "Blank Page (Desktop)" at bounding box center [704, 475] width 70 height 10
click at [705, 552] on div "Inventory LogAnalyzer Bot Discovery" at bounding box center [749, 577] width 201 height 50
click at [565, 272] on div "Brain Teasers - DVD Model: 12459827 SKU: 15794589 Not yet reviewed Not yet revi…" at bounding box center [430, 222] width 676 height 150
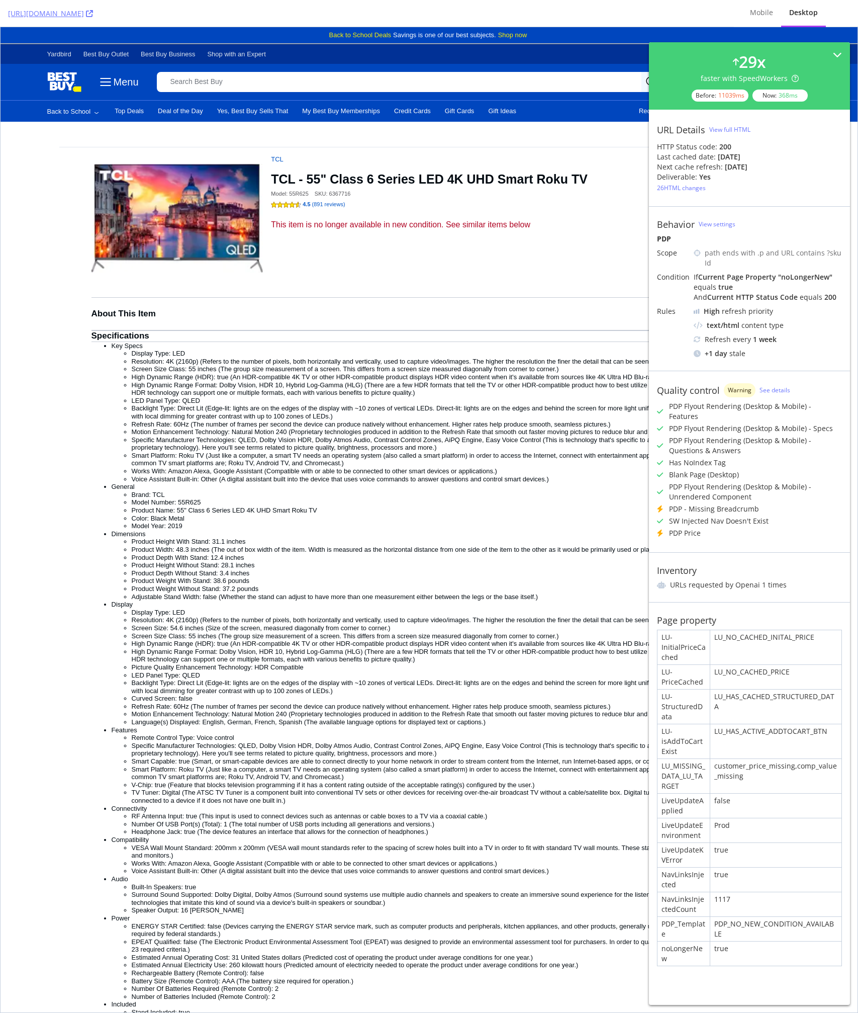
click at [771, 759] on div "customer_price_missing,comp_value_missing" at bounding box center [776, 776] width 131 height 34
click at [441, 492] on li "General Brand: TCL Model Number: 55R625 Product Name: 55" Class 6 Series LED 4K…" at bounding box center [440, 506] width 656 height 47
click at [576, 859] on li "VESA Wall Mount Standard: 200mm x 200mm (VESA wall mount standards refer to the…" at bounding box center [450, 852] width 636 height 16
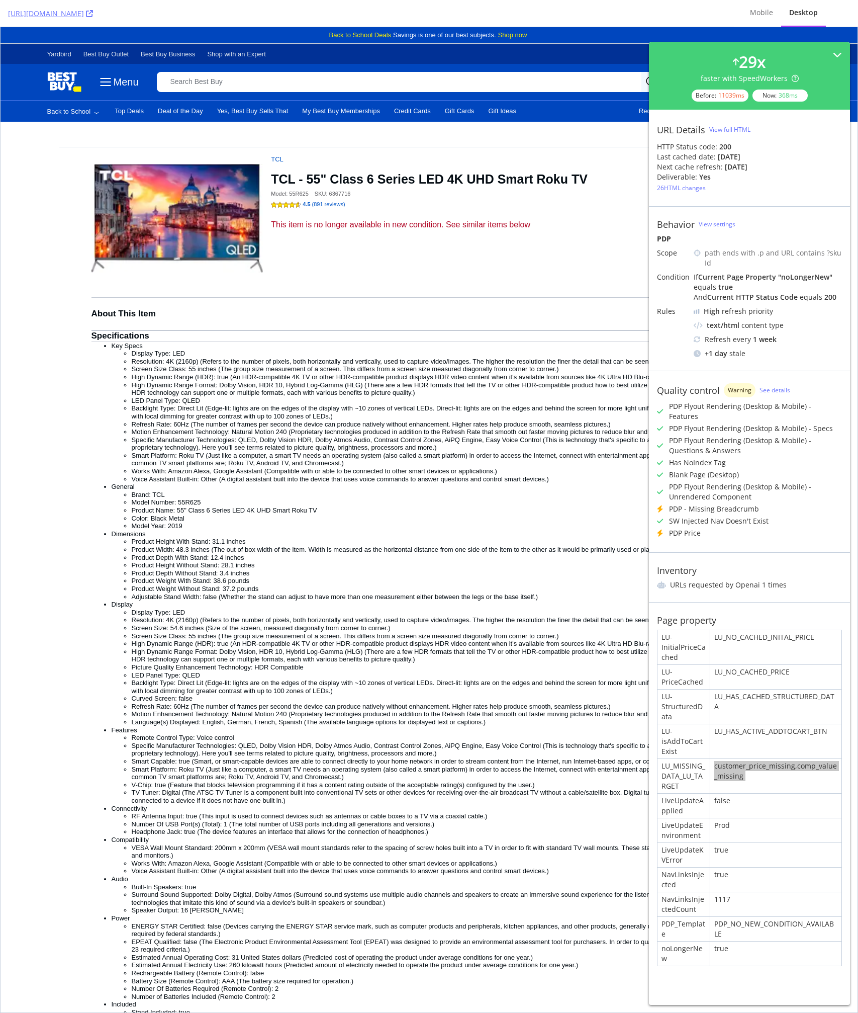
click at [407, 703] on li "Curved Screen: false" at bounding box center [450, 699] width 636 height 8
click at [354, 695] on li "Backlight Type: Direct Lit (Edge-lit: lights are on the edges of the display wi…" at bounding box center [450, 687] width 636 height 16
click at [411, 554] on li "Product Width: 48.3 inches (The out of box width of the item. Width is measured…" at bounding box center [450, 550] width 636 height 8
click at [344, 601] on li "Adjustable Stand Width: false (Whether the stand can adjust to have more than o…" at bounding box center [450, 597] width 636 height 8
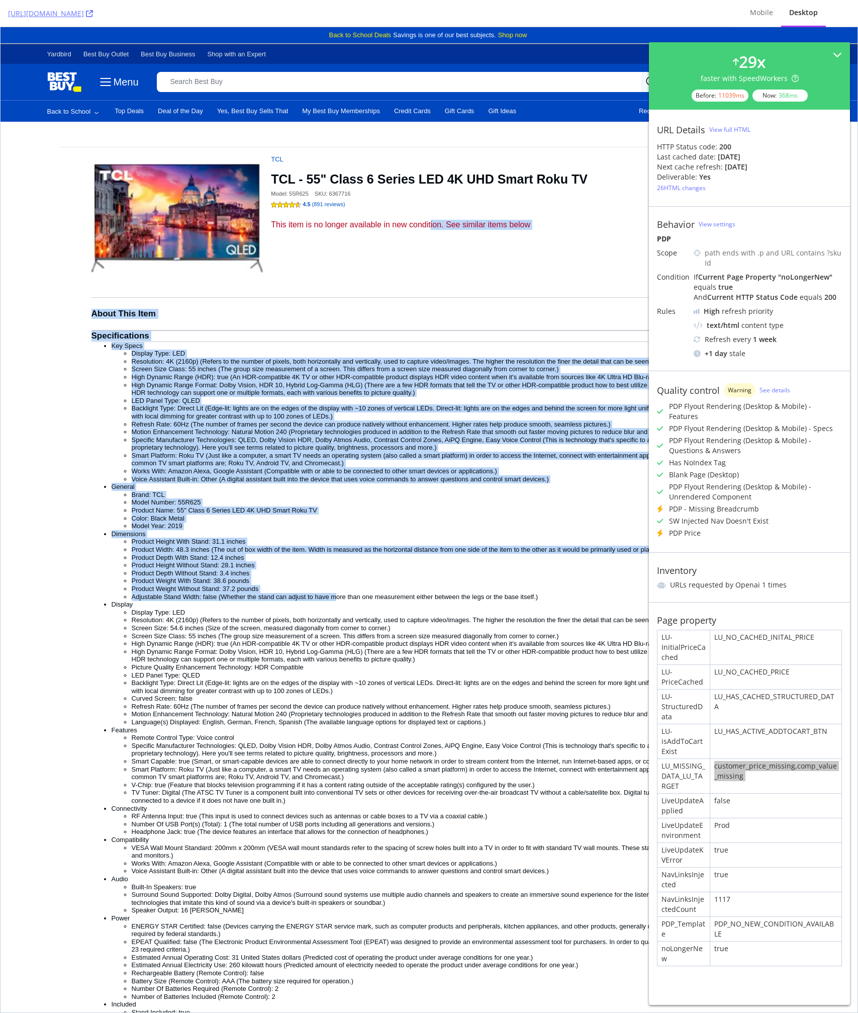
click at [439, 226] on div "This item is no longer available in new condition. See similar items below" at bounding box center [442, 225] width 343 height 10
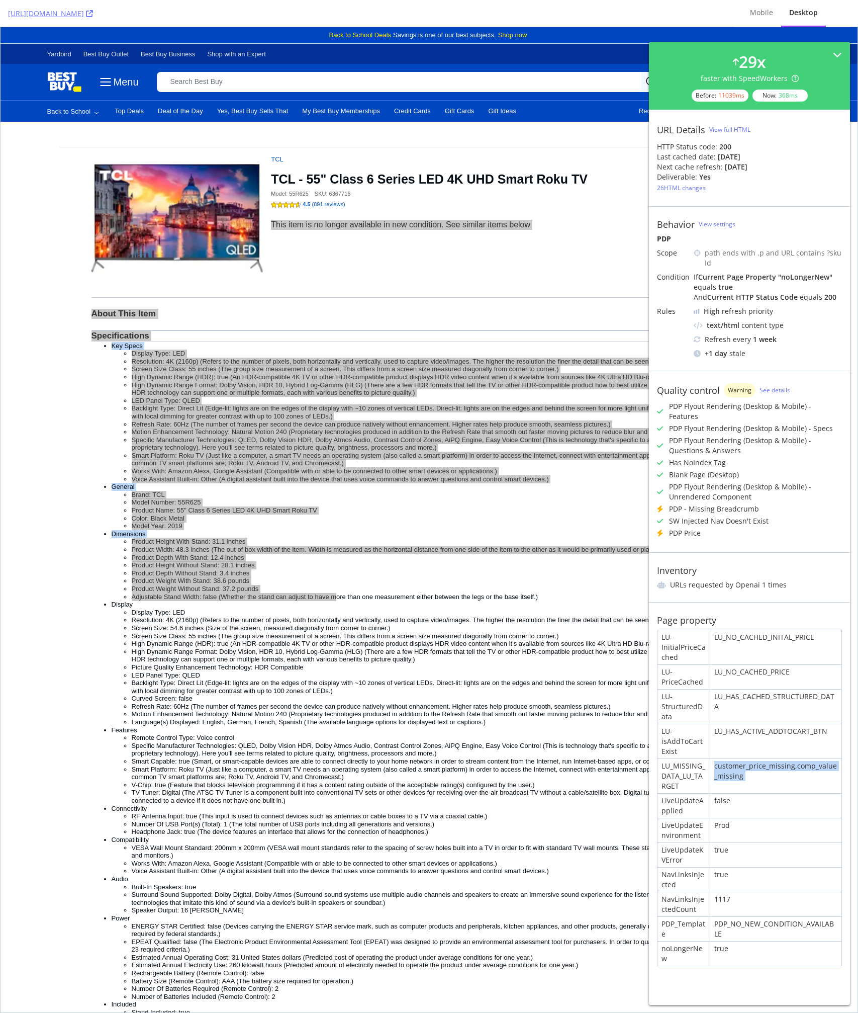
click at [717, 689] on div "LU_HAS_CACHED_STRUCTURED_DATA" at bounding box center [776, 706] width 131 height 34
click at [729, 724] on div "LU_HAS_ACTIVE_ADDTOCART_BTN" at bounding box center [776, 741] width 131 height 34
copy link "https://www.bestbuy.com/site/tcl-55-class-6-series-led-4k-uhd-smart-roku-tv/636…"
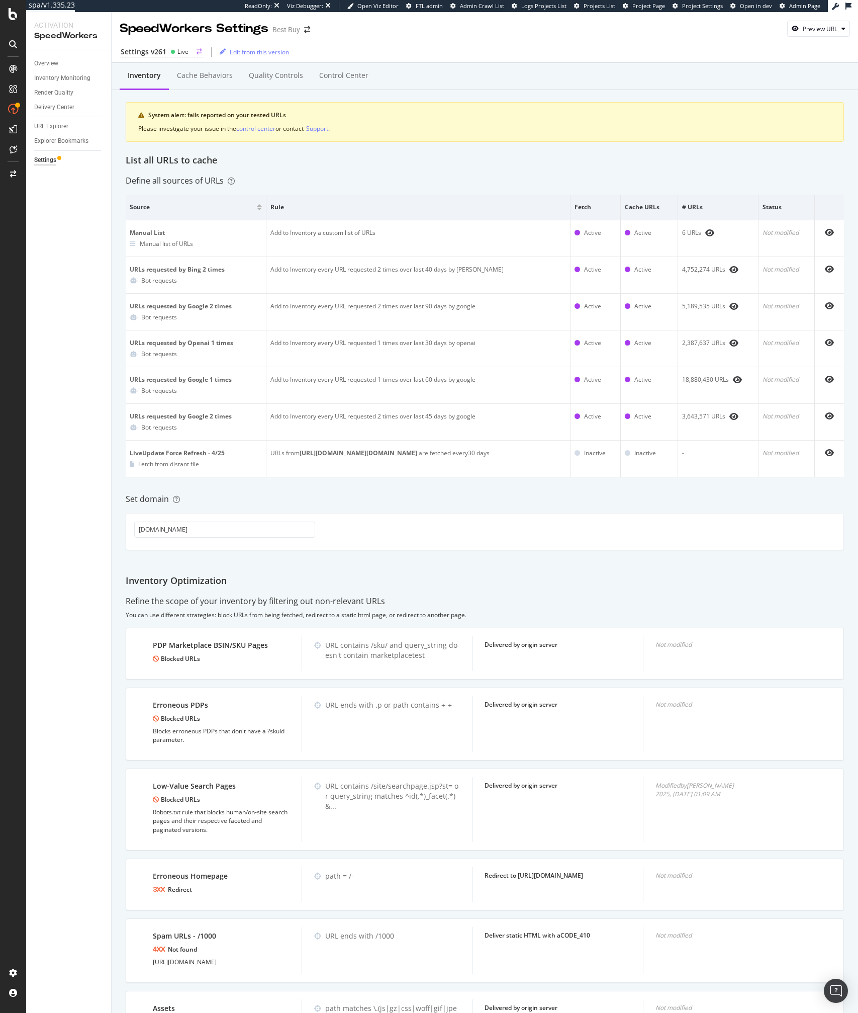
click at [156, 53] on div "Settings v261" at bounding box center [144, 52] width 46 height 10
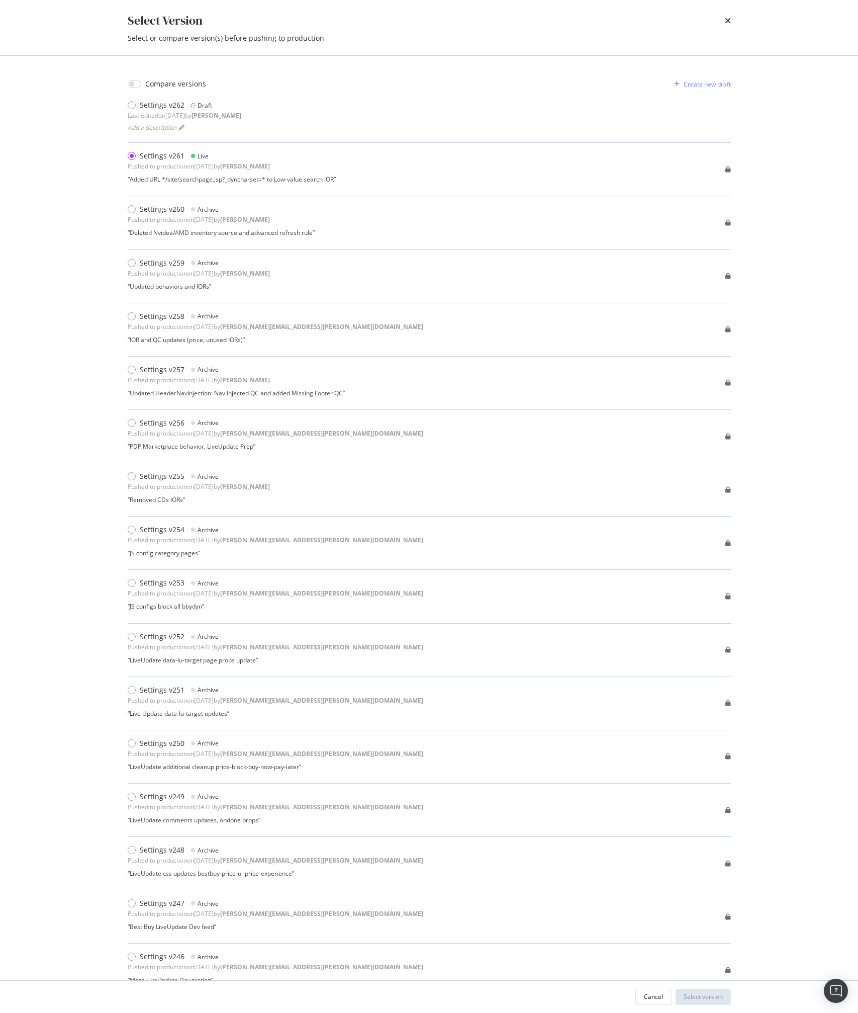
click at [163, 79] on div "Compare versions" at bounding box center [175, 84] width 61 height 10
checkbox input "true"
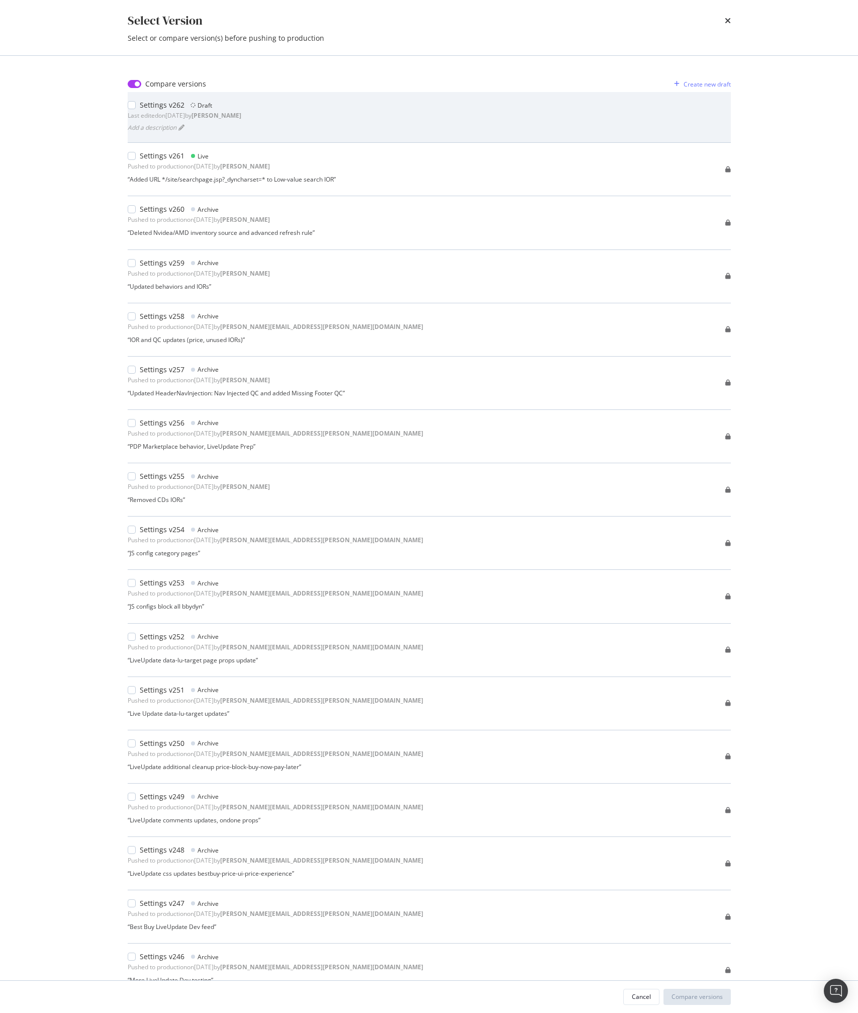
click at [142, 105] on div "Settings v262" at bounding box center [162, 105] width 45 height 10
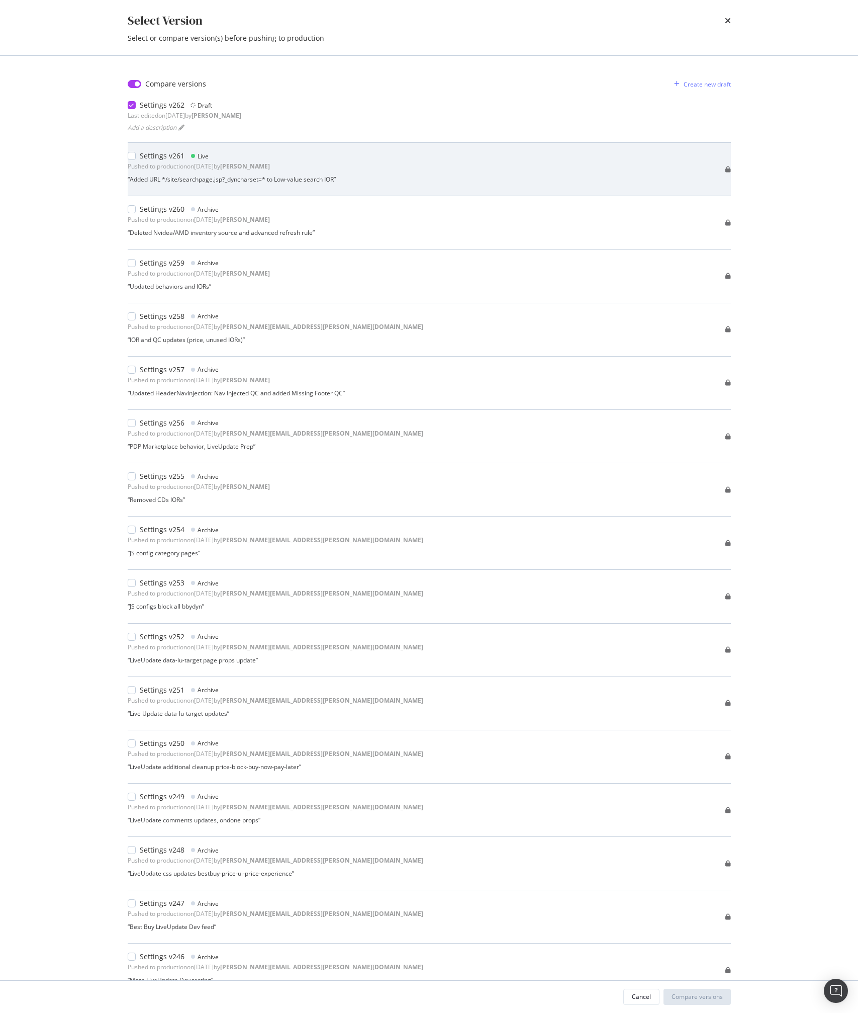
click at [162, 145] on div "Settings v261 Live Pushed to production on [DATE] by [PERSON_NAME] “ Added URL …" at bounding box center [429, 169] width 603 height 53
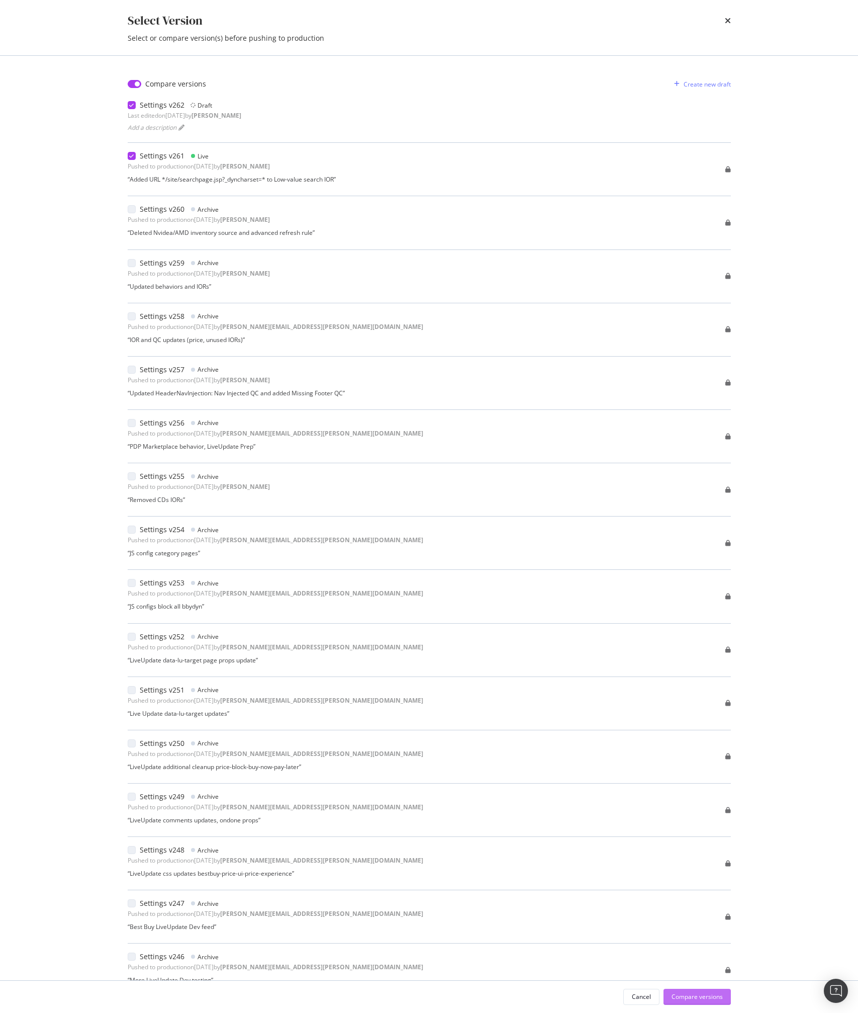
click at [700, 989] on button "Compare versions" at bounding box center [697, 997] width 67 height 16
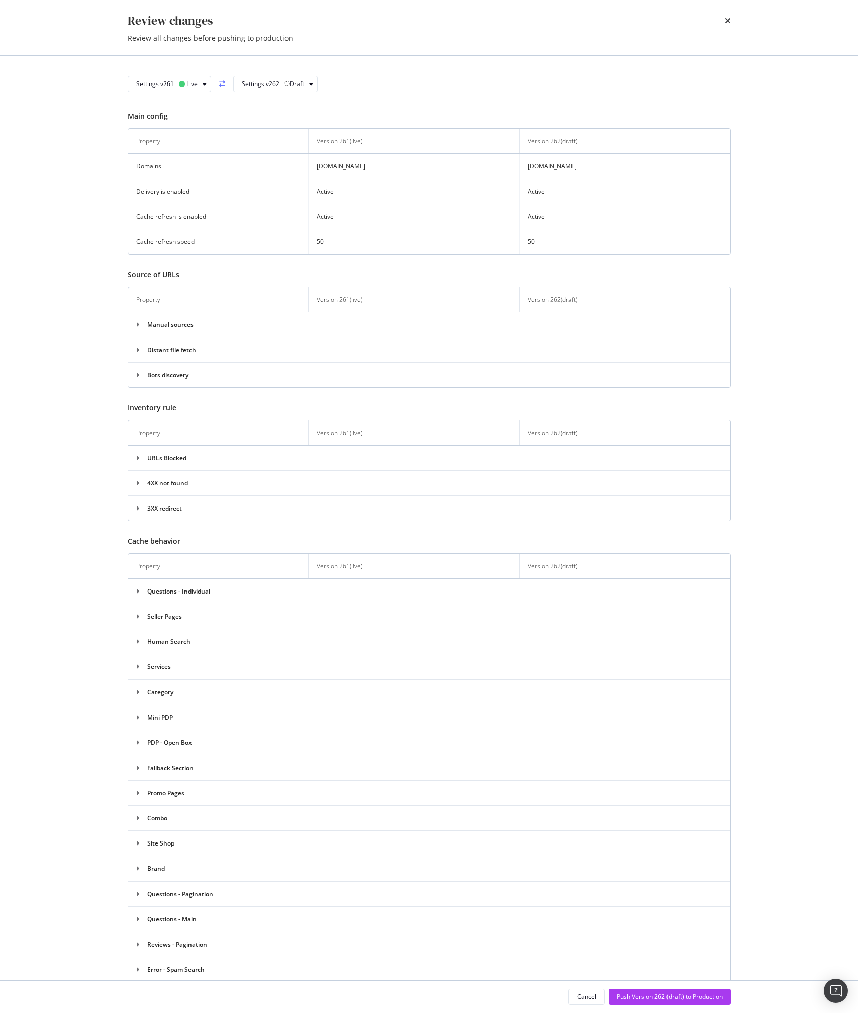
click at [730, 29] on div "Review changes Review all changes before pushing to production" at bounding box center [430, 27] width 644 height 55
click at [729, 12] on div "times" at bounding box center [728, 20] width 6 height 17
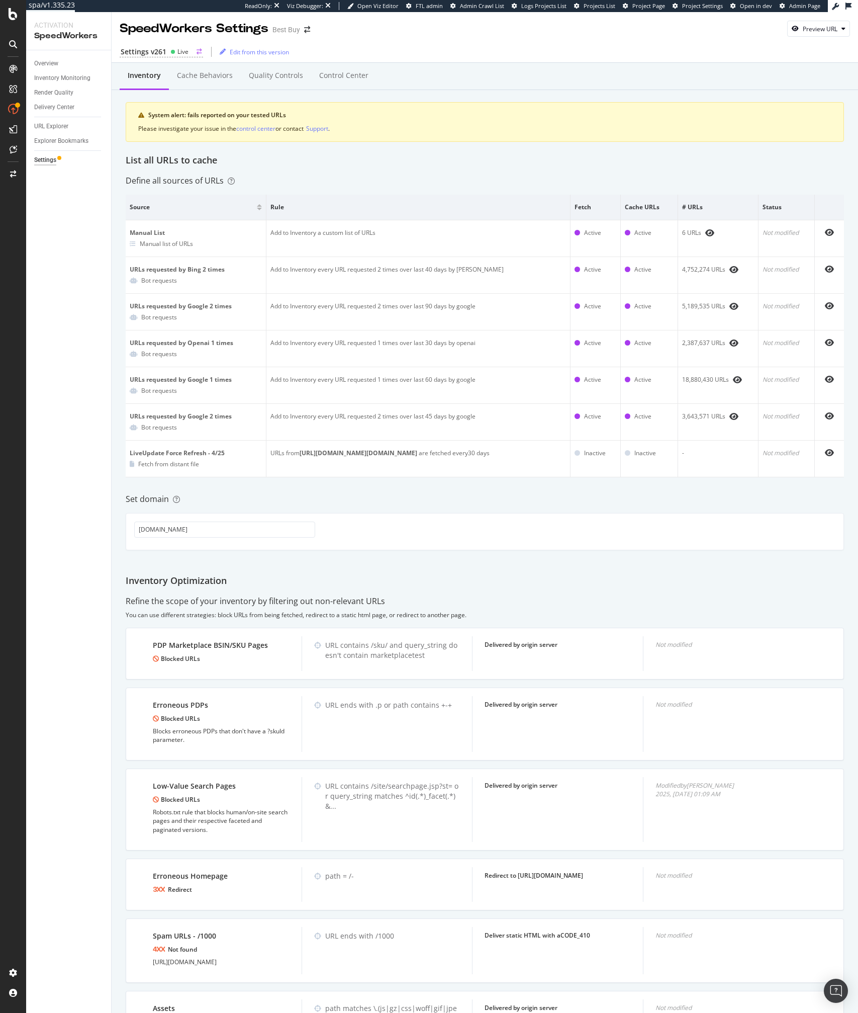
click at [152, 52] on div "Settings v261" at bounding box center [144, 52] width 46 height 10
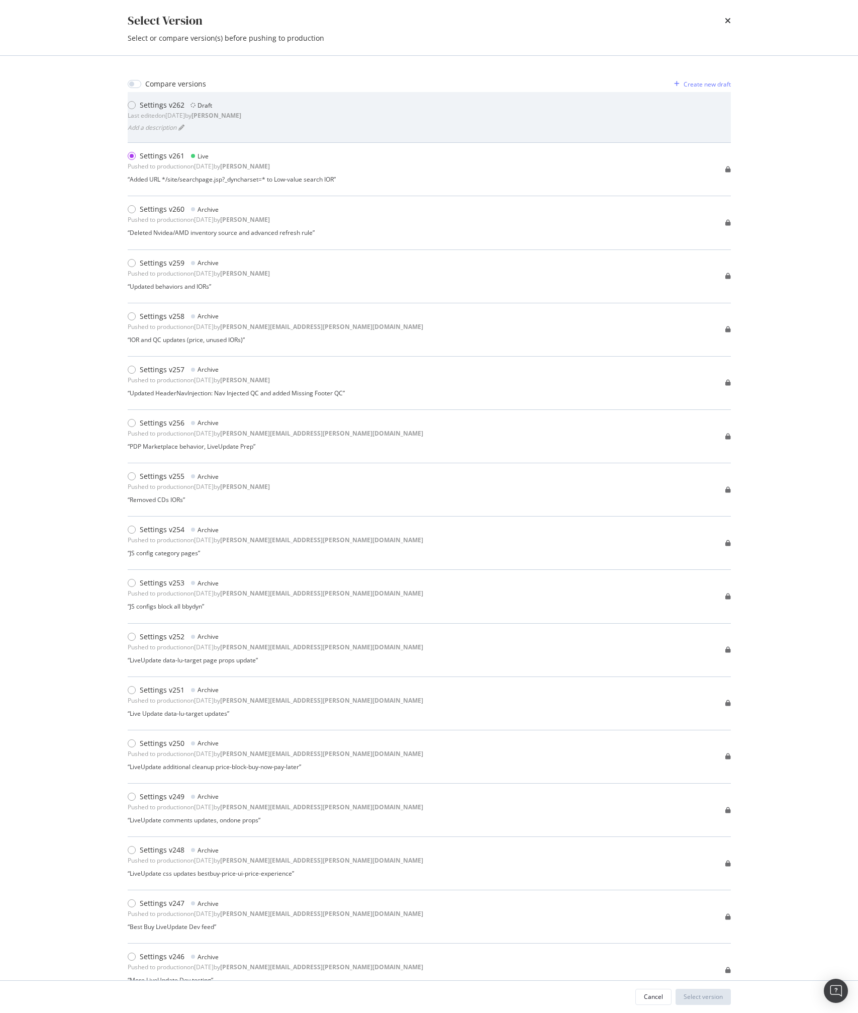
click at [154, 119] on div "Last edited on [DATE] by [PERSON_NAME]" at bounding box center [185, 115] width 114 height 9
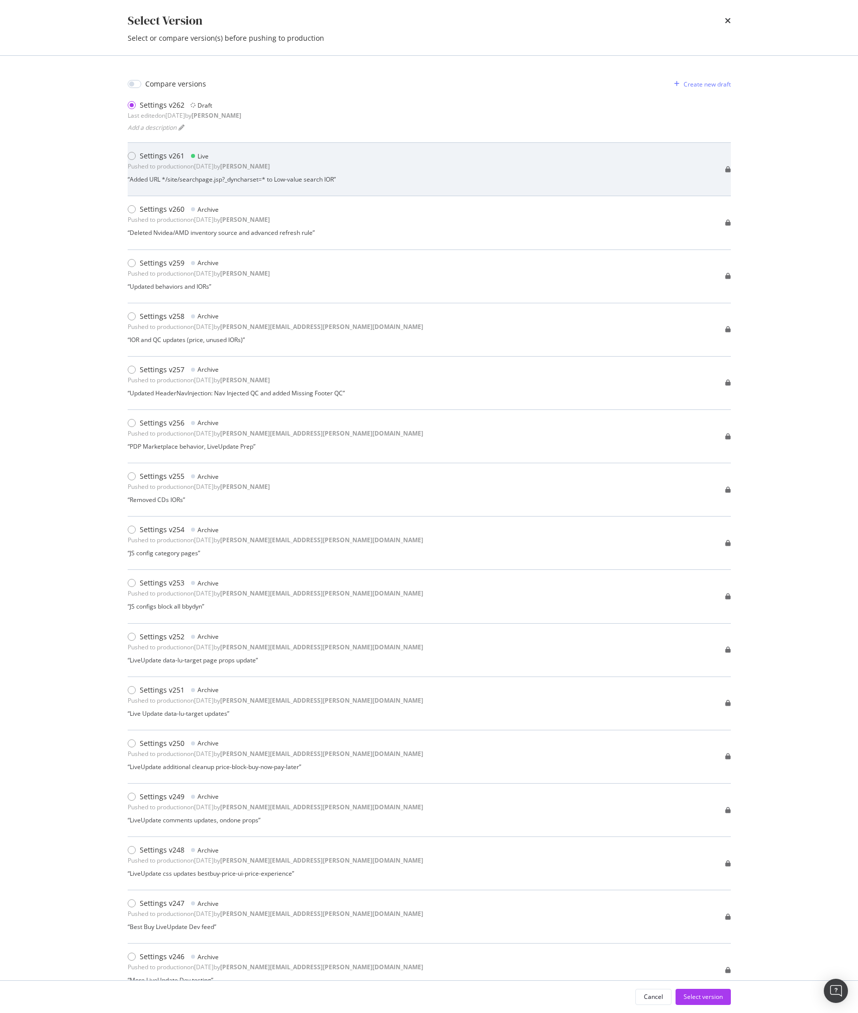
click at [138, 169] on div "Pushed to production on [DATE] by [PERSON_NAME]" at bounding box center [199, 166] width 142 height 9
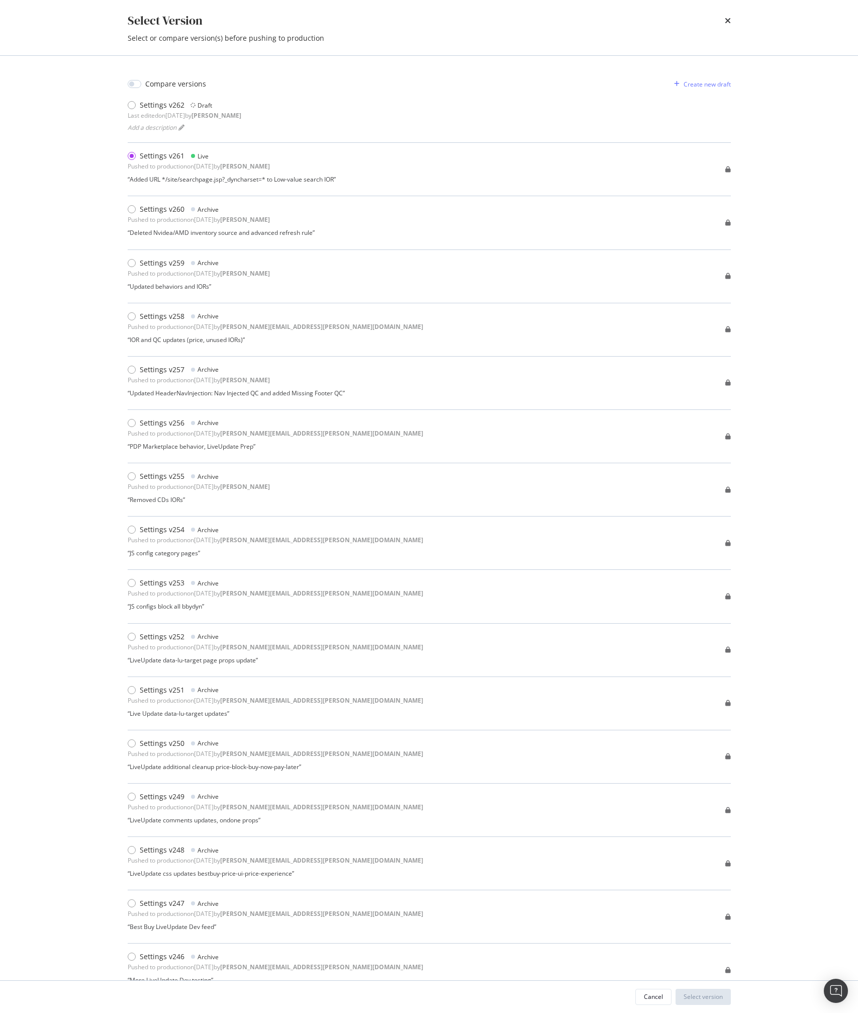
click at [153, 90] on div "Compare versions Create new draft" at bounding box center [429, 84] width 603 height 16
click at [144, 85] on div "Compare versions" at bounding box center [167, 84] width 78 height 10
checkbox input "true"
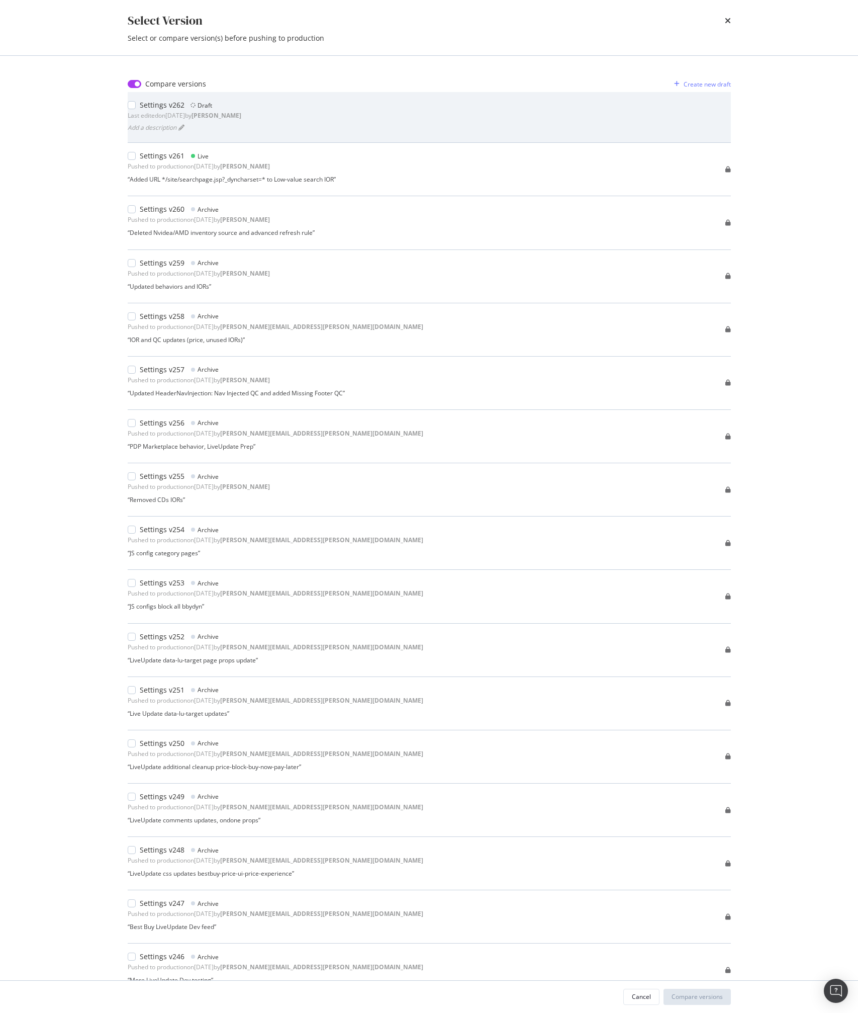
click at [142, 105] on div "Settings v262" at bounding box center [162, 105] width 45 height 10
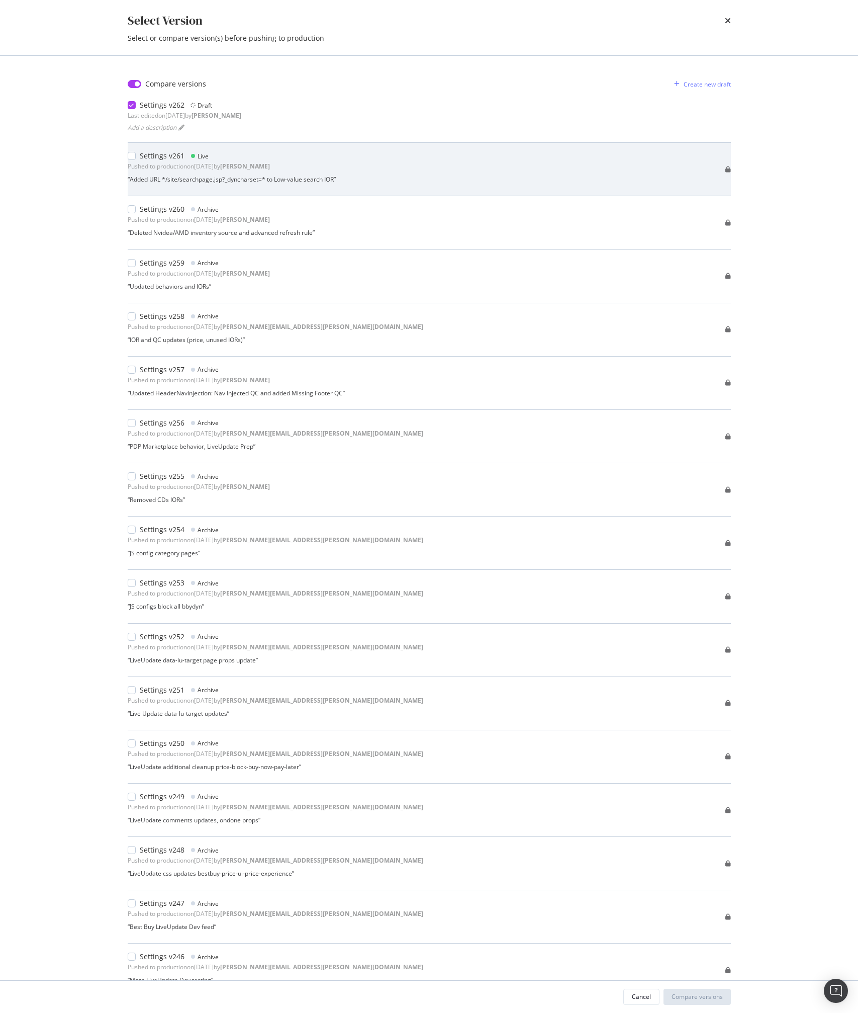
click at [147, 165] on div "Pushed to production on [DATE] by [PERSON_NAME]" at bounding box center [199, 166] width 142 height 9
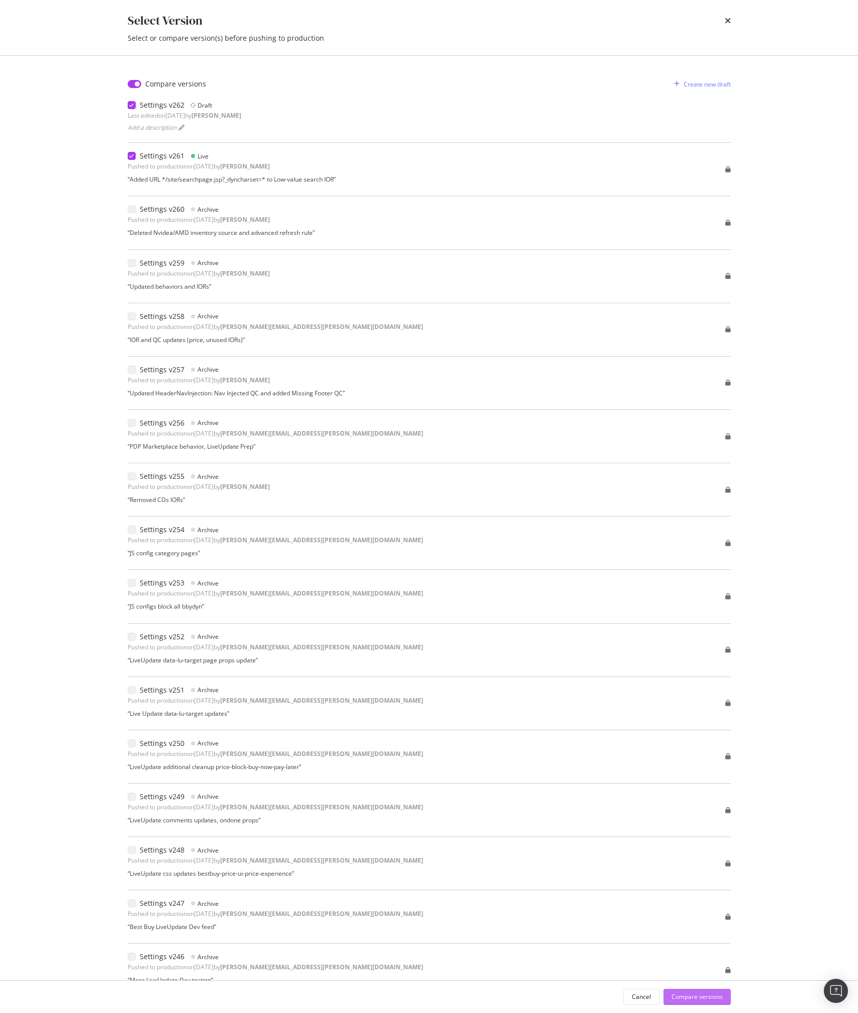
click at [702, 999] on div "Compare versions" at bounding box center [697, 996] width 51 height 9
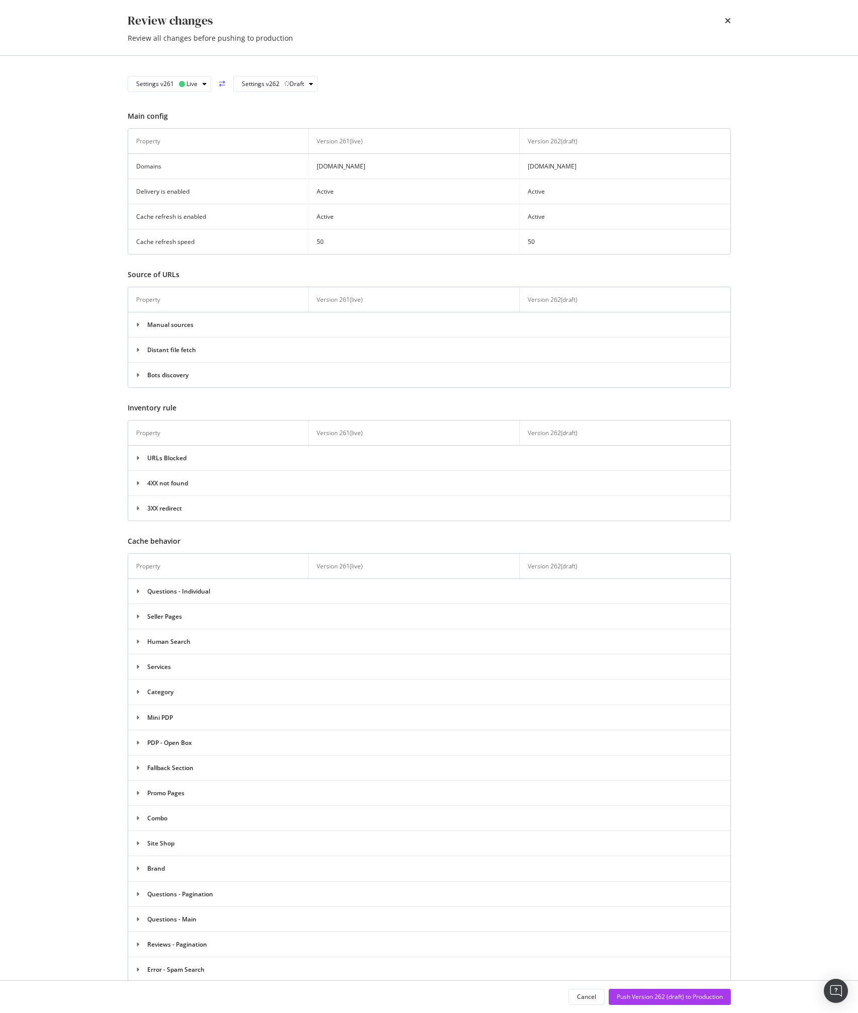
click at [721, 16] on div "Review changes" at bounding box center [429, 20] width 603 height 17
click at [729, 20] on icon "times" at bounding box center [728, 21] width 6 height 8
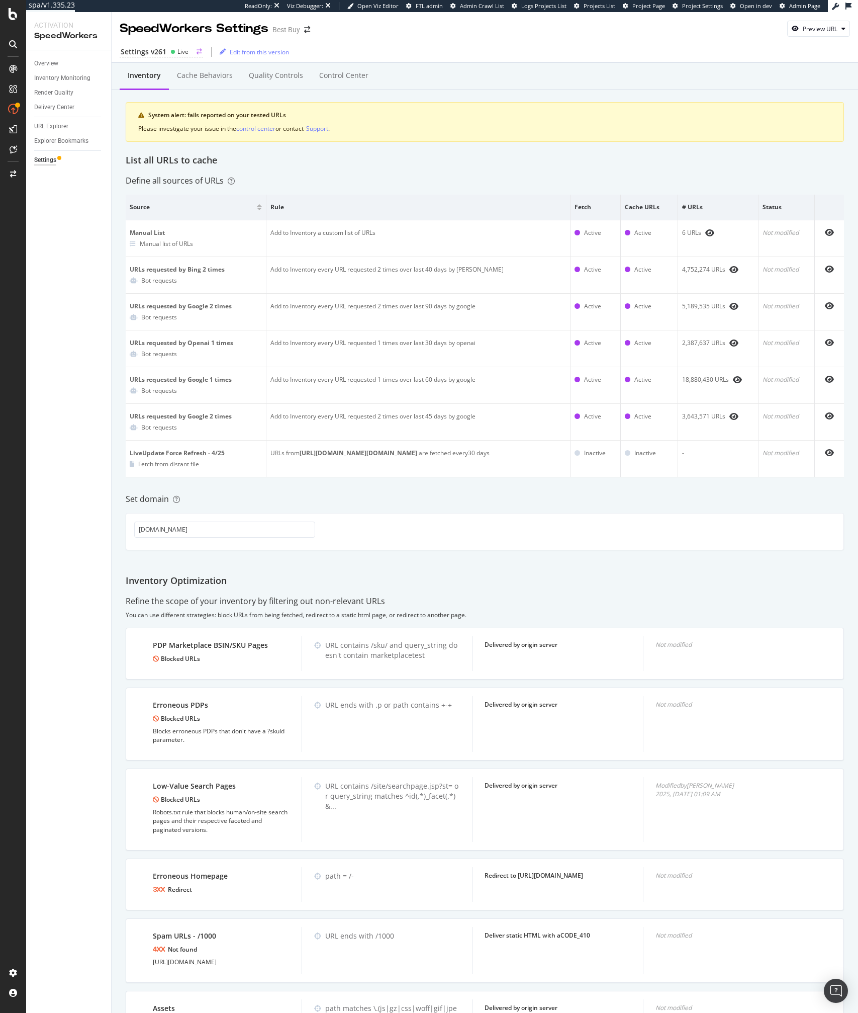
click at [173, 51] on circle at bounding box center [173, 52] width 4 height 4
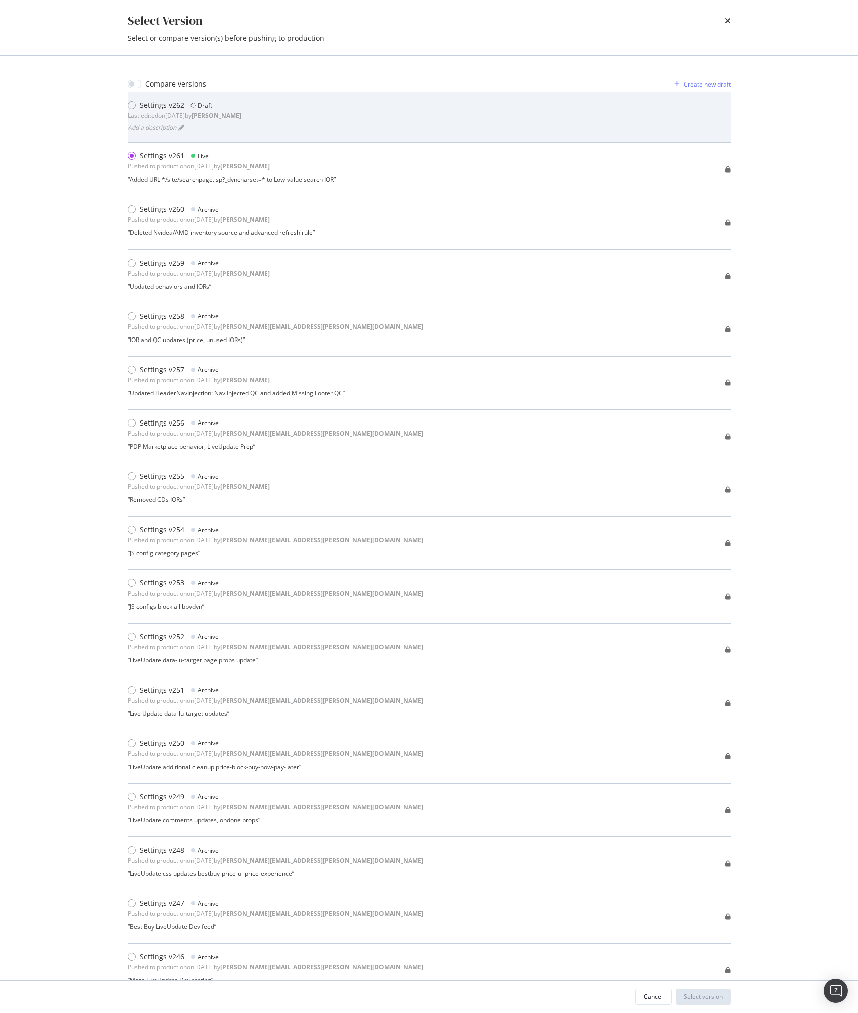
click at [165, 111] on div "Last edited on [DATE] by [PERSON_NAME]" at bounding box center [185, 115] width 114 height 9
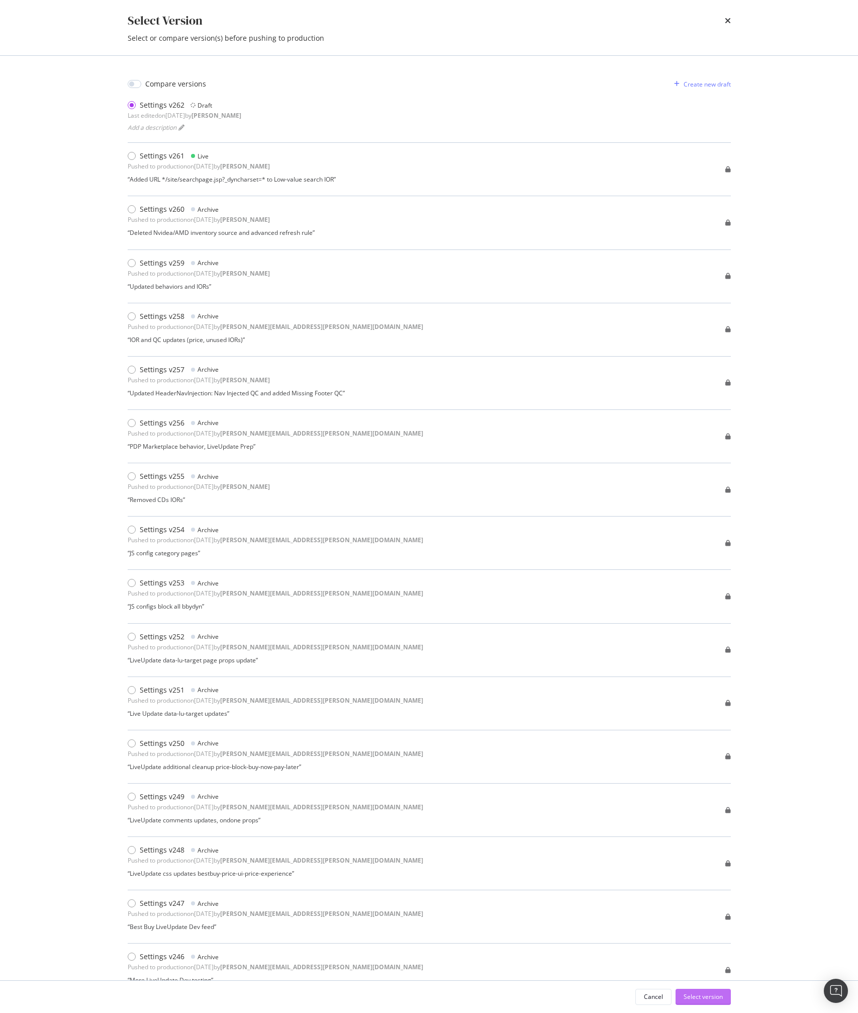
click at [710, 992] on div "Select version" at bounding box center [703, 996] width 39 height 9
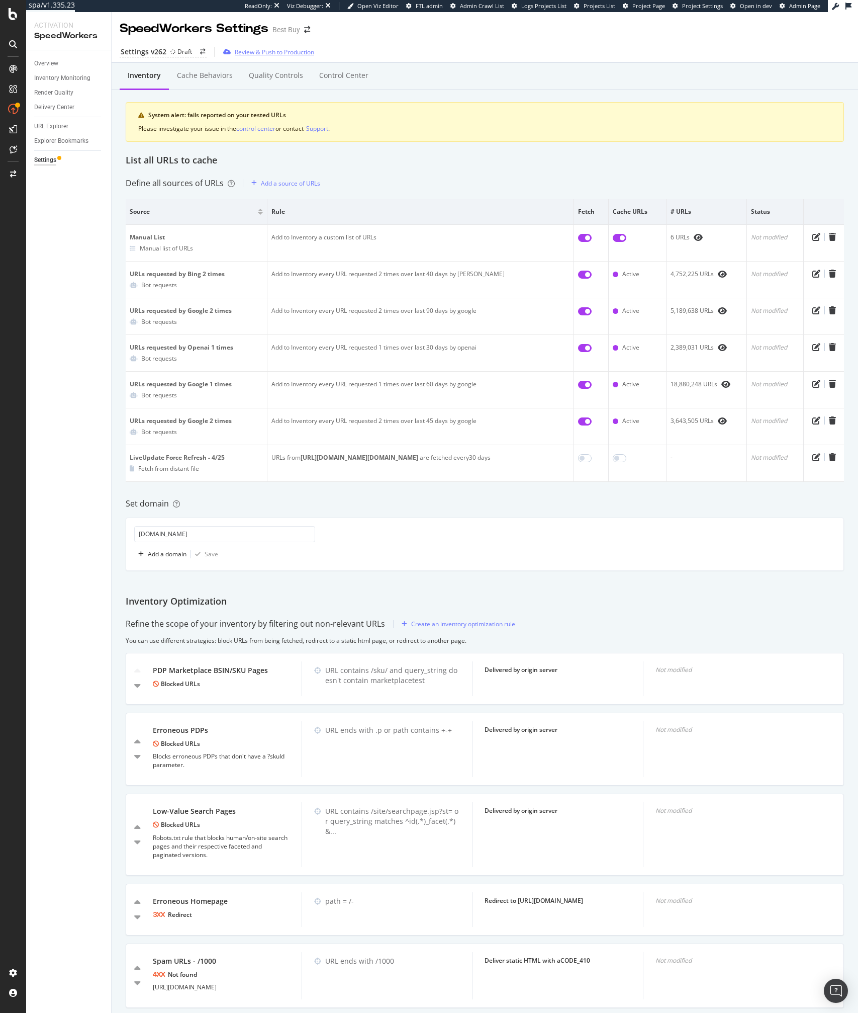
click at [276, 52] on div "Review & Push to Production" at bounding box center [274, 52] width 79 height 9
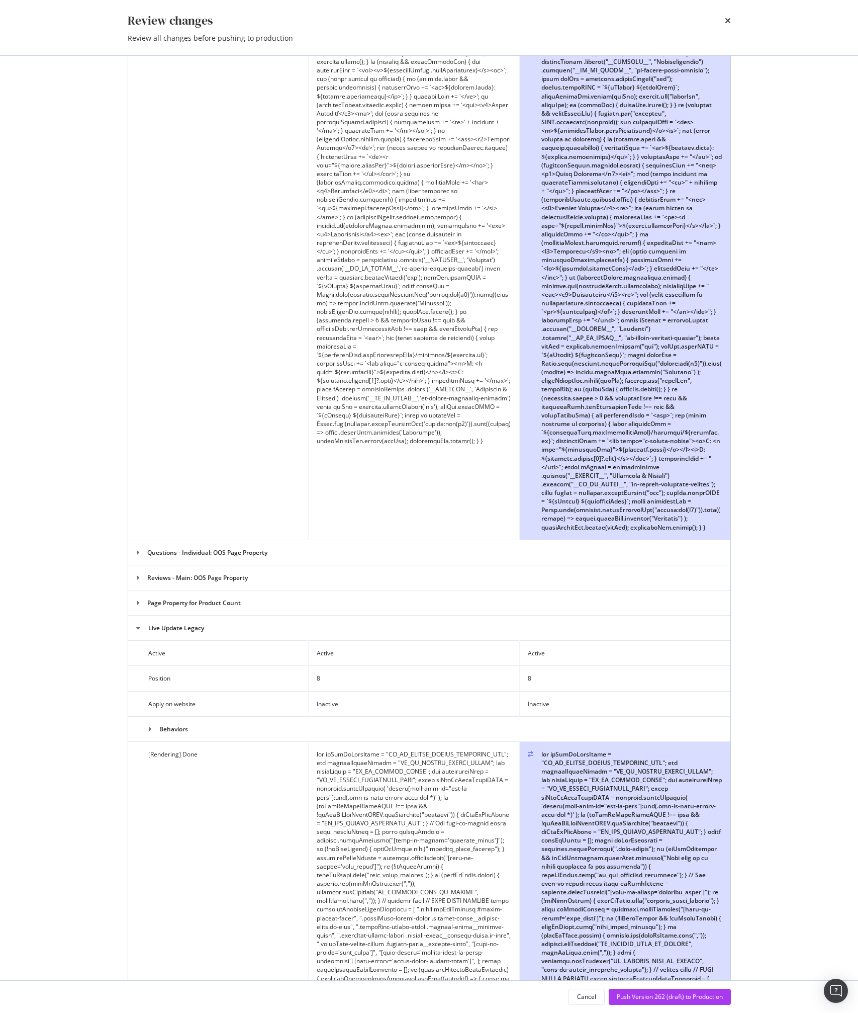
scroll to position [2994, 0]
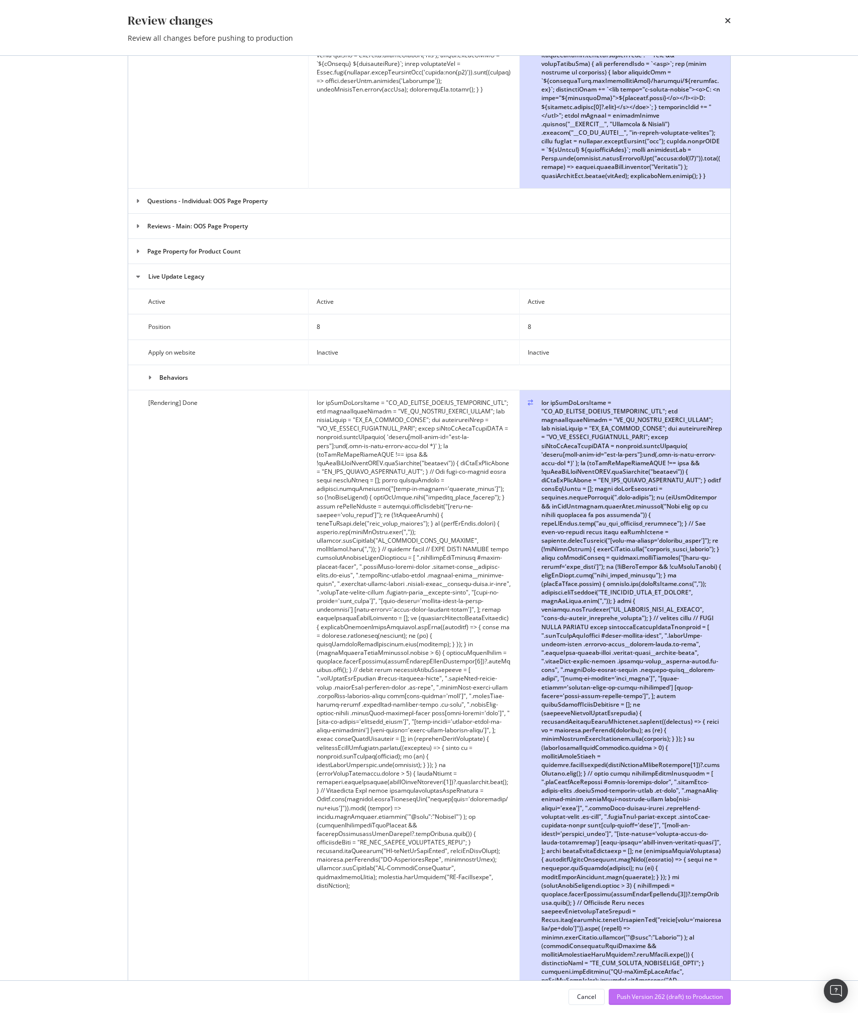
click at [660, 995] on div "Push Version 262 (draft) to Production" at bounding box center [670, 996] width 106 height 9
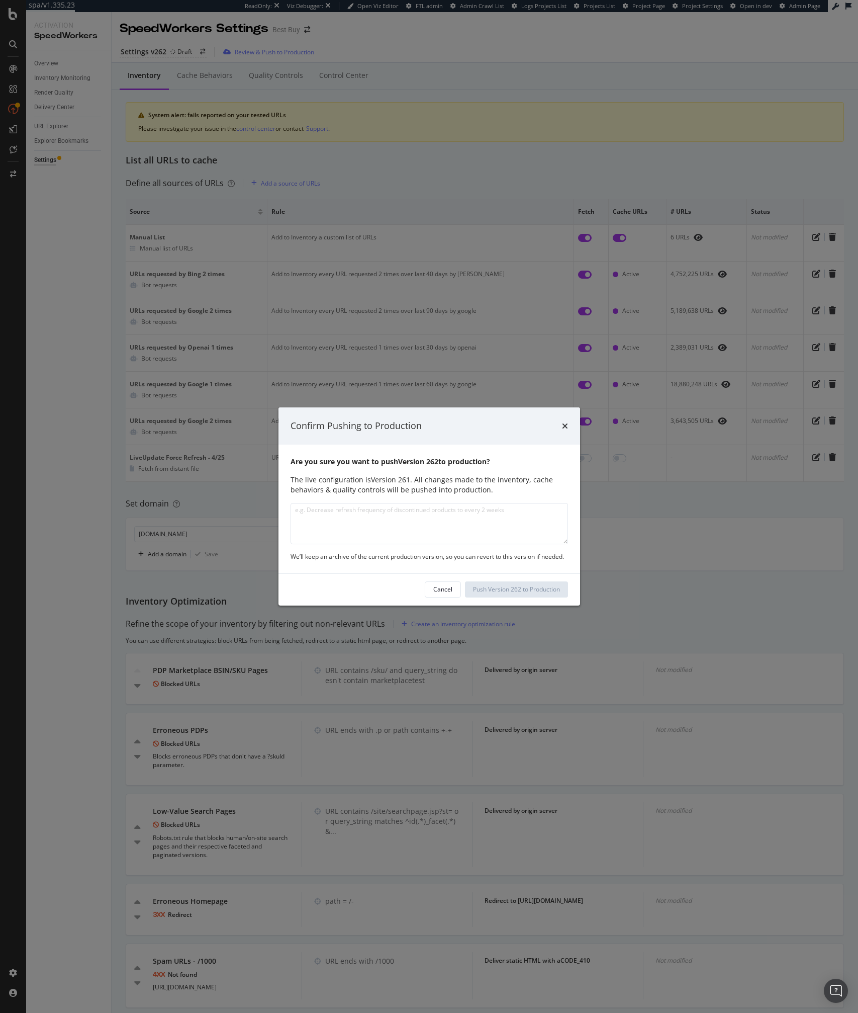
click at [334, 505] on textarea "modal" at bounding box center [430, 523] width 278 height 41
type textarea "data-lu-target page prop tweaks, flyouts error message cleanup"
click at [509, 594] on div "Push Version 262 to Production" at bounding box center [516, 589] width 87 height 15
